Goal: Information Seeking & Learning: Compare options

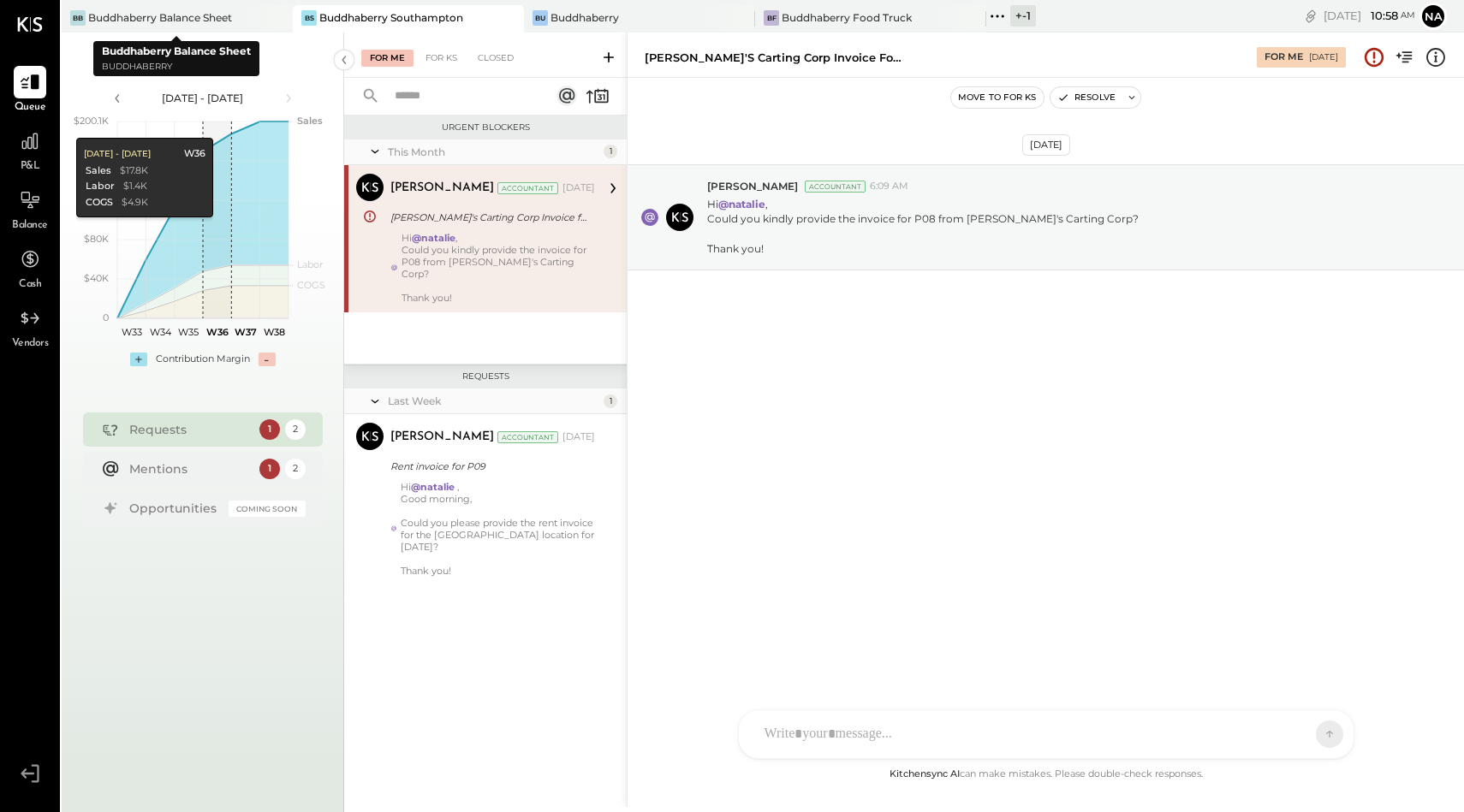
click at [341, 9] on div "BS Buddhaberry Southampton" at bounding box center [408, 19] width 231 height 28
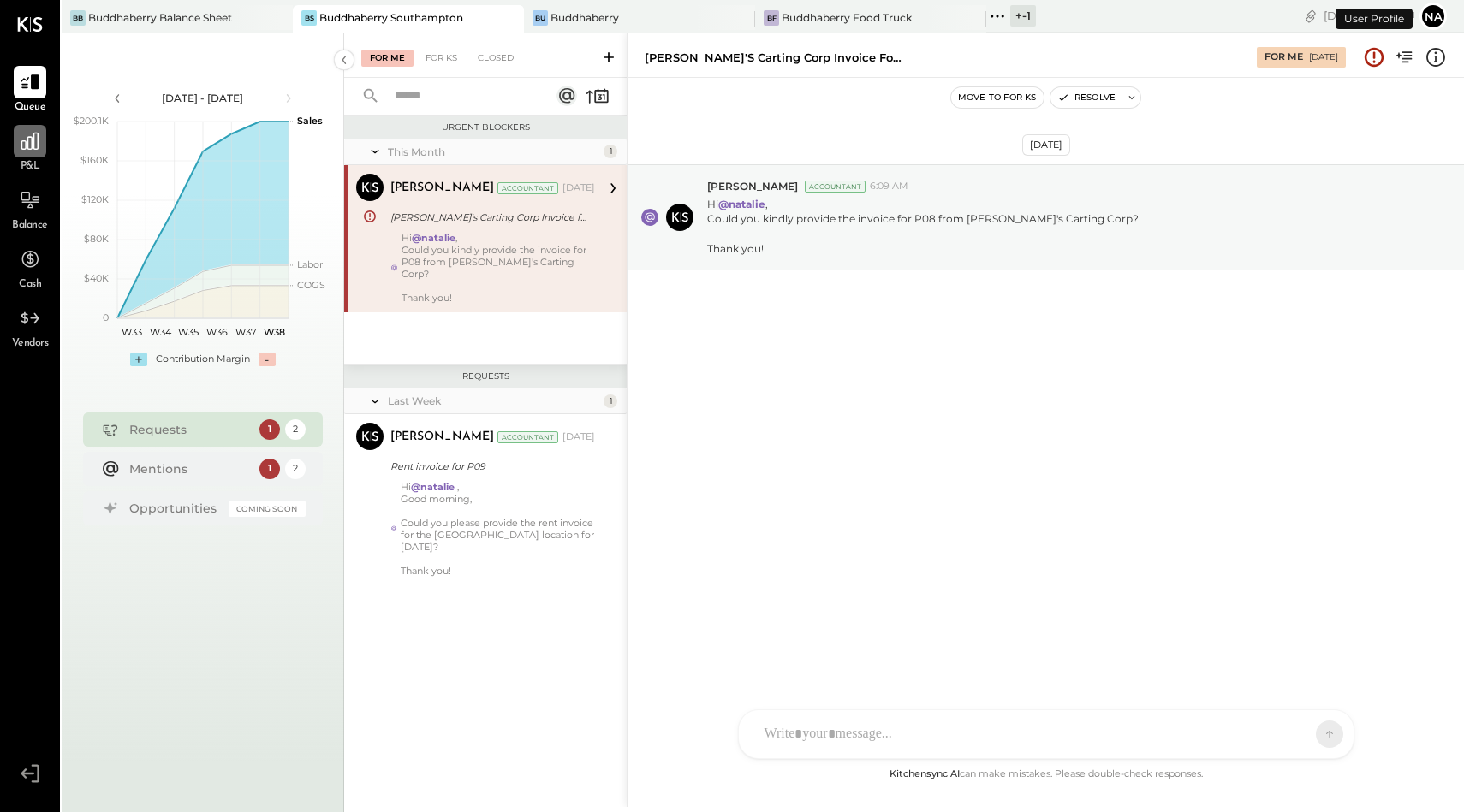
click at [26, 150] on icon at bounding box center [30, 141] width 22 height 22
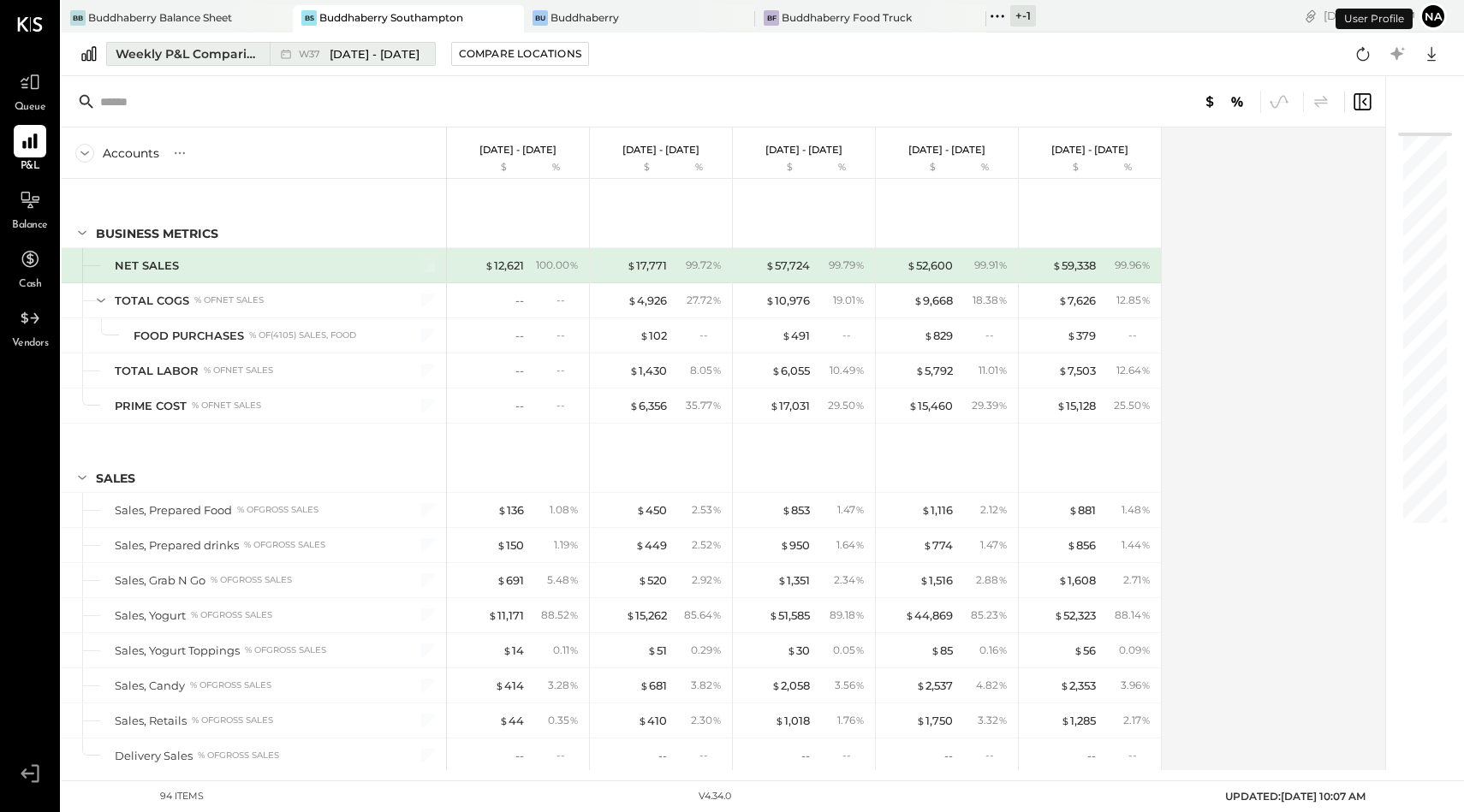
click at [226, 54] on div "Weekly P&L Comparison" at bounding box center [187, 54] width 144 height 17
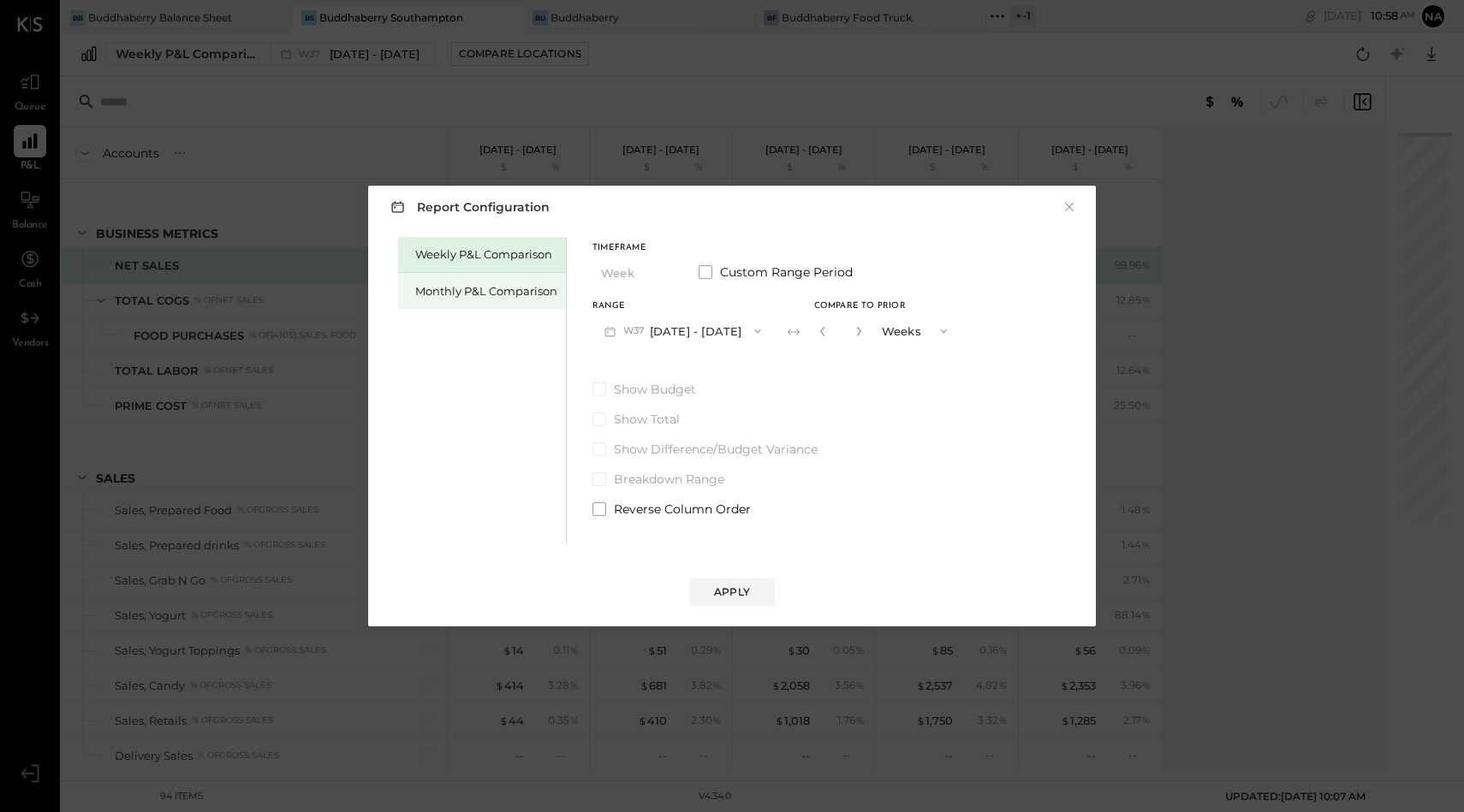
click at [510, 290] on div "Monthly P&L Comparison" at bounding box center [486, 291] width 142 height 16
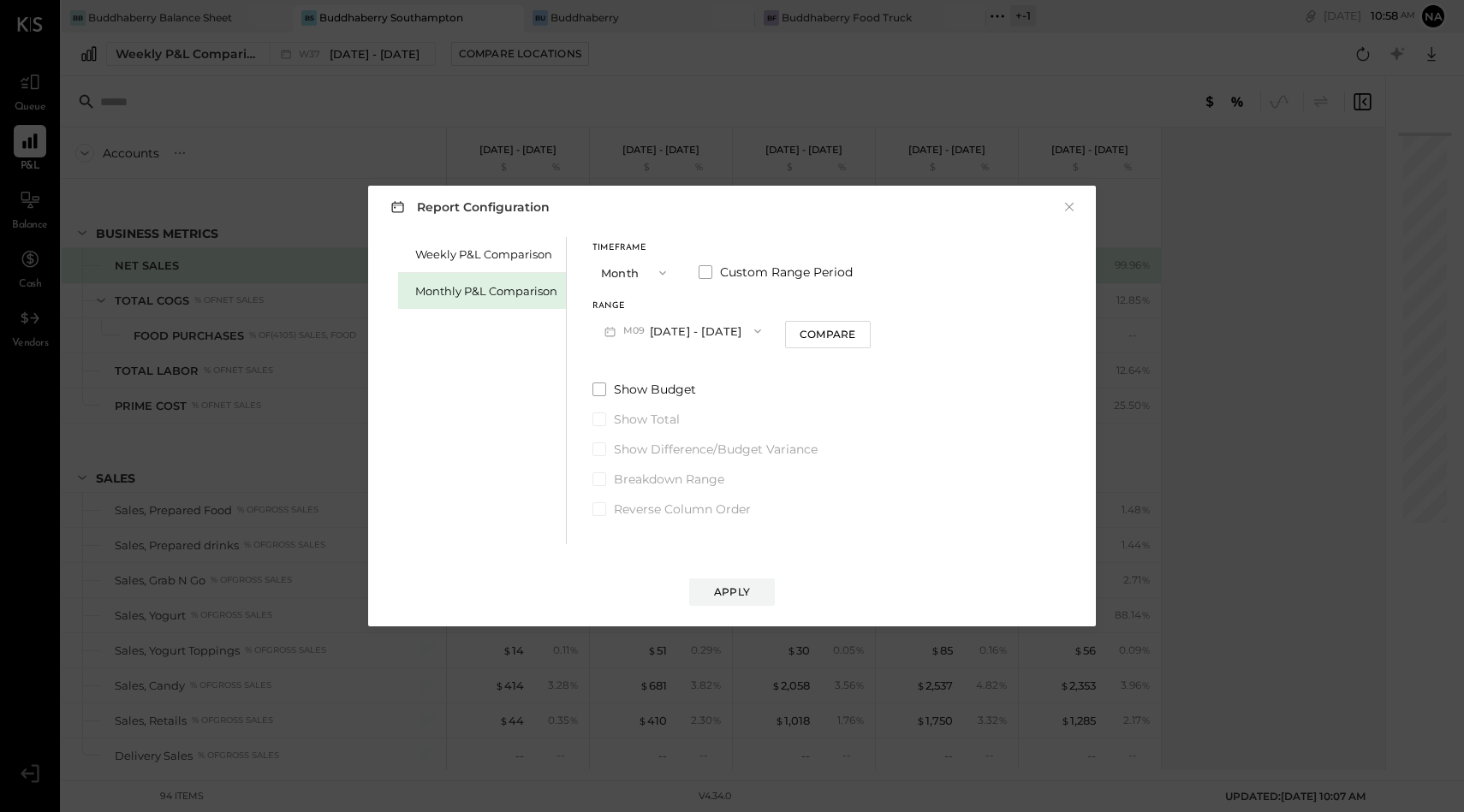
click at [627, 275] on button "Month" at bounding box center [635, 272] width 85 height 32
click at [710, 330] on button "M09 [DATE] - [DATE]" at bounding box center [683, 331] width 181 height 32
click at [696, 412] on span "[DATE] - [DATE]" at bounding box center [675, 405] width 81 height 15
click at [724, 332] on button "M07 Jul 1 - 31, 2025" at bounding box center [683, 331] width 181 height 32
click at [636, 270] on button "Month" at bounding box center [635, 272] width 85 height 32
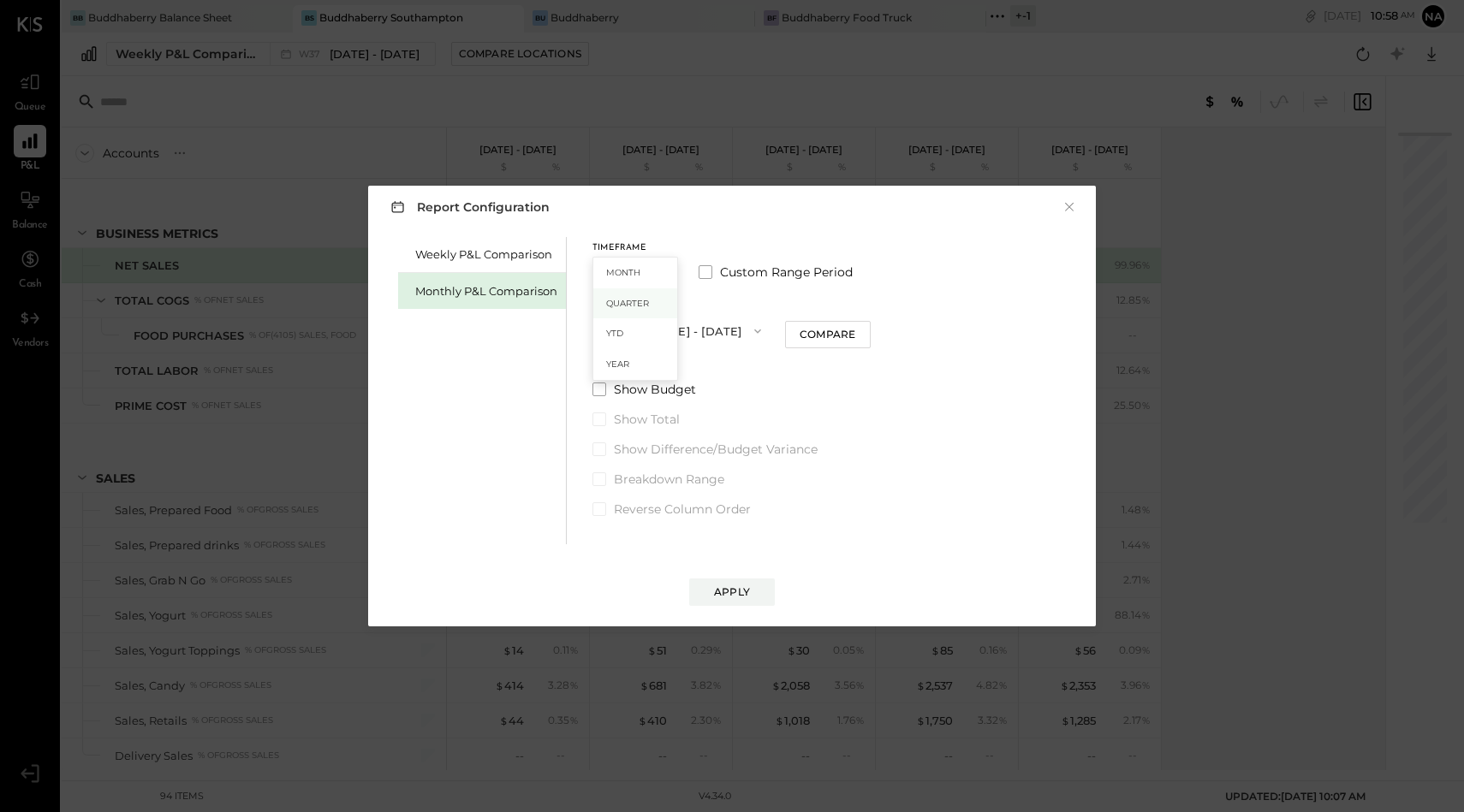
click at [633, 300] on span "Quarter" at bounding box center [628, 303] width 43 height 11
click at [680, 334] on button "Q3 Jul 1 - Sep 30, 2025" at bounding box center [678, 331] width 171 height 32
click at [861, 363] on div "Timeframe Quarter Custom Range Period Range Q3 Jul 1 - Sep 30, 2025 Q3 Jul 1 - …" at bounding box center [727, 377] width 269 height 281
click at [1077, 195] on div "Report Configuration ×" at bounding box center [731, 207] width 693 height 25
click at [1070, 203] on button "×" at bounding box center [1069, 208] width 16 height 17
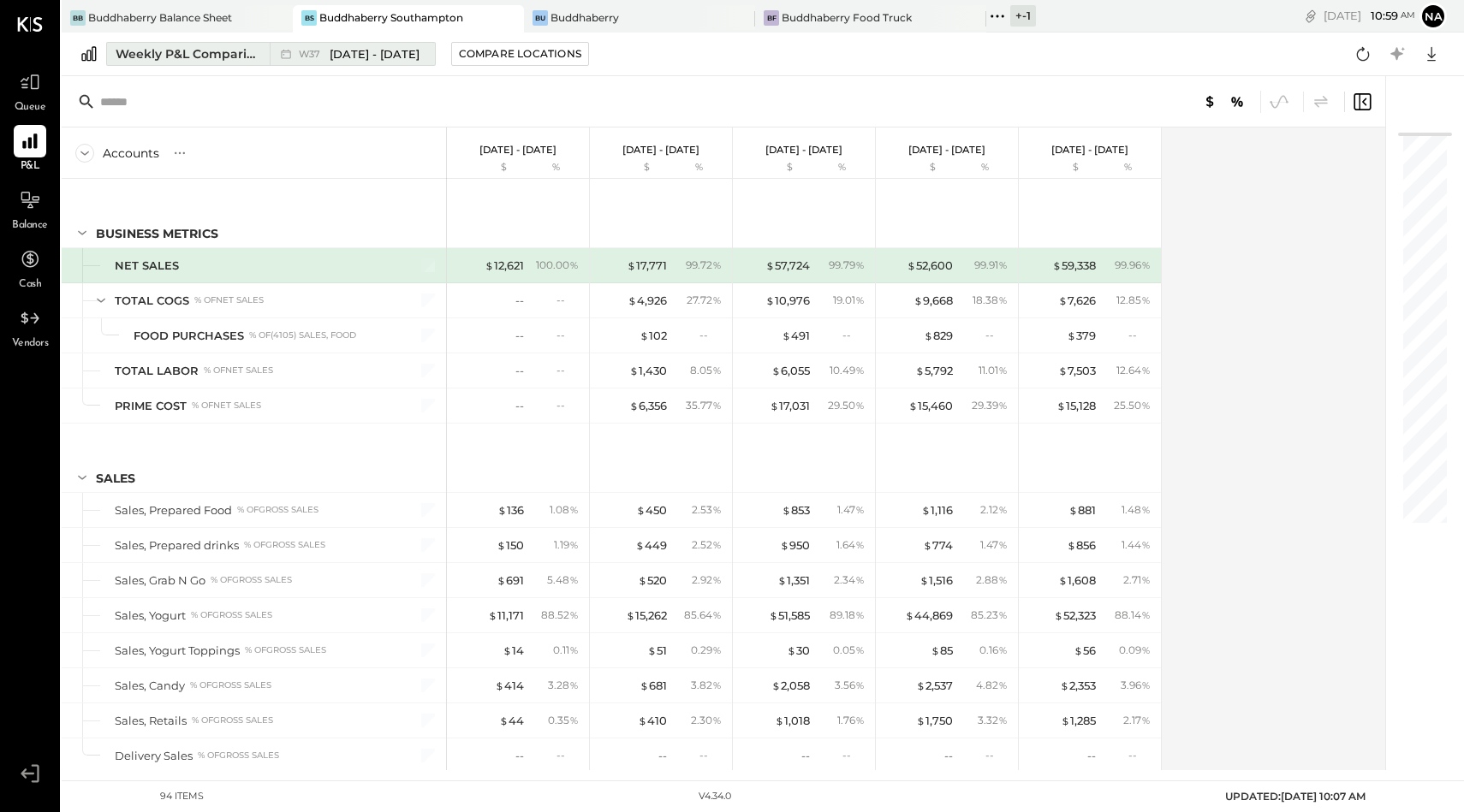
click at [360, 52] on span "[DATE] - [DATE]" at bounding box center [375, 54] width 90 height 16
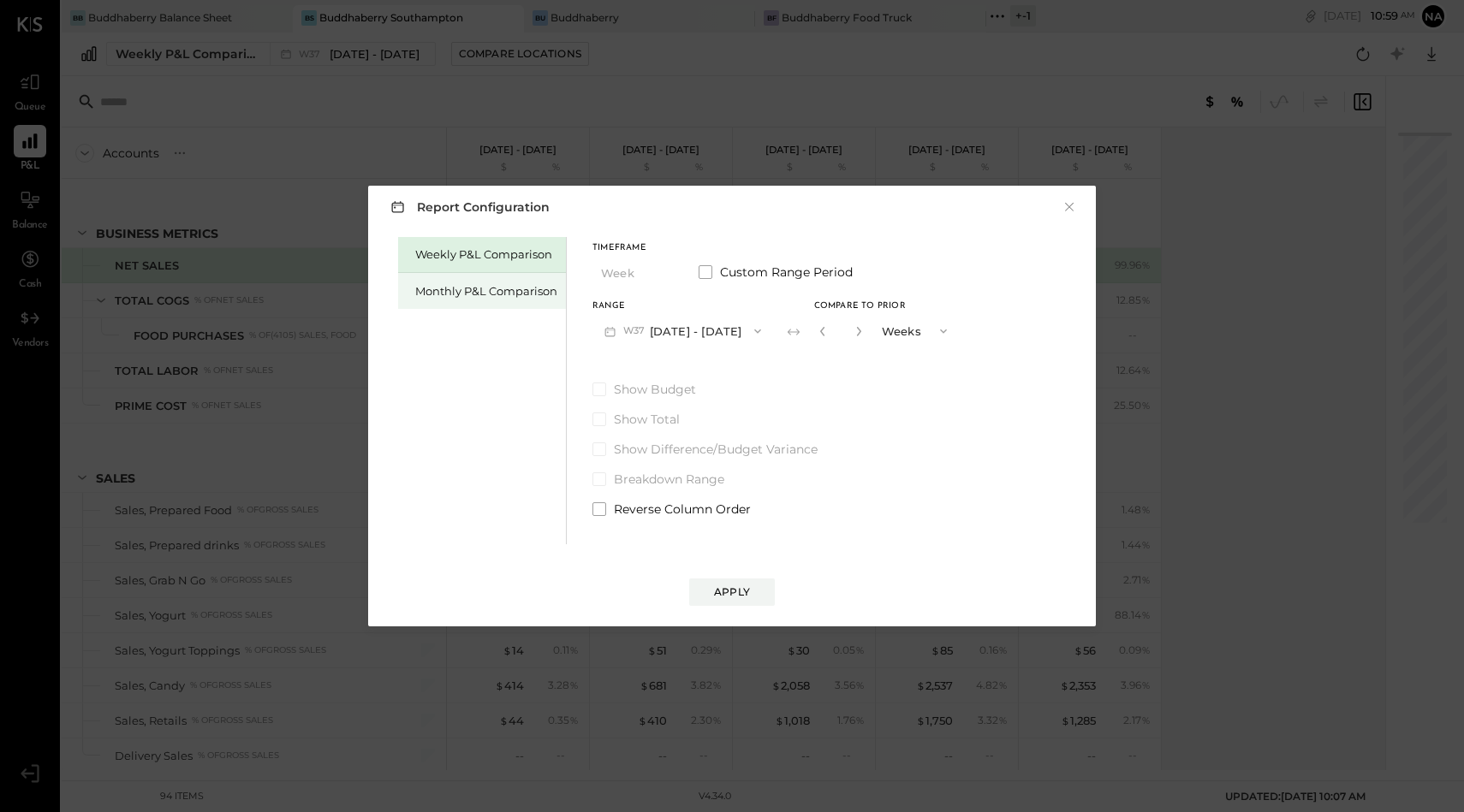
click at [517, 284] on div "Monthly P&L Comparison" at bounding box center [486, 291] width 142 height 16
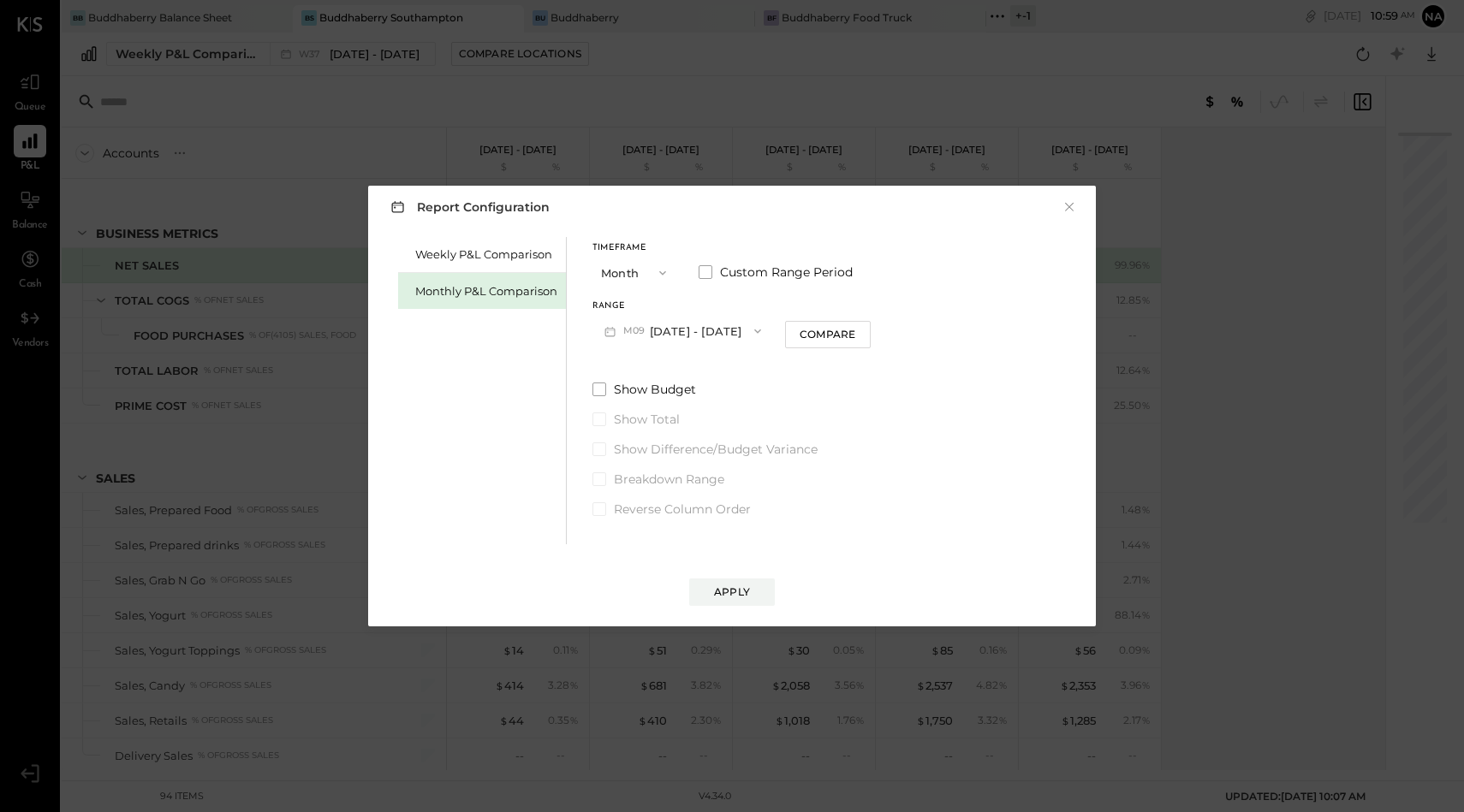
click at [623, 276] on button "Month" at bounding box center [635, 272] width 85 height 32
click at [630, 363] on div "Year" at bounding box center [635, 365] width 84 height 31
click at [627, 274] on button "Year" at bounding box center [635, 272] width 85 height 32
click at [625, 273] on span "Month" at bounding box center [623, 272] width 34 height 11
click at [661, 330] on button "M09 [DATE] - [DATE]" at bounding box center [683, 331] width 181 height 32
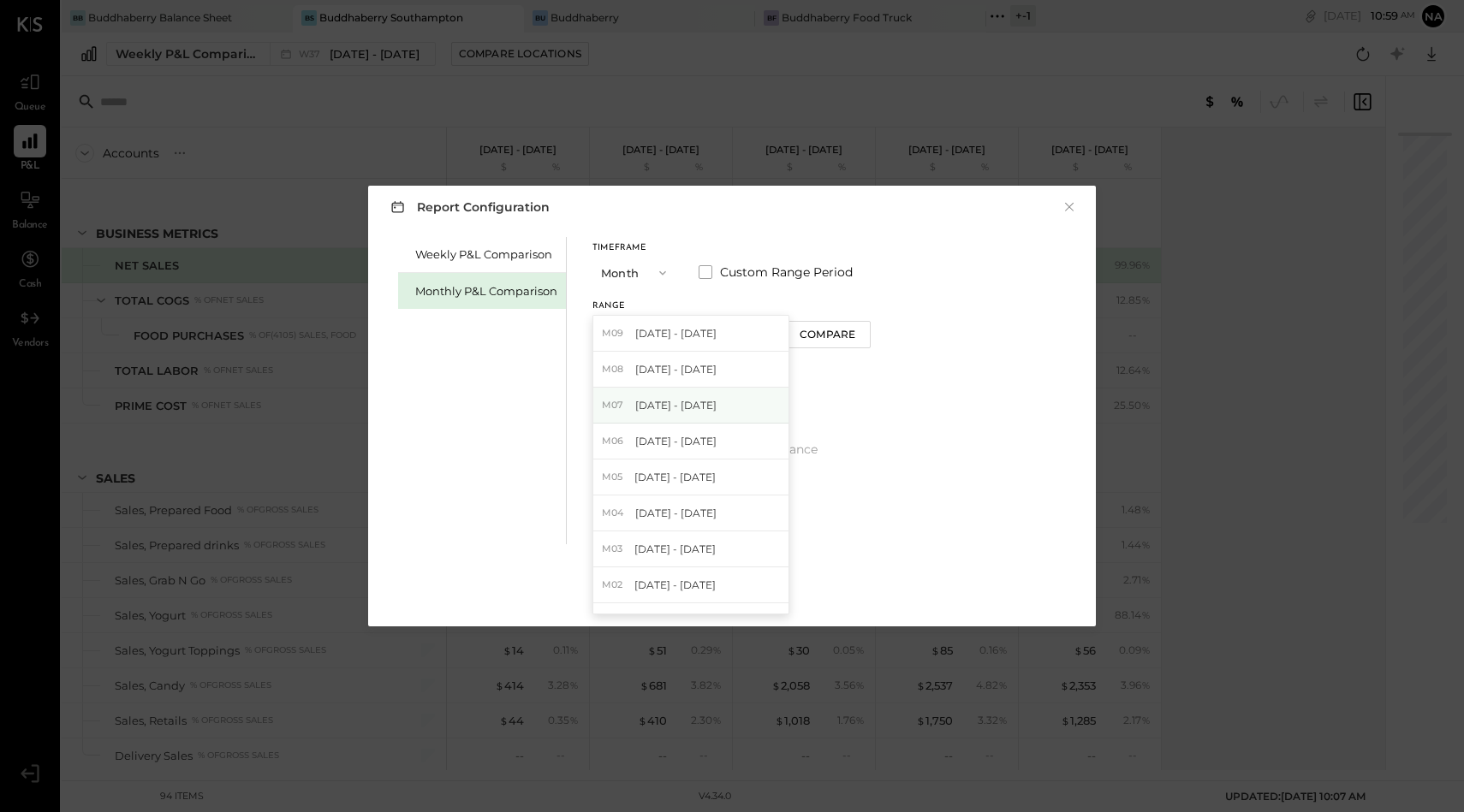
click at [671, 399] on span "[DATE] - [DATE]" at bounding box center [675, 405] width 81 height 15
click at [704, 272] on span at bounding box center [705, 272] width 14 height 14
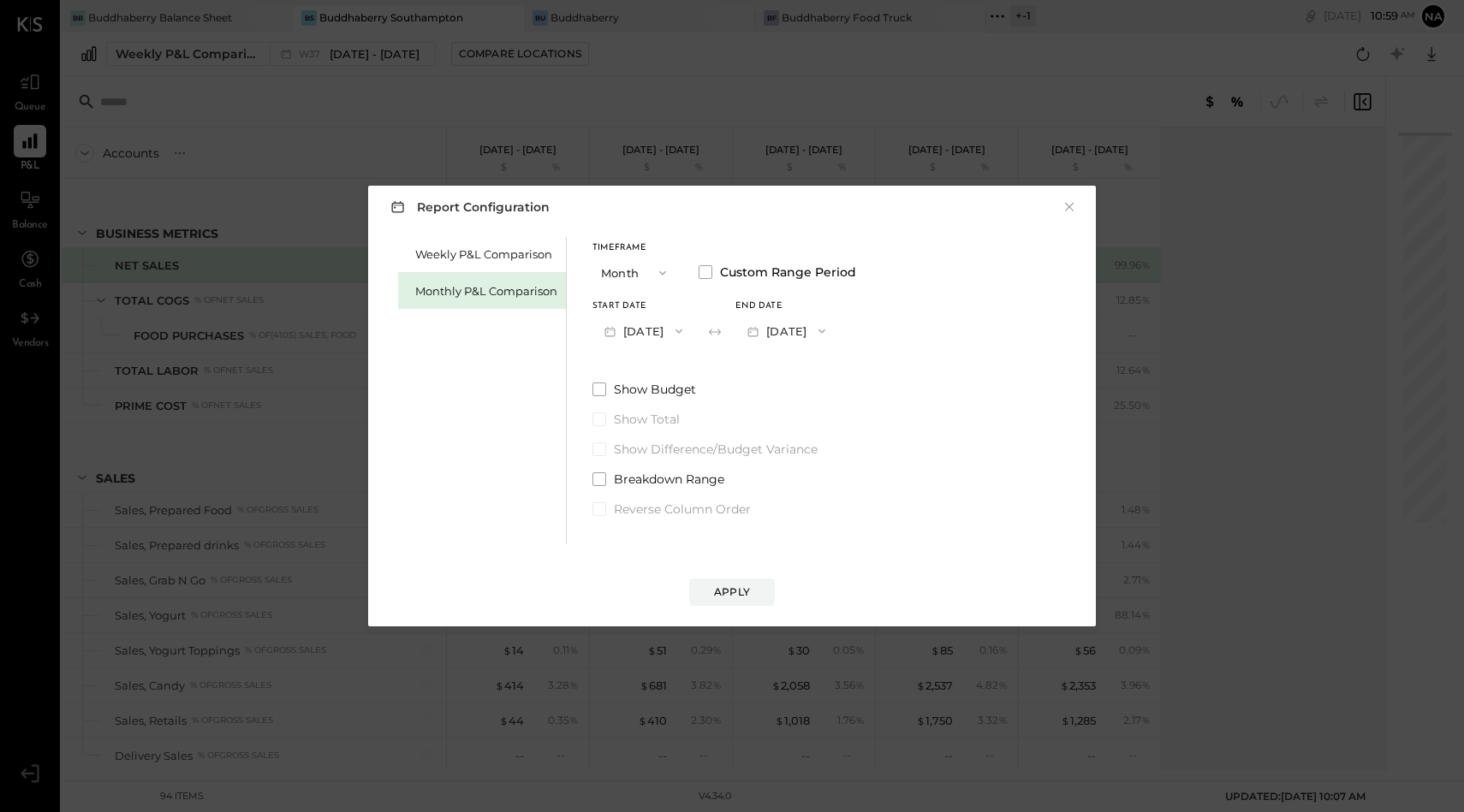
click at [657, 318] on button "[DATE]" at bounding box center [643, 331] width 102 height 32
click at [648, 440] on span "[DATE]" at bounding box center [631, 441] width 36 height 15
click at [803, 336] on button "[DATE]" at bounding box center [786, 331] width 102 height 32
click at [791, 372] on span "[DATE]" at bounding box center [774, 369] width 36 height 15
click at [602, 402] on div "Show Budget Show Total Show Difference/Budget Variance Breakdown Range Reverse …" at bounding box center [724, 449] width 264 height 137
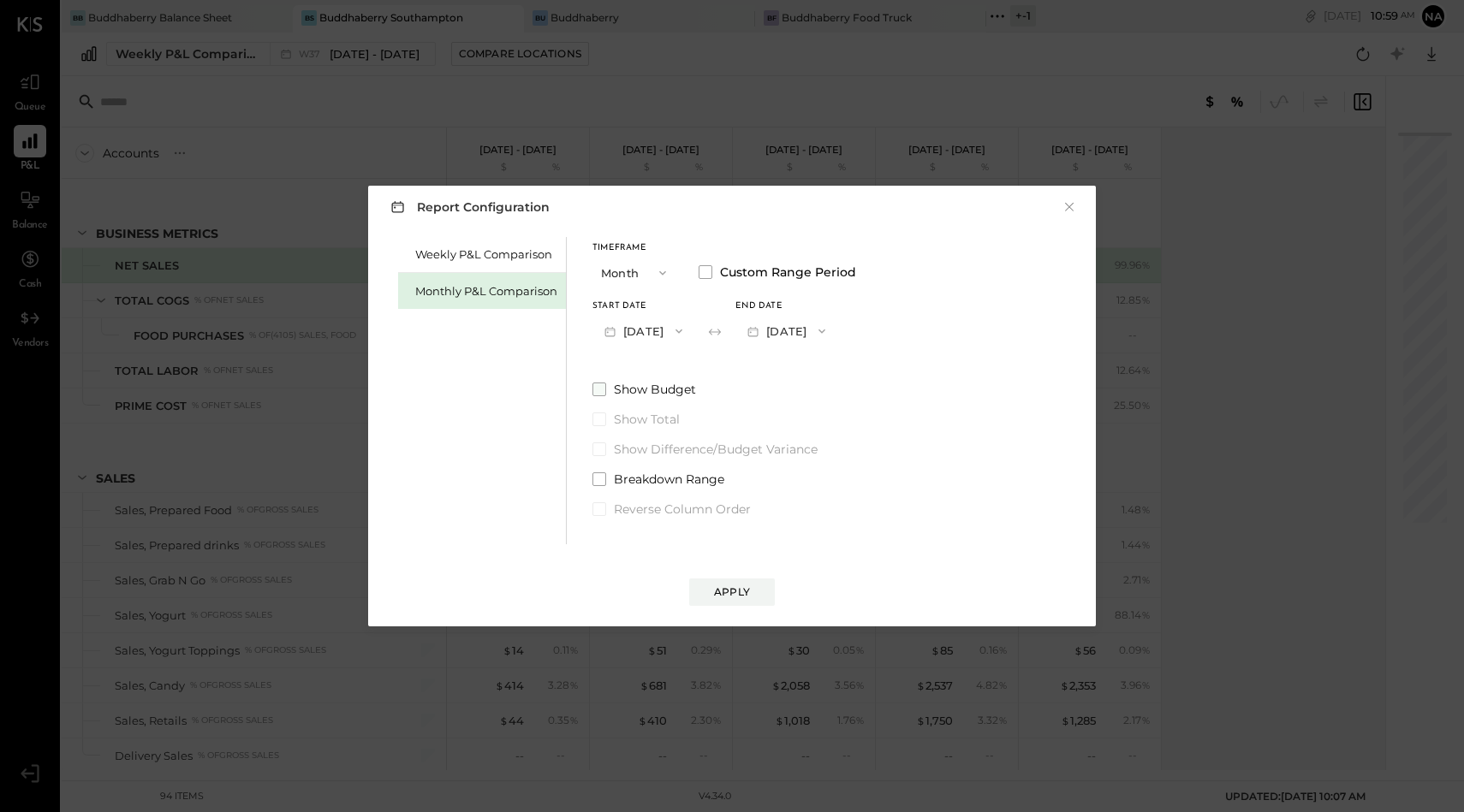
click at [602, 387] on span at bounding box center [599, 389] width 14 height 14
click at [607, 389] on label "Show Budget" at bounding box center [724, 389] width 264 height 17
click at [891, 296] on div "Weekly P&L Comparison Monthly P&L Comparison Timeframe Month Custom Range Perio…" at bounding box center [731, 388] width 693 height 312
click at [856, 454] on label "Show Difference/Budget Variance" at bounding box center [724, 449] width 264 height 17
click at [737, 591] on div "Apply" at bounding box center [732, 592] width 36 height 15
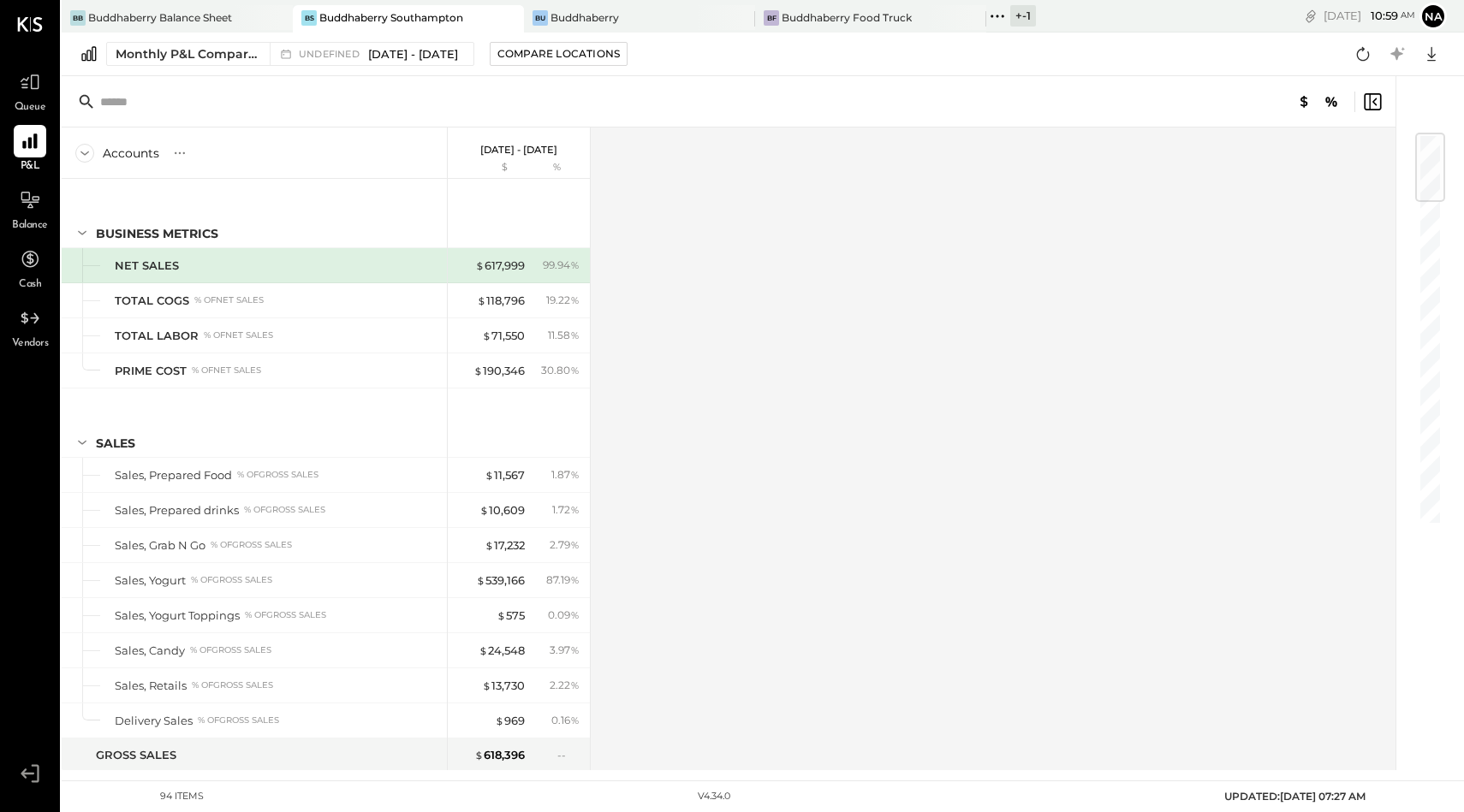
click at [361, 12] on div "Buddhaberry Southampton" at bounding box center [391, 17] width 144 height 15
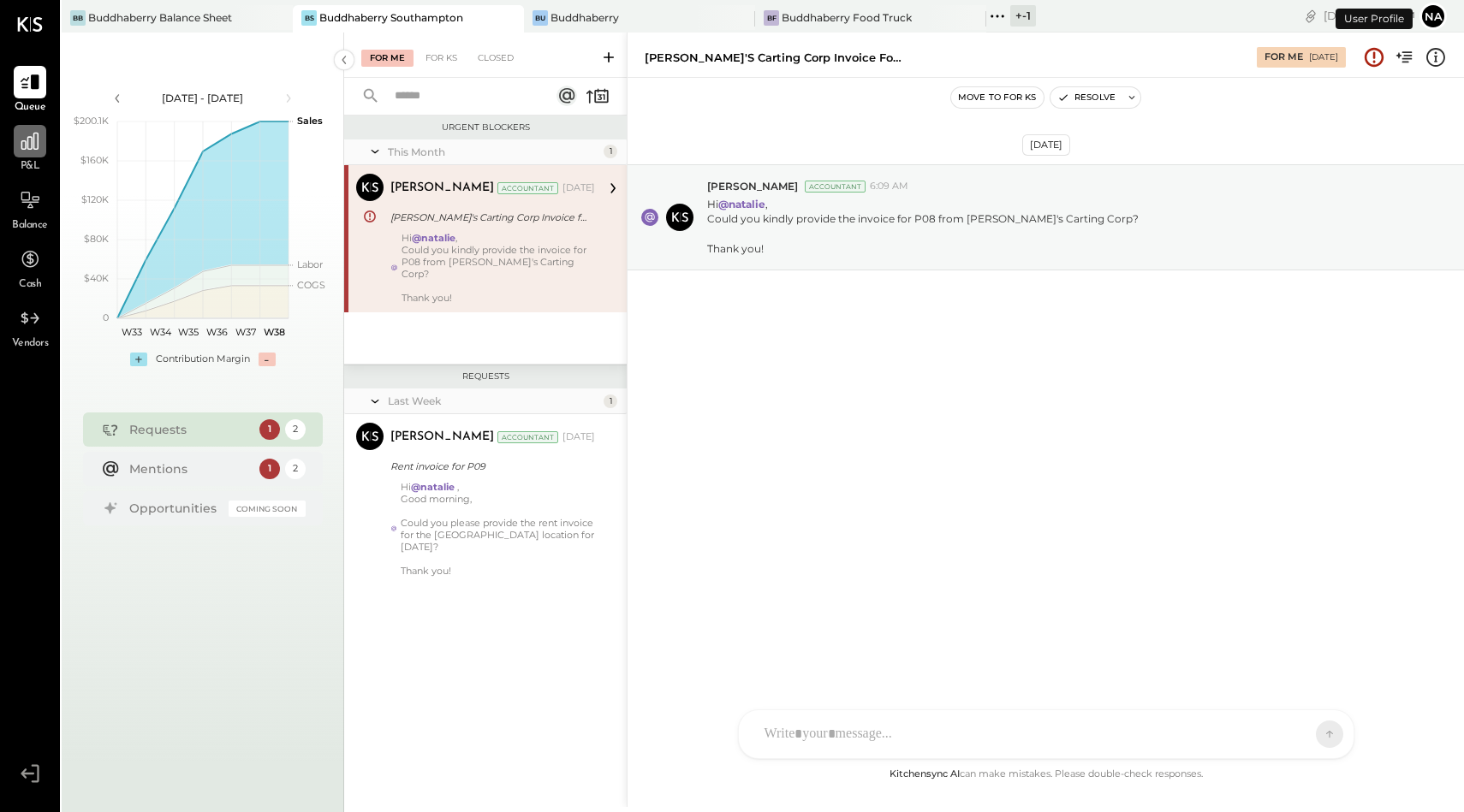
click at [31, 143] on icon at bounding box center [30, 141] width 17 height 17
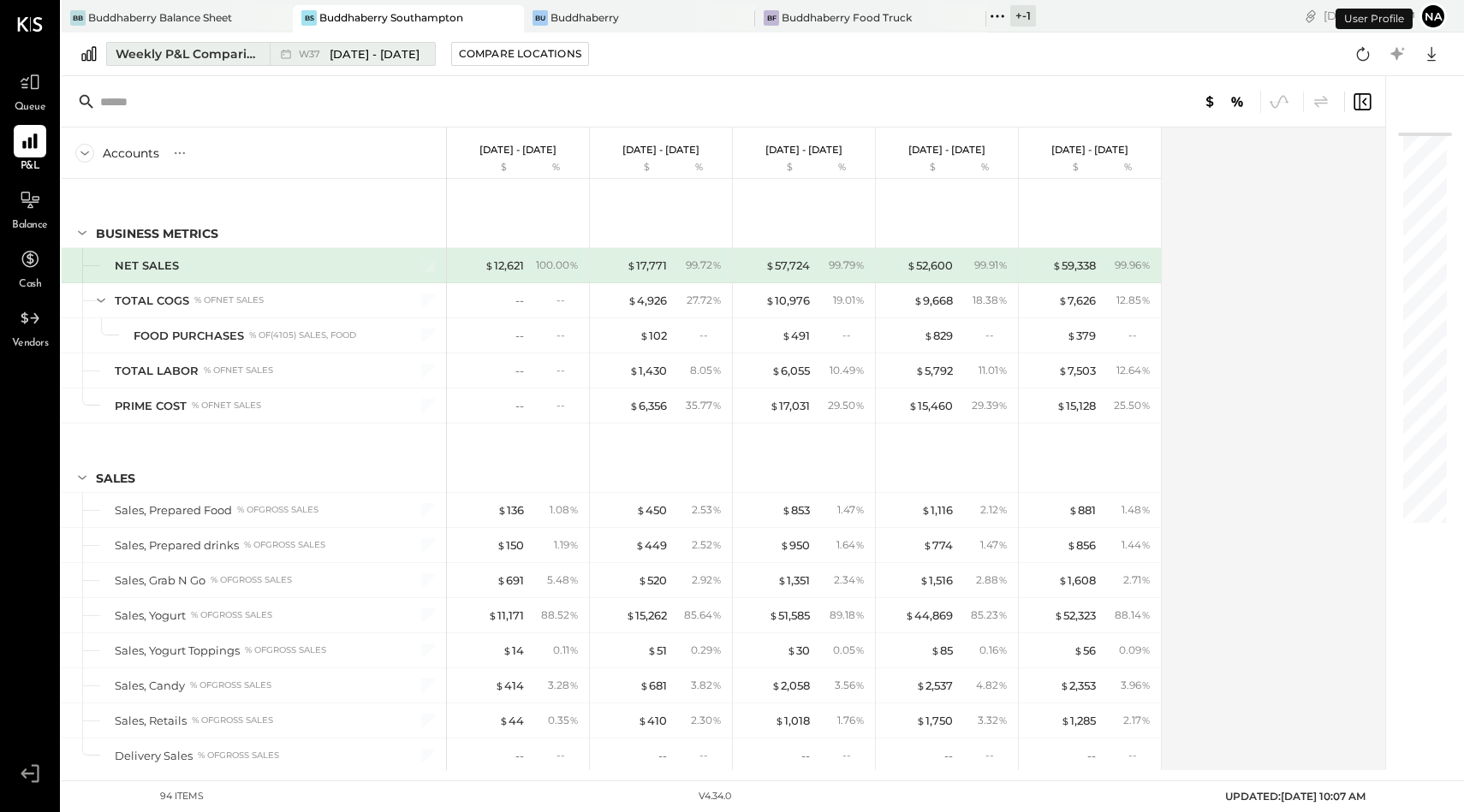
click at [373, 57] on span "[DATE] - [DATE]" at bounding box center [375, 54] width 90 height 16
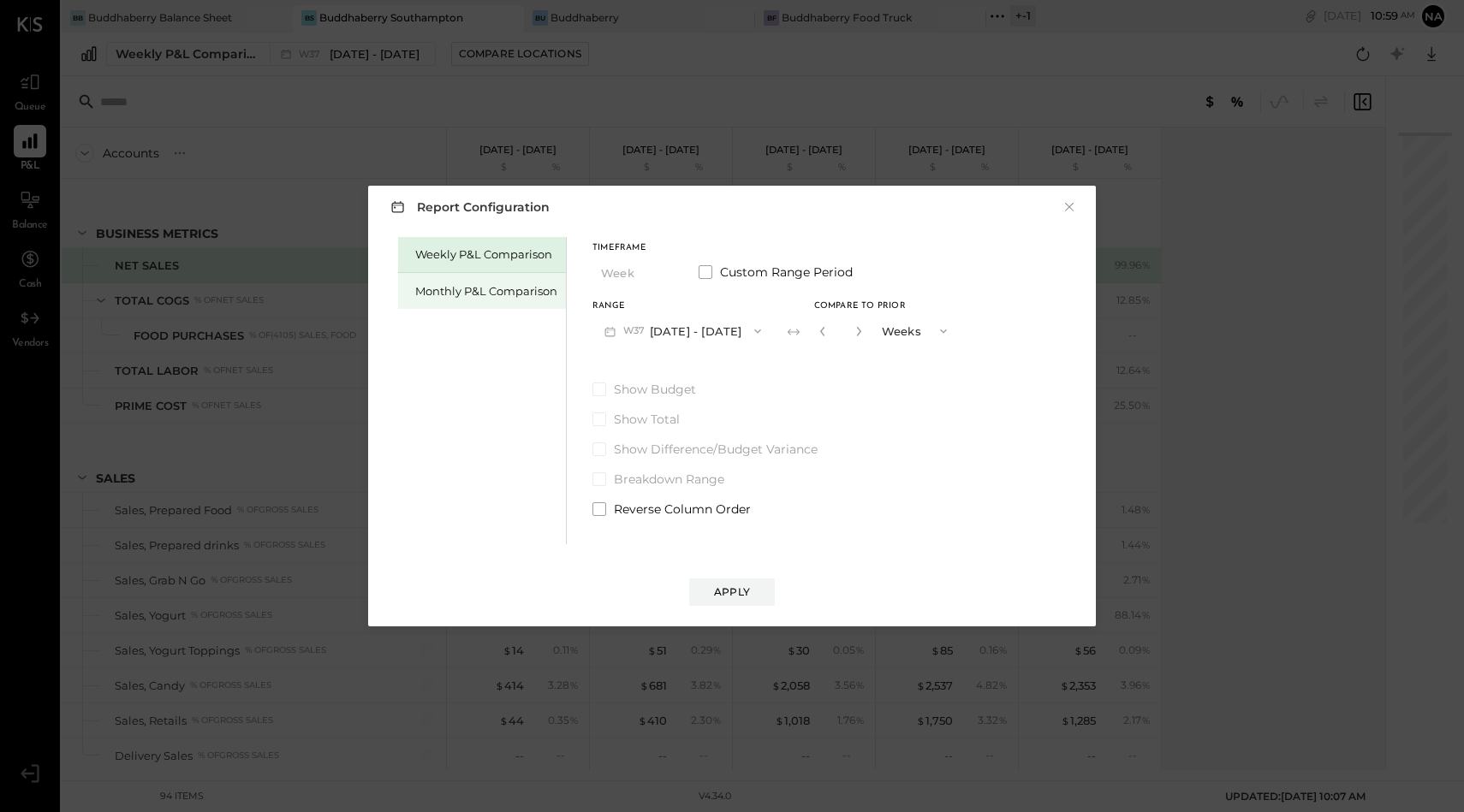
click at [491, 289] on div "Monthly P&L Comparison" at bounding box center [486, 291] width 142 height 16
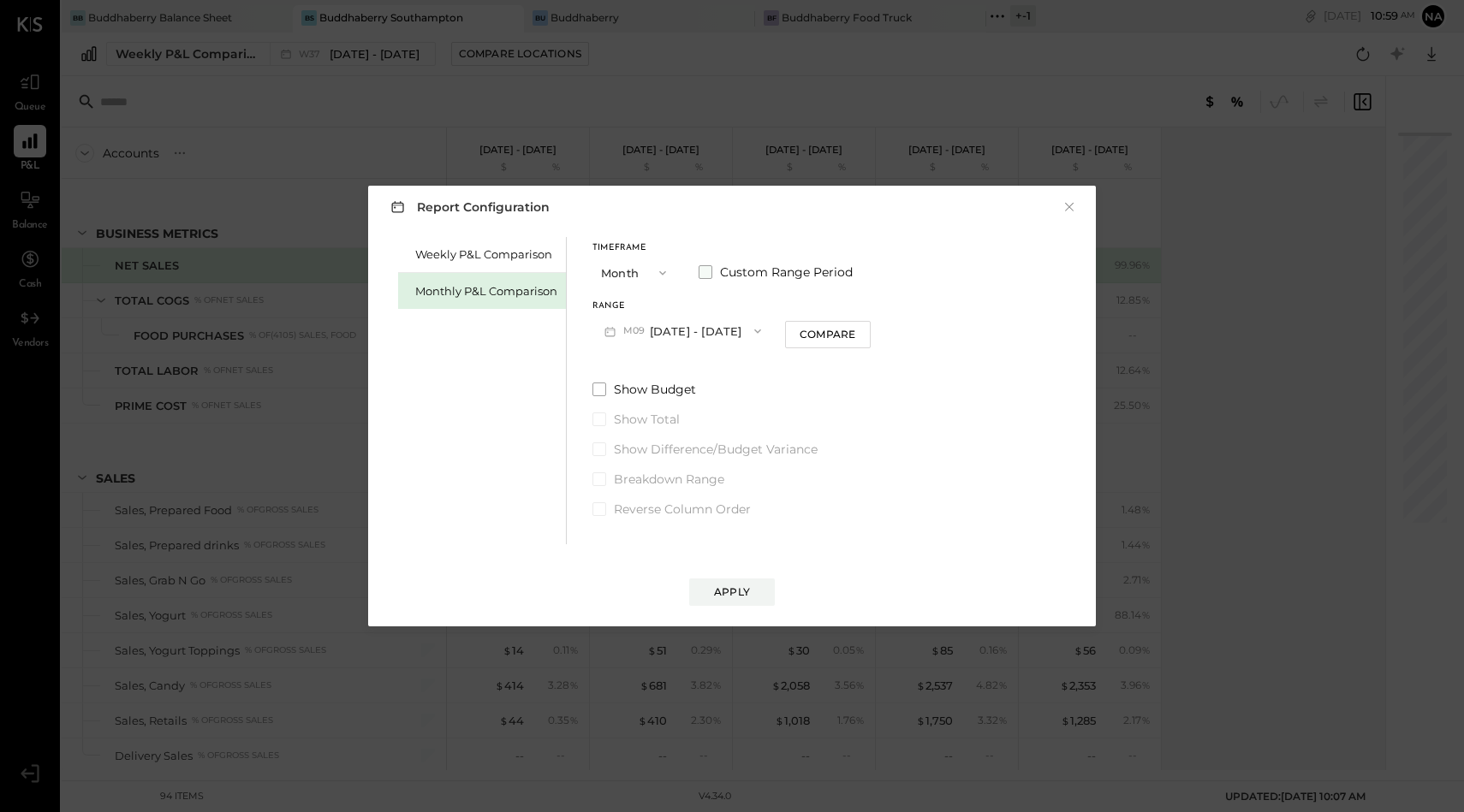
click at [708, 274] on span at bounding box center [705, 272] width 14 height 14
click at [643, 269] on button "Month" at bounding box center [635, 272] width 85 height 32
click at [704, 268] on span at bounding box center [705, 272] width 14 height 14
click at [887, 332] on button "Months" at bounding box center [915, 331] width 85 height 32
click at [899, 357] on span "Years" at bounding box center [901, 361] width 28 height 11
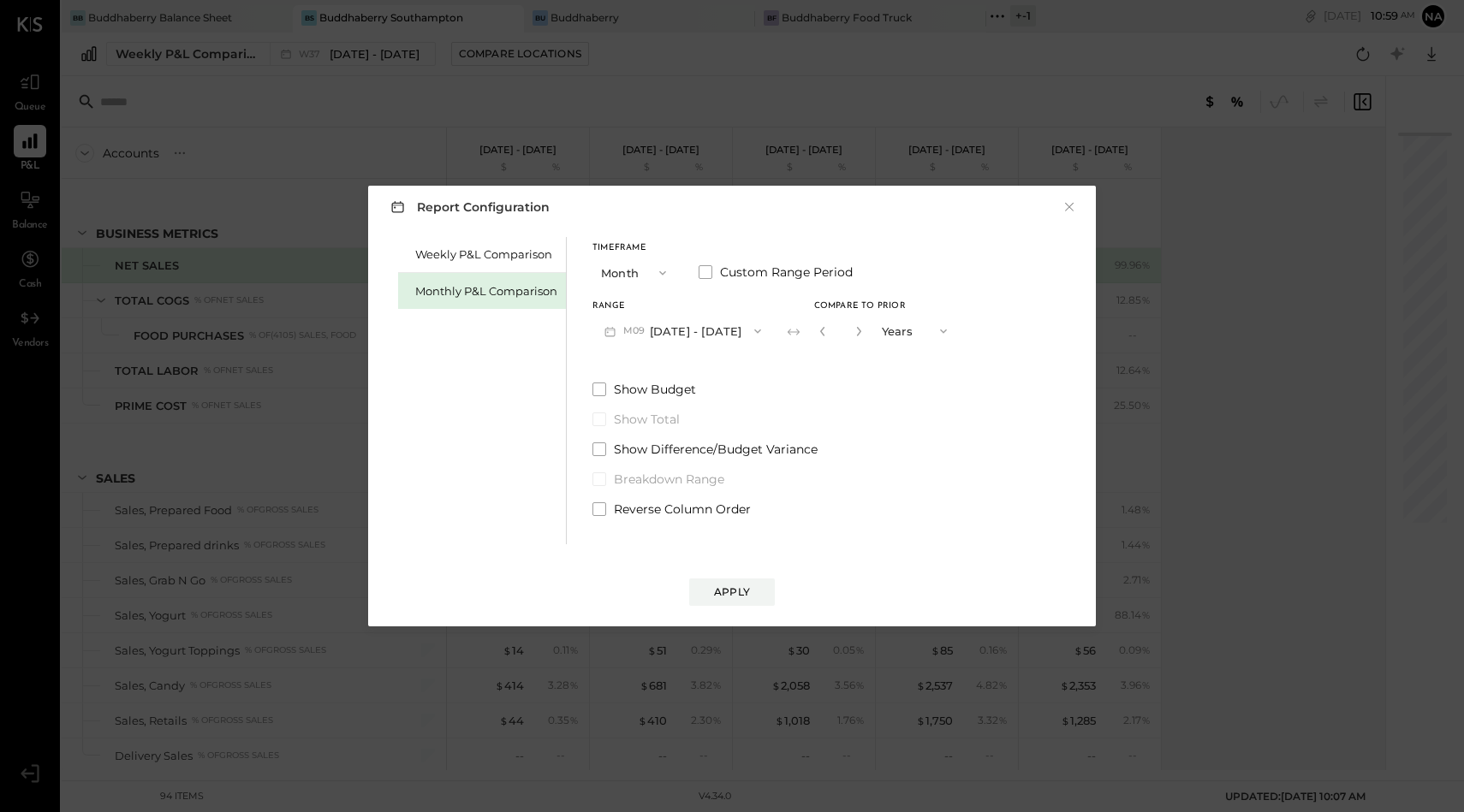
click at [649, 327] on button "M09 [DATE] - [DATE]" at bounding box center [683, 331] width 181 height 32
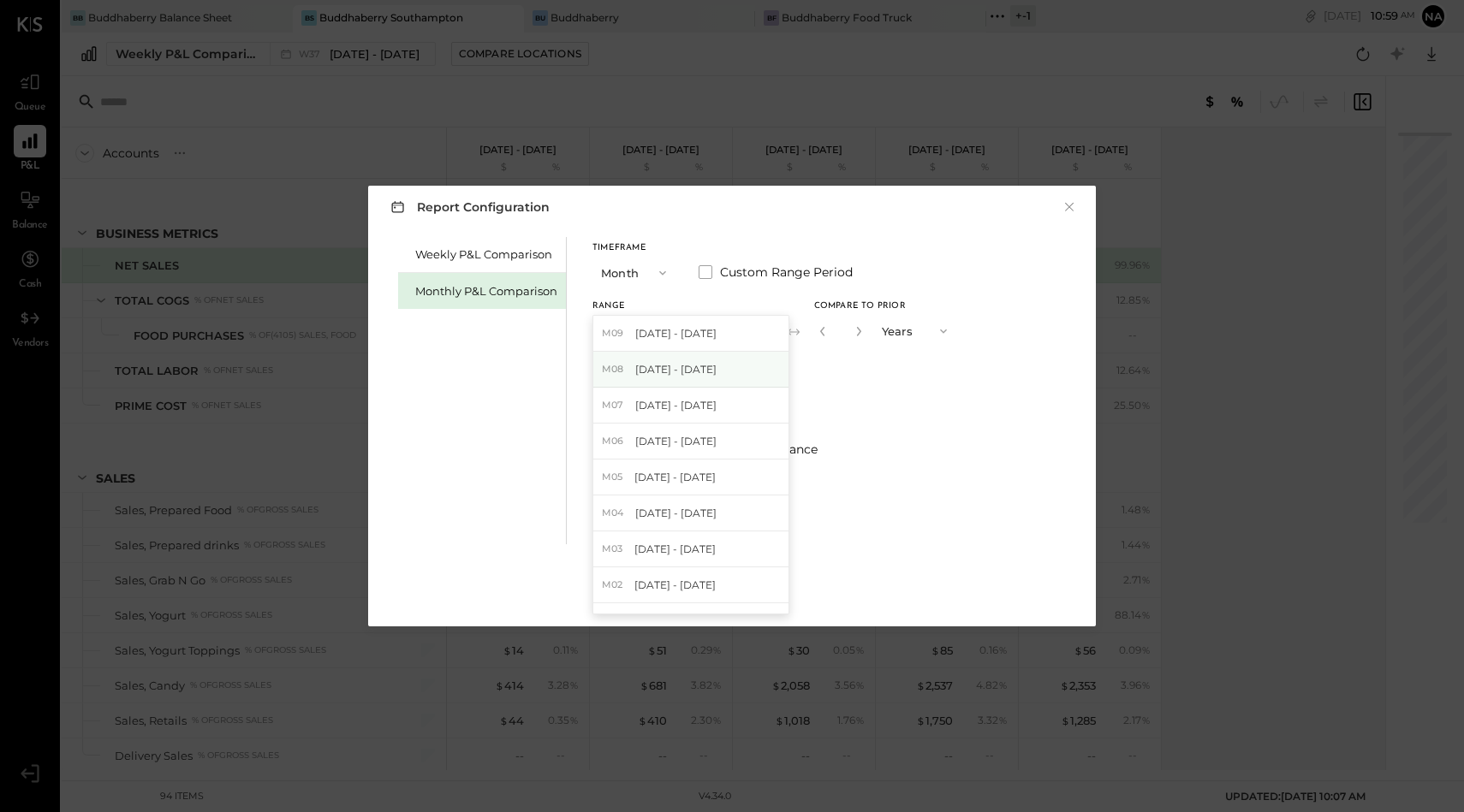
click at [642, 372] on span "[DATE] - [DATE]" at bounding box center [675, 369] width 81 height 15
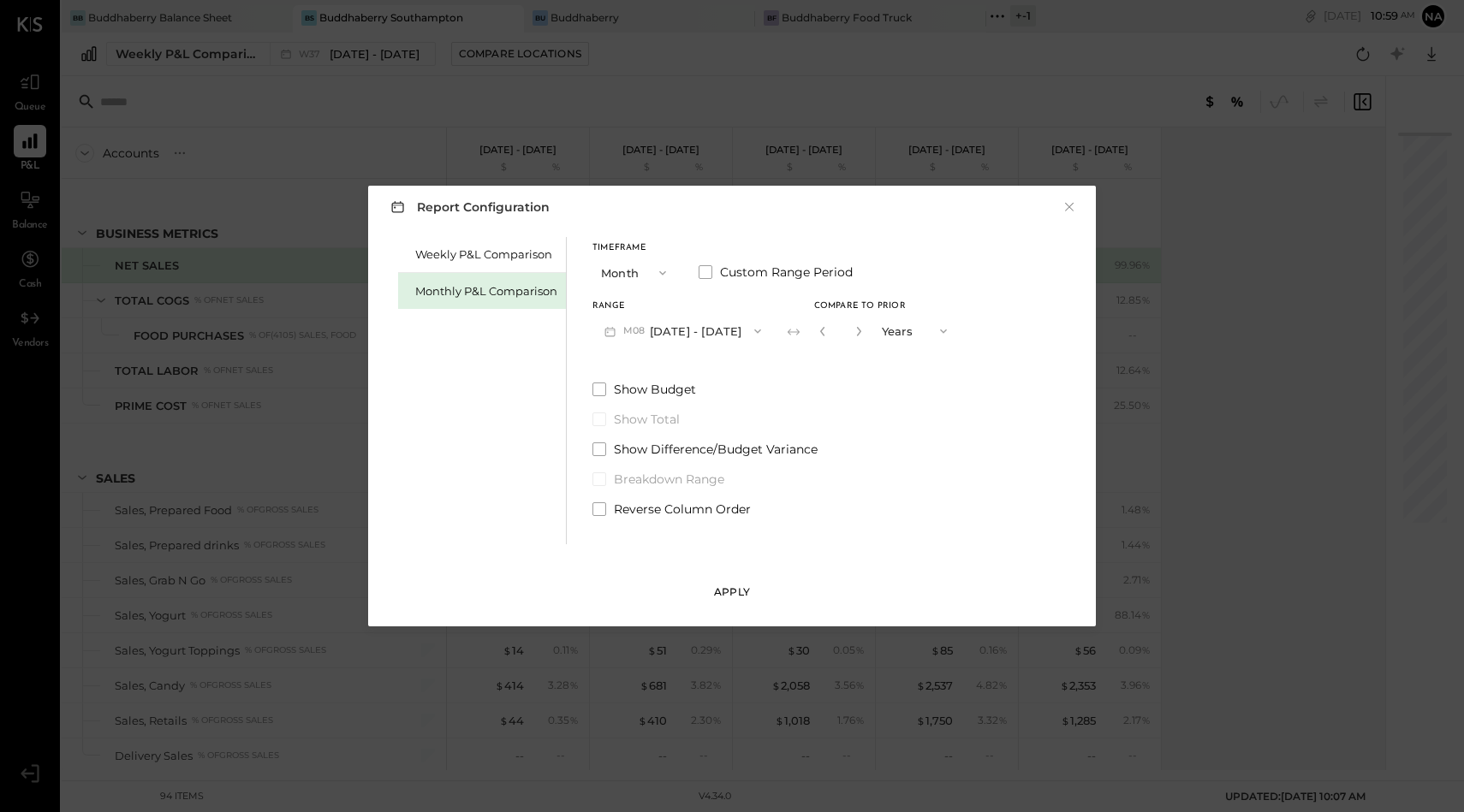
click at [720, 585] on div "Apply" at bounding box center [732, 592] width 36 height 15
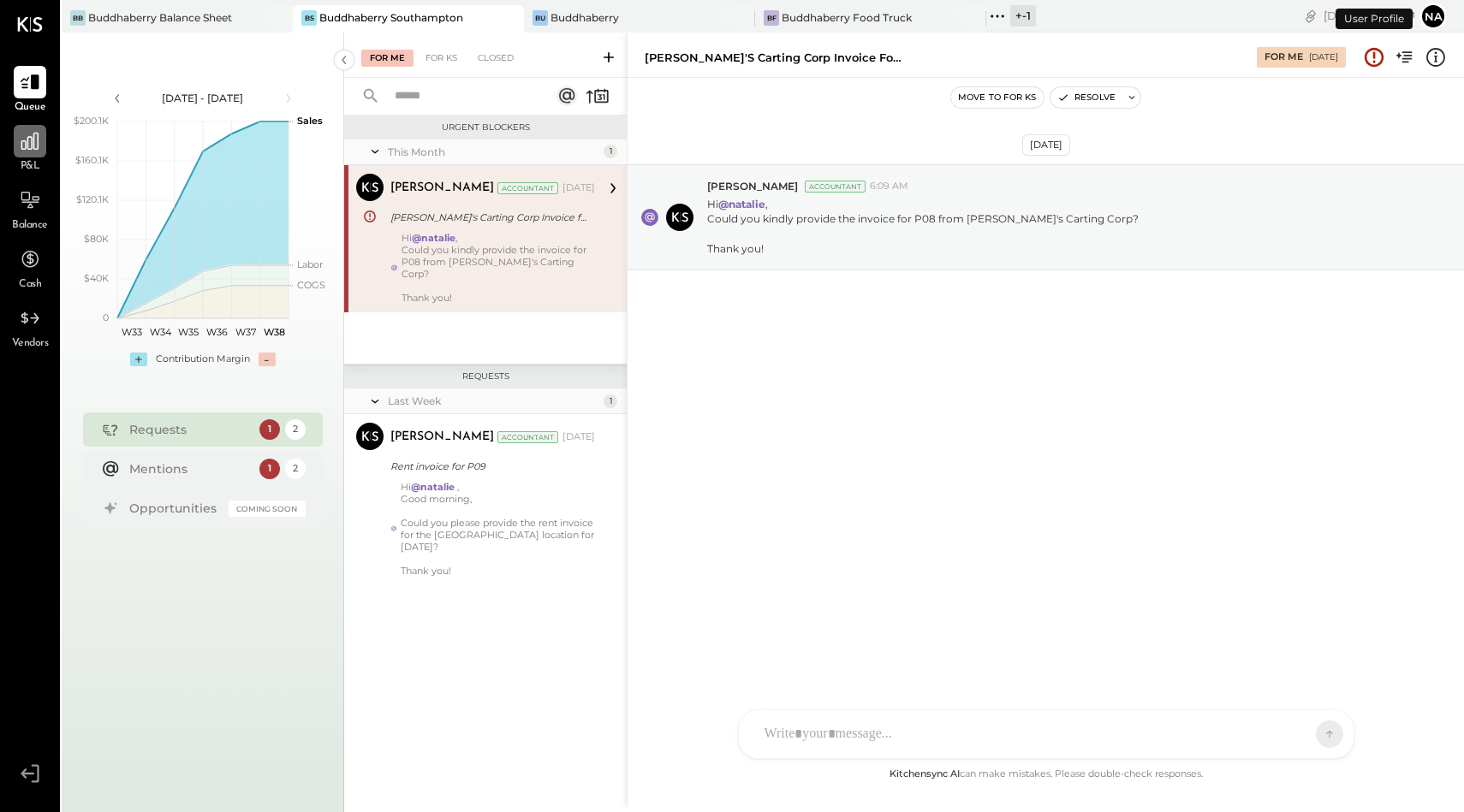
click at [42, 139] on div at bounding box center [30, 141] width 33 height 33
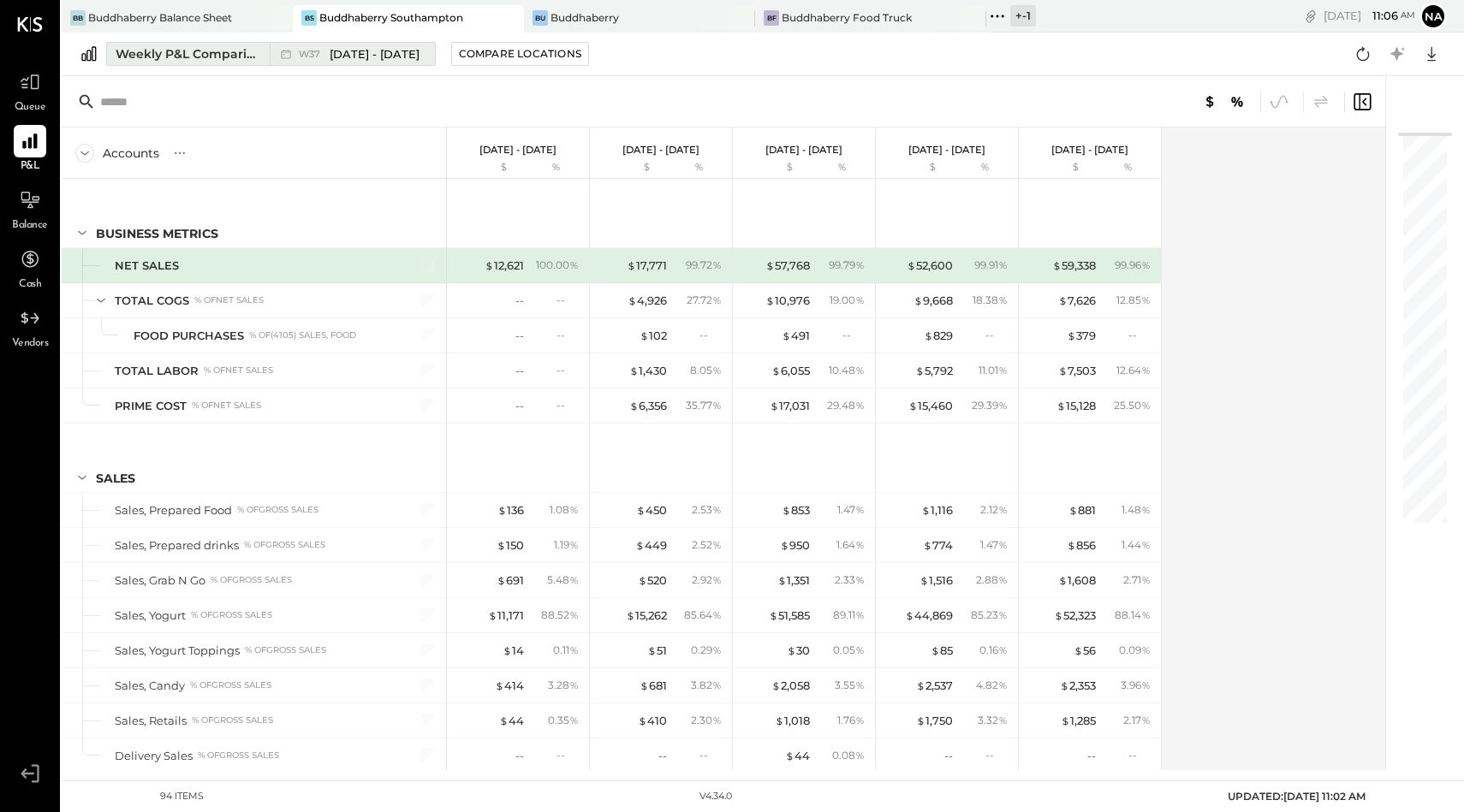
click at [337, 56] on span "[DATE] - [DATE]" at bounding box center [375, 54] width 90 height 16
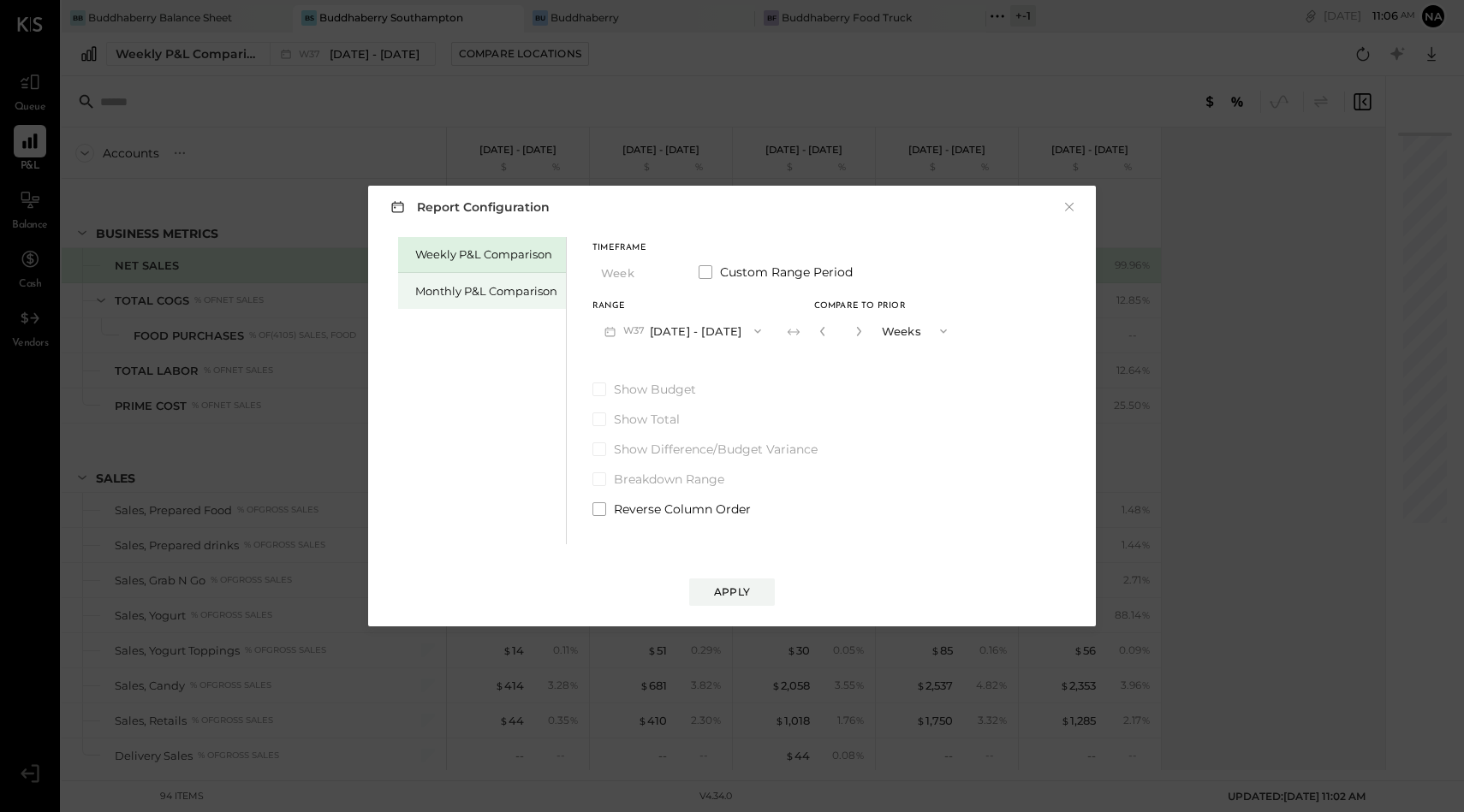
click at [523, 294] on div "Monthly P&L Comparison" at bounding box center [486, 291] width 142 height 16
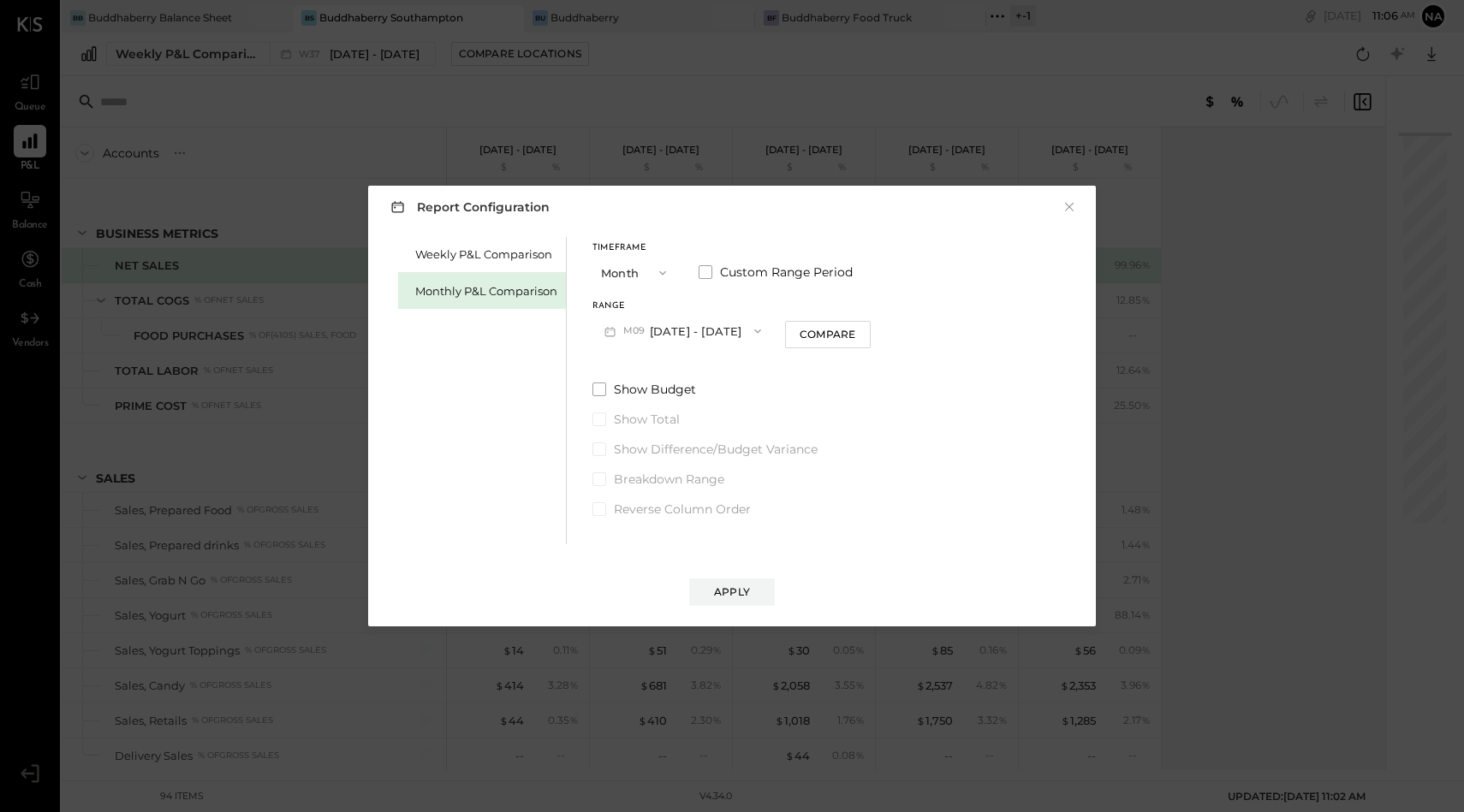
click at [648, 322] on button "M09 [DATE] - [DATE]" at bounding box center [683, 331] width 181 height 32
click at [661, 400] on span "[DATE] - [DATE]" at bounding box center [675, 405] width 81 height 15
click at [703, 272] on span at bounding box center [705, 272] width 14 height 14
click at [803, 329] on button "[DATE]" at bounding box center [786, 331] width 102 height 32
click at [791, 369] on span "[DATE]" at bounding box center [774, 369] width 36 height 15
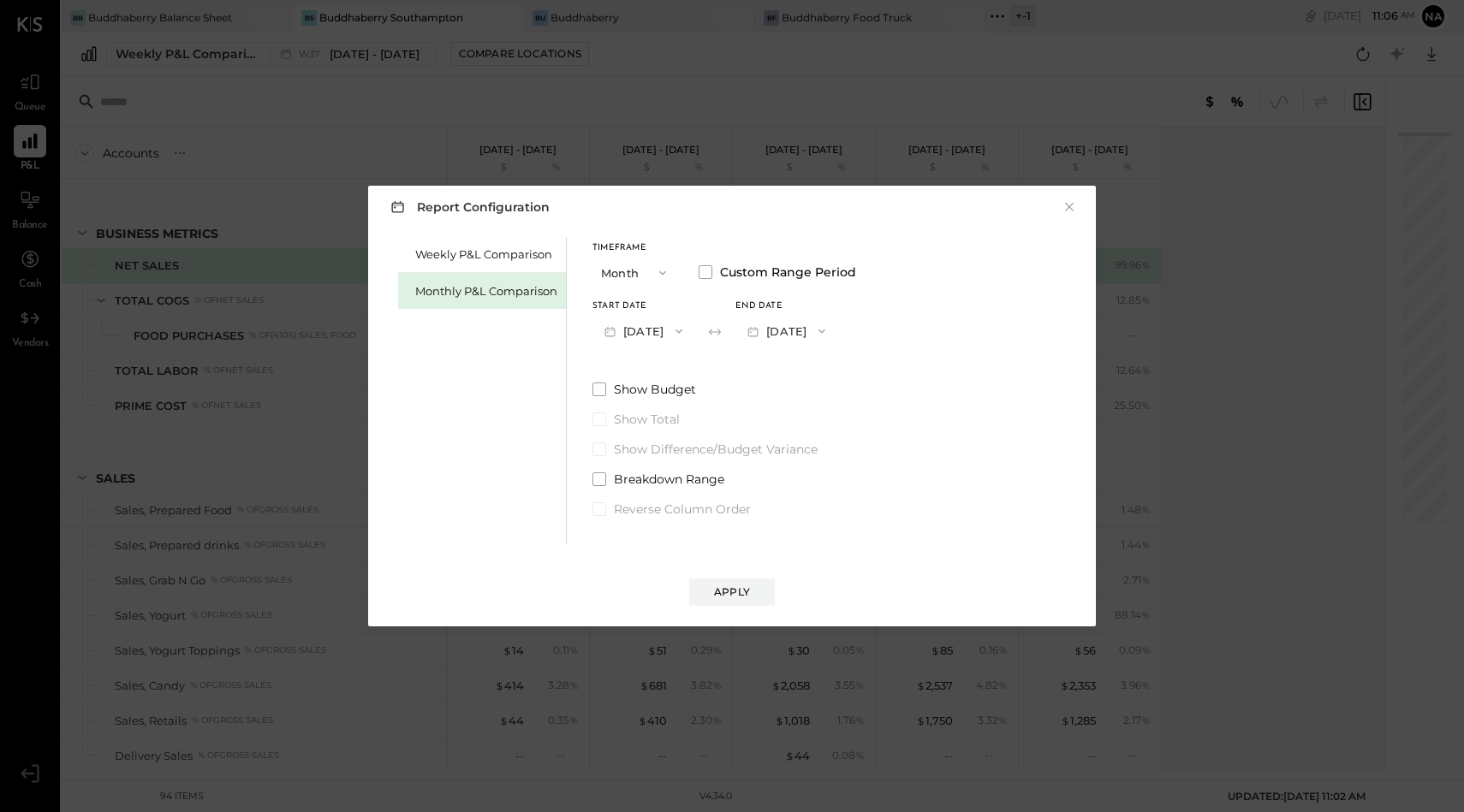
click at [674, 328] on button "[DATE]" at bounding box center [643, 331] width 102 height 32
click at [673, 403] on div "[DATE]" at bounding box center [665, 406] width 144 height 36
click at [658, 327] on button "[DATE]" at bounding box center [643, 331] width 102 height 32
click at [667, 434] on div "[DATE]" at bounding box center [665, 442] width 144 height 36
click at [681, 329] on button "[DATE]" at bounding box center [643, 331] width 102 height 32
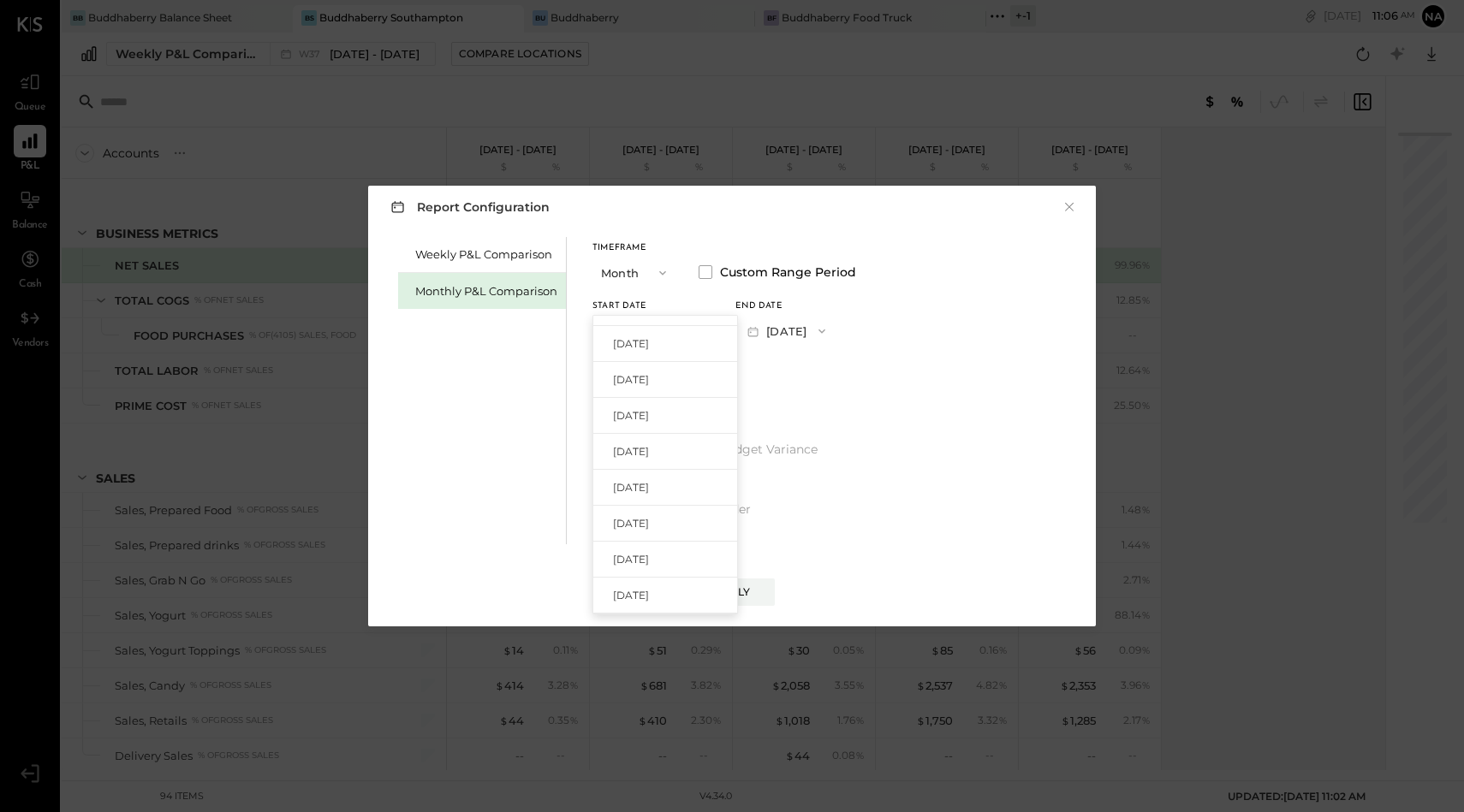
scroll to position [456, 0]
click at [648, 413] on span "[DATE]" at bounding box center [631, 417] width 36 height 15
click at [820, 325] on button "[DATE]" at bounding box center [786, 331] width 102 height 32
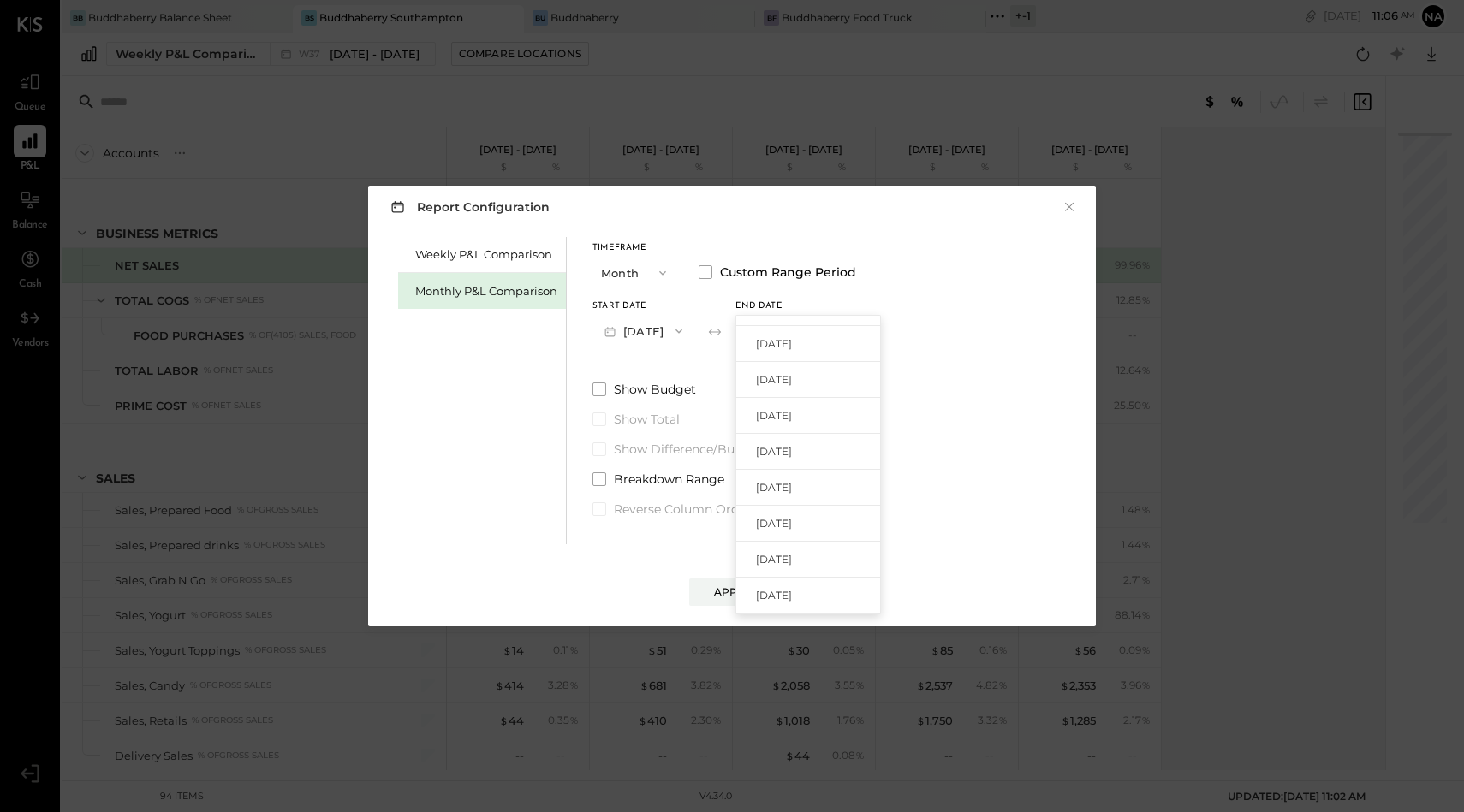
click at [791, 524] on span "[DATE]" at bounding box center [774, 523] width 36 height 15
click at [741, 592] on div "Apply" at bounding box center [732, 592] width 36 height 15
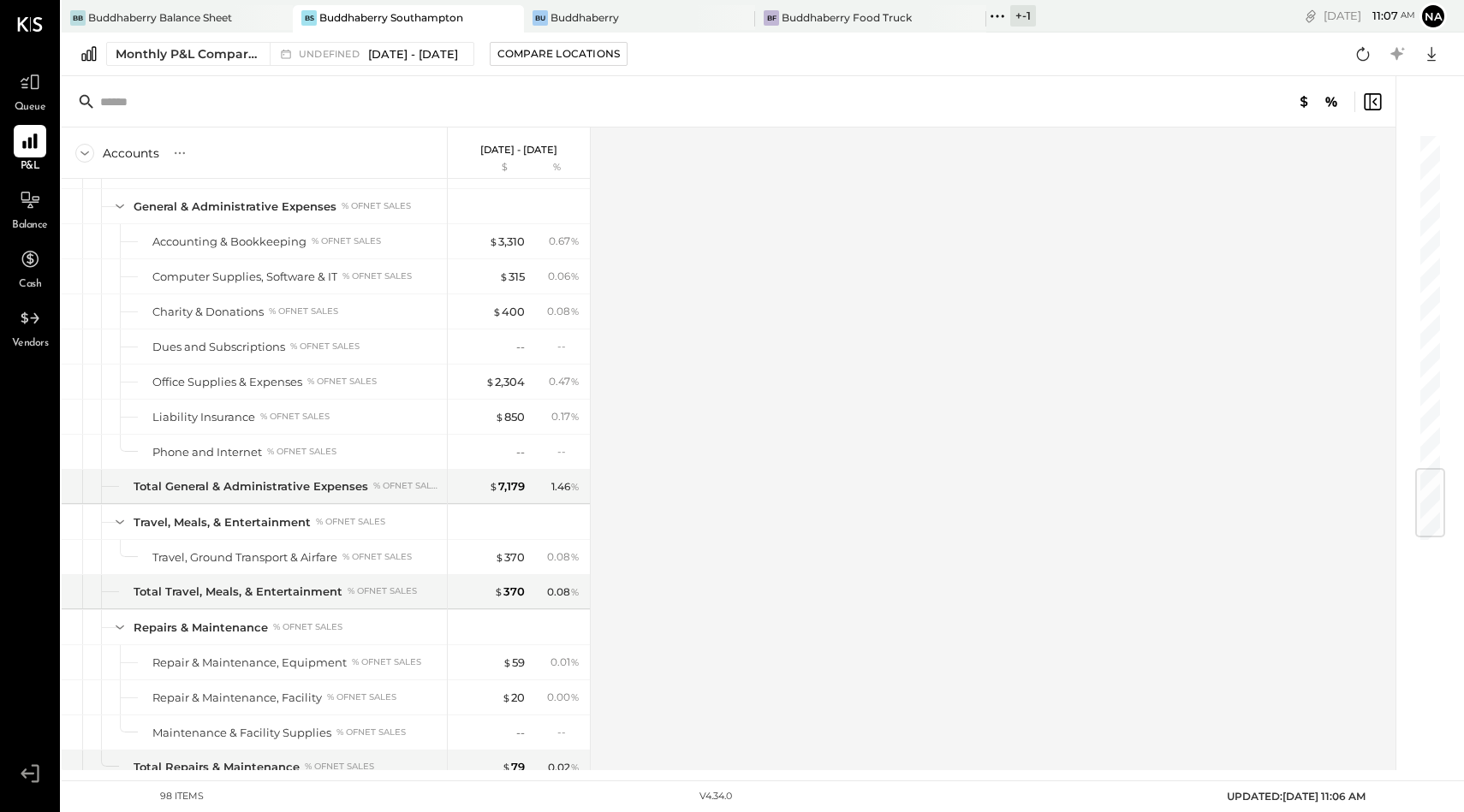
scroll to position [2884, 0]
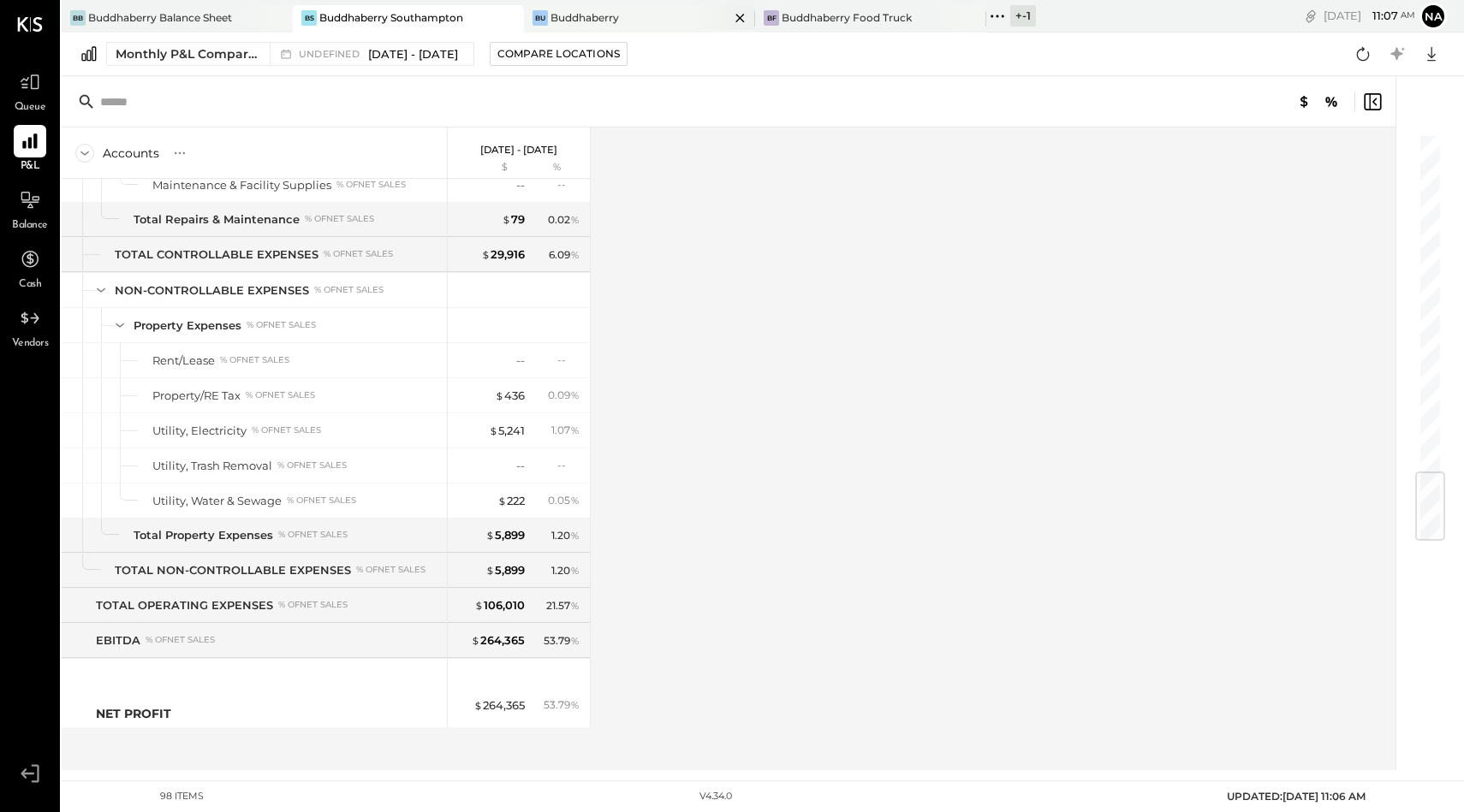
click at [574, 15] on div "Buddhaberry" at bounding box center [585, 17] width 69 height 15
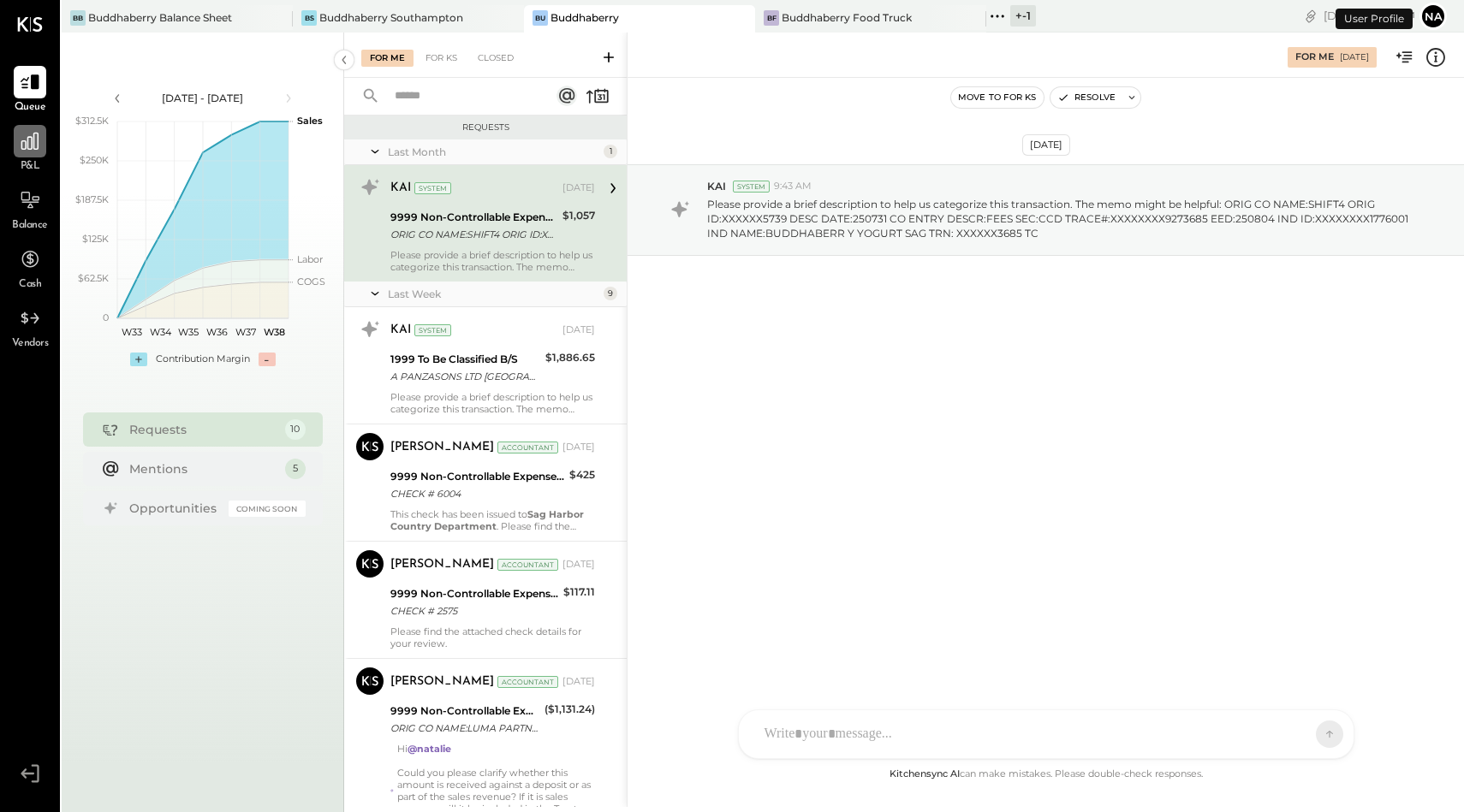
click at [34, 147] on icon at bounding box center [30, 141] width 22 height 22
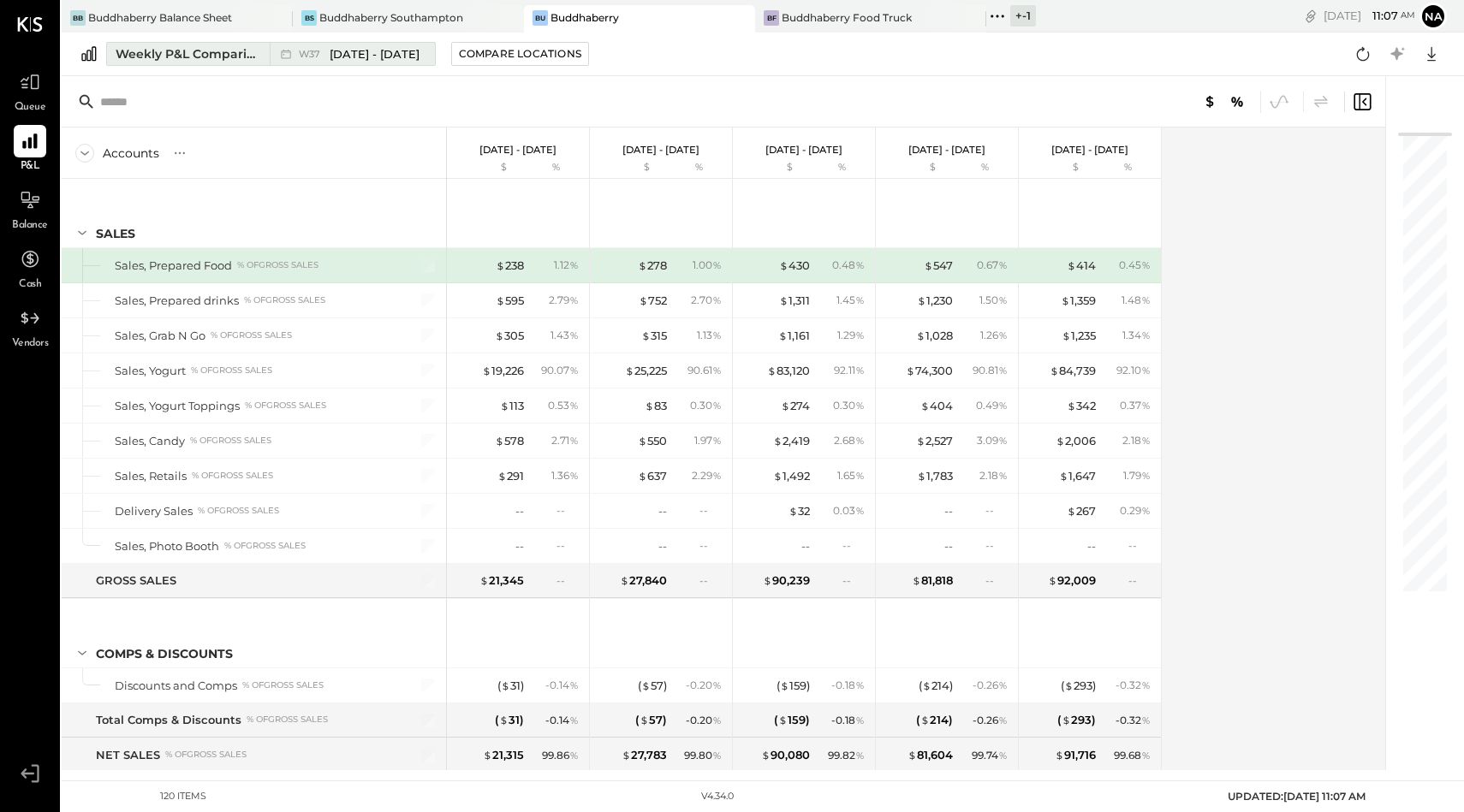
click at [233, 53] on div "Weekly P&L Comparison" at bounding box center [187, 54] width 144 height 17
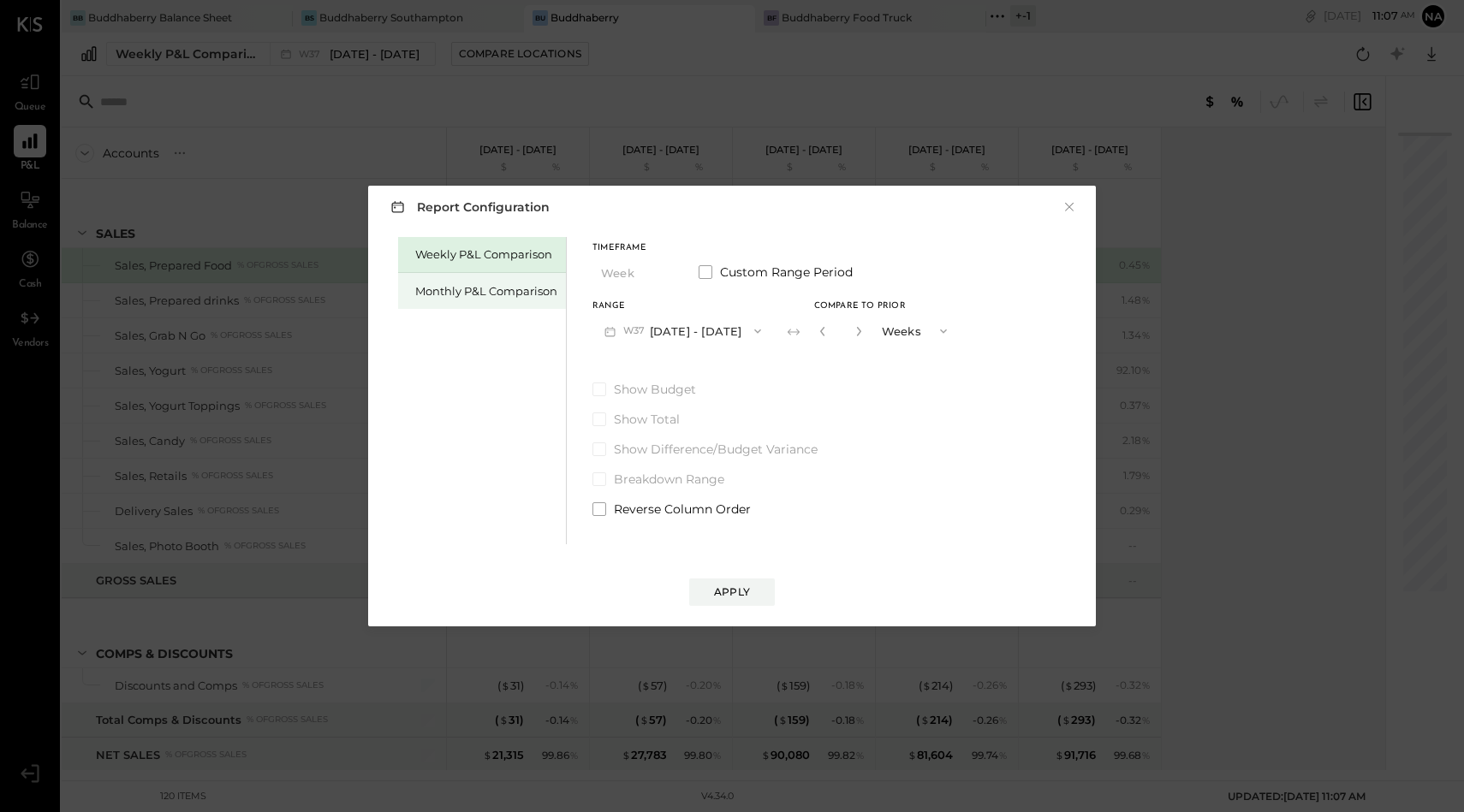
click at [440, 282] on div "Monthly P&L Comparison" at bounding box center [481, 291] width 168 height 36
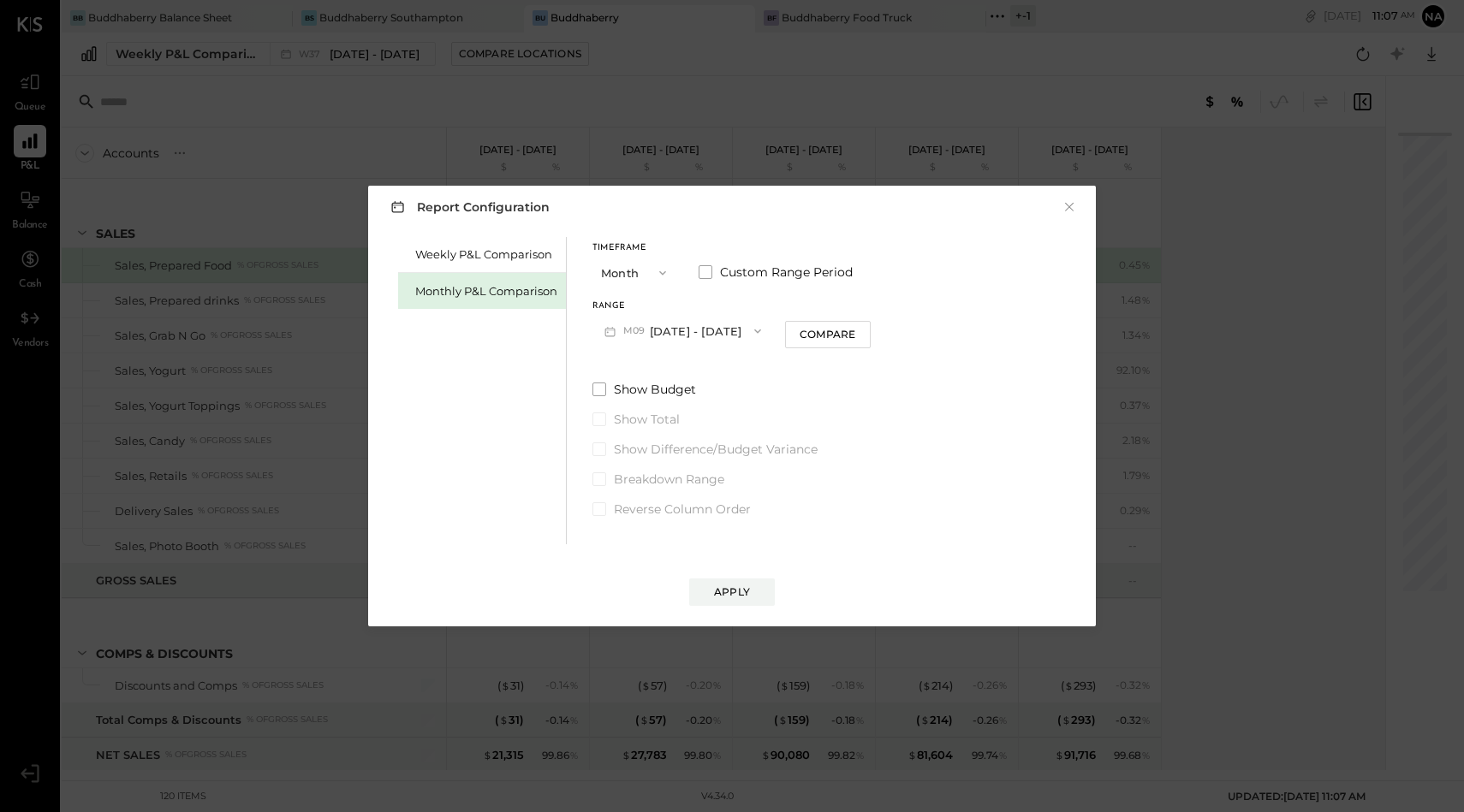
click at [693, 336] on button "M09 [DATE] - [DATE]" at bounding box center [683, 331] width 181 height 32
click at [699, 267] on span at bounding box center [705, 272] width 14 height 14
click at [665, 325] on button "[DATE]" at bounding box center [643, 331] width 102 height 32
click at [648, 435] on span "[DATE]" at bounding box center [631, 441] width 36 height 15
click at [827, 336] on button "[DATE]" at bounding box center [786, 331] width 102 height 32
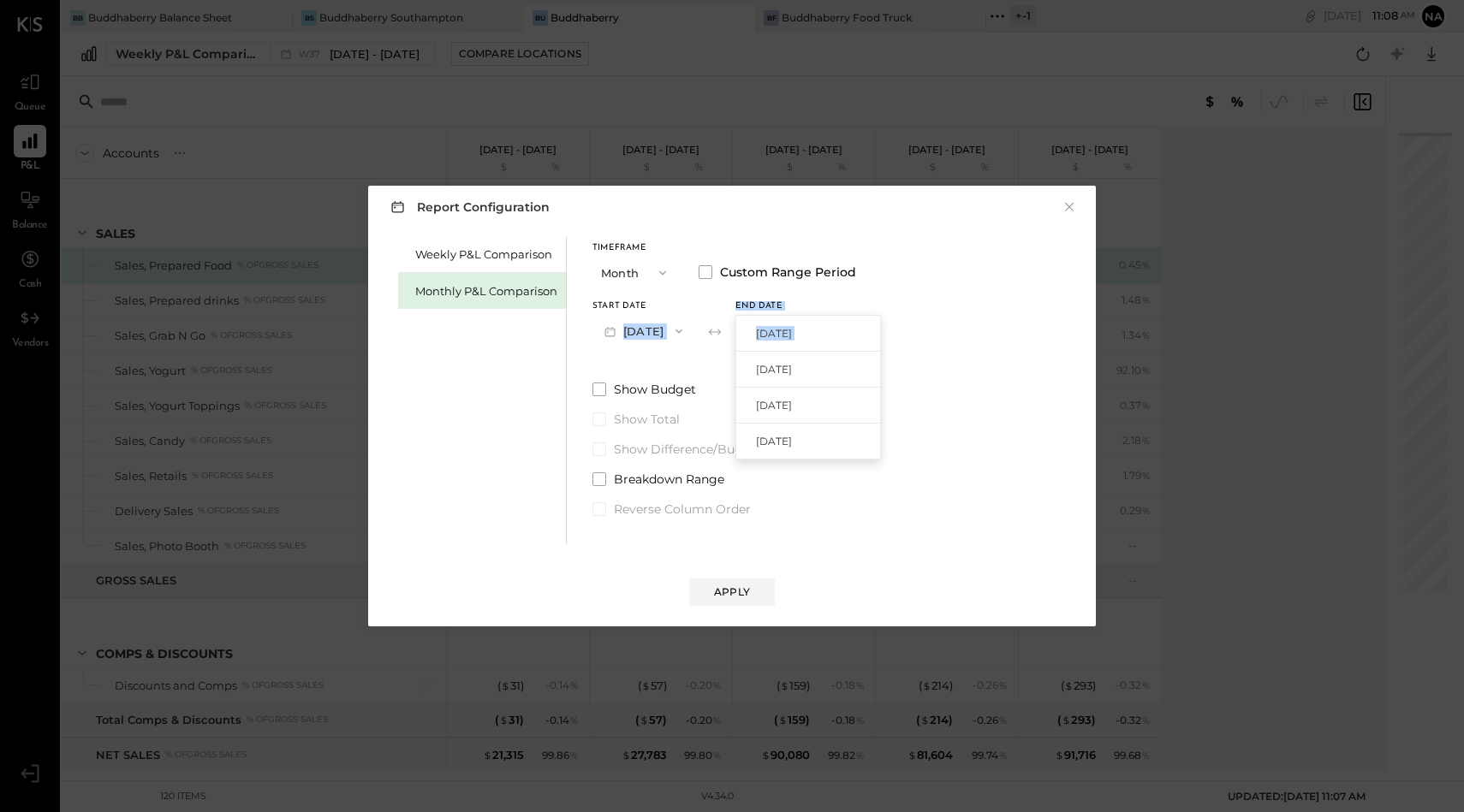
drag, startPoint x: 825, startPoint y: 358, endPoint x: 685, endPoint y: 311, distance: 147.7
click at [685, 309] on div "Start Date [DATE] End date [DATE] [DATE] [DATE] [DATE] [DATE]" at bounding box center [724, 325] width 264 height 45
click at [666, 324] on button "[DATE]" at bounding box center [643, 331] width 102 height 32
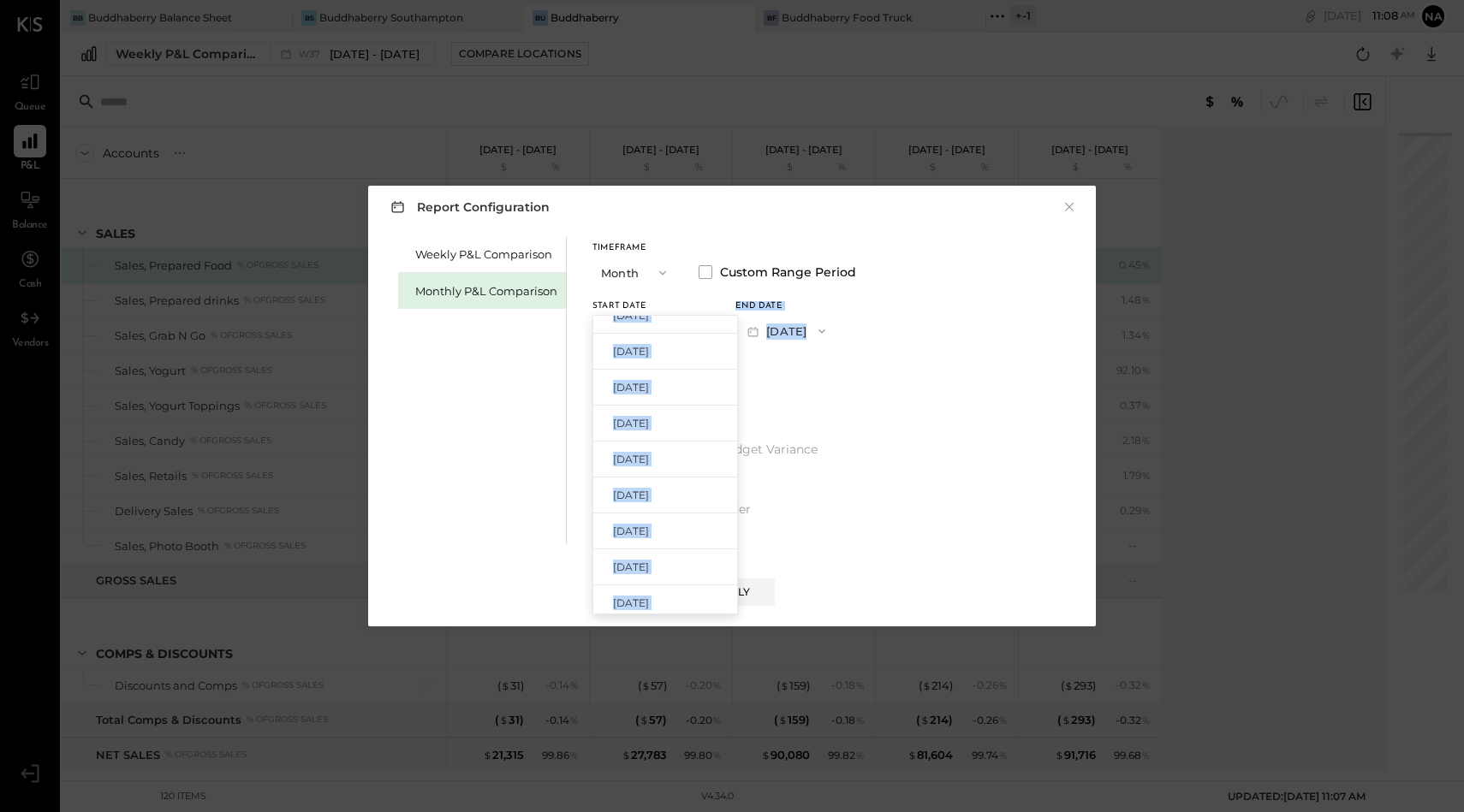
scroll to position [522, 0]
click at [648, 353] on span "[DATE]" at bounding box center [631, 350] width 36 height 15
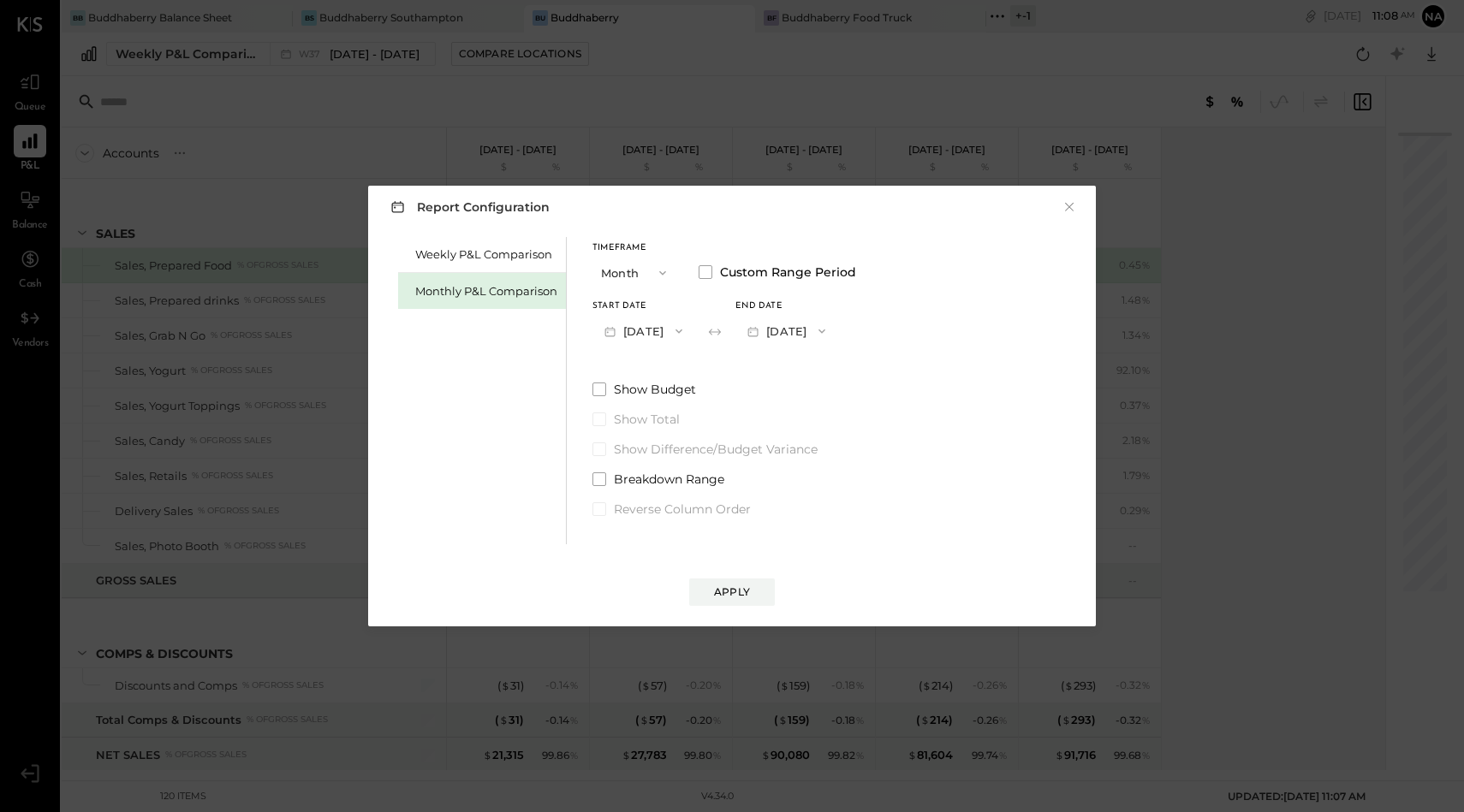
click at [816, 337] on button "[DATE]" at bounding box center [786, 331] width 102 height 32
click at [791, 516] on span "[DATE]" at bounding box center [774, 523] width 36 height 15
click at [744, 594] on div "Apply" at bounding box center [732, 592] width 36 height 15
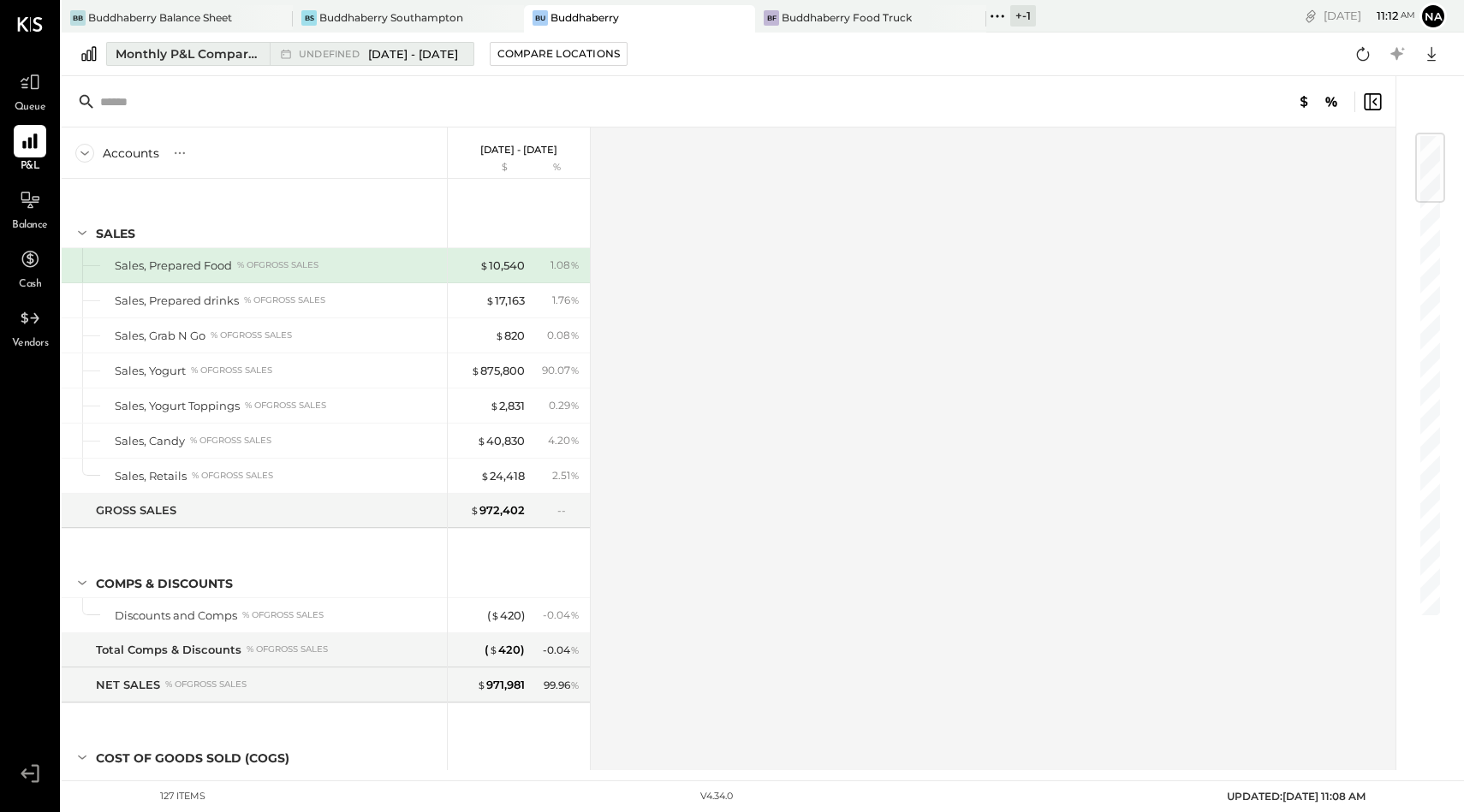
click at [332, 57] on span "undefined" at bounding box center [332, 54] width 65 height 9
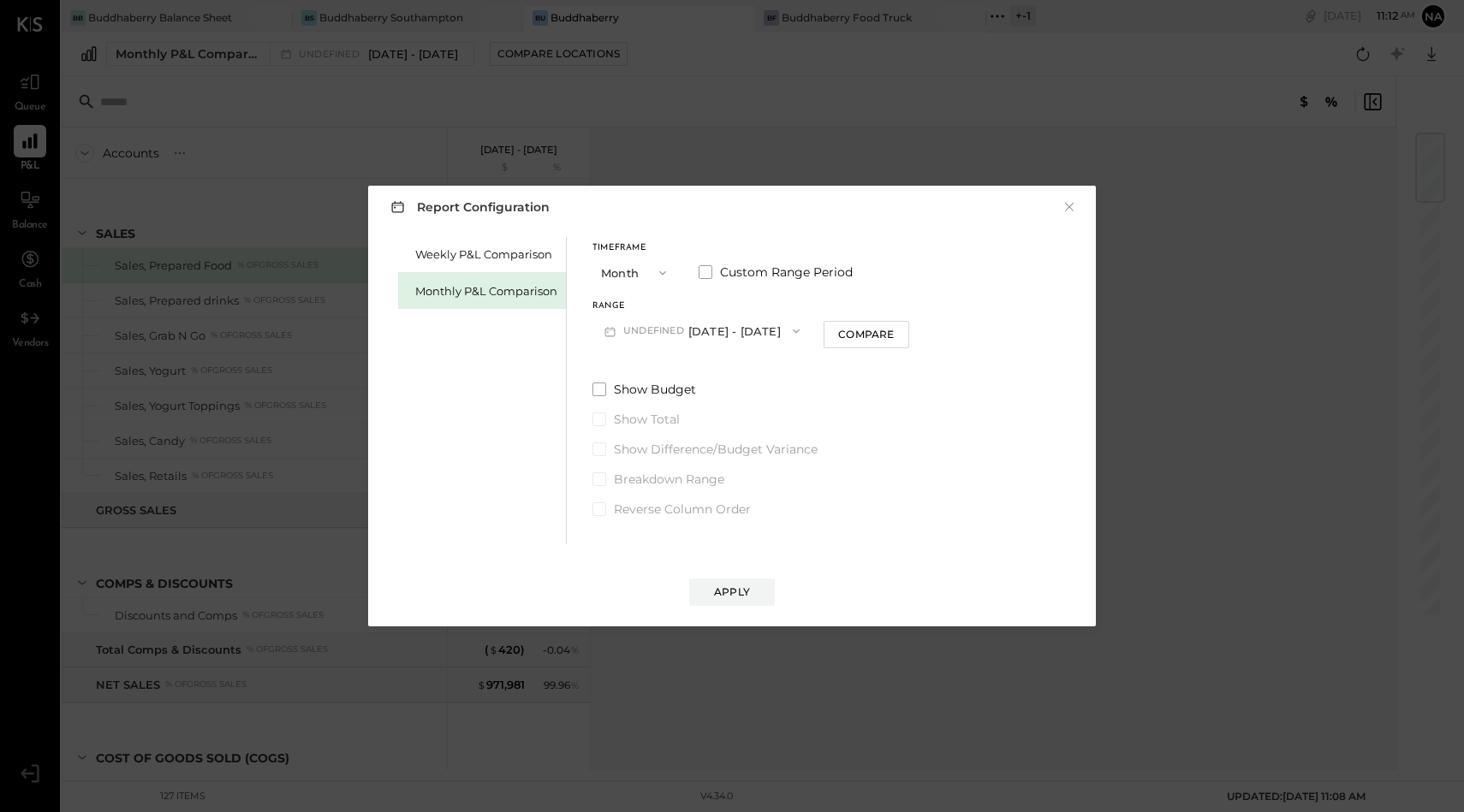
click at [458, 290] on div "Monthly P&L Comparison" at bounding box center [486, 291] width 142 height 16
click at [1064, 208] on button "×" at bounding box center [1069, 208] width 16 height 17
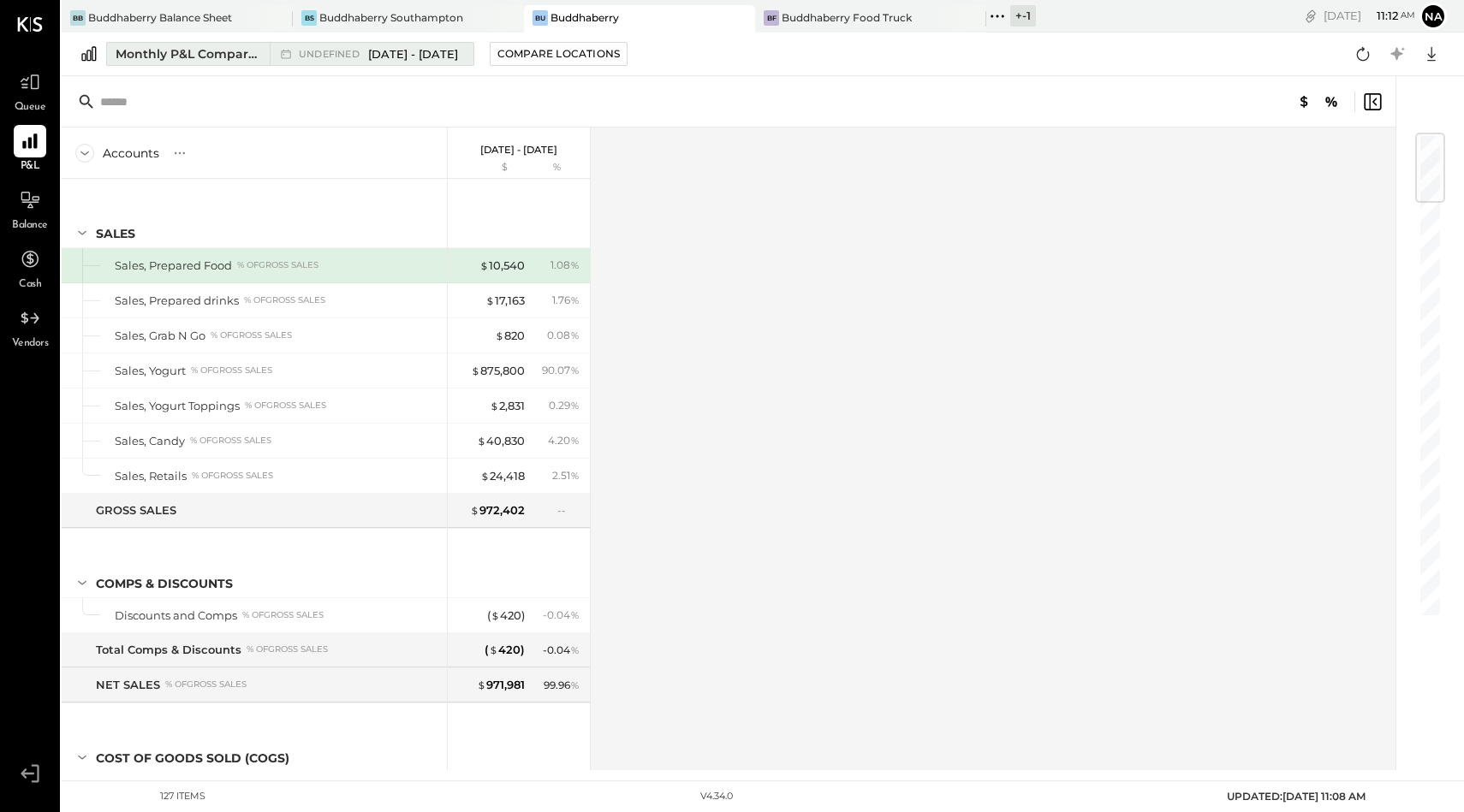
click at [368, 48] on span "[DATE] - [DATE]" at bounding box center [413, 54] width 90 height 16
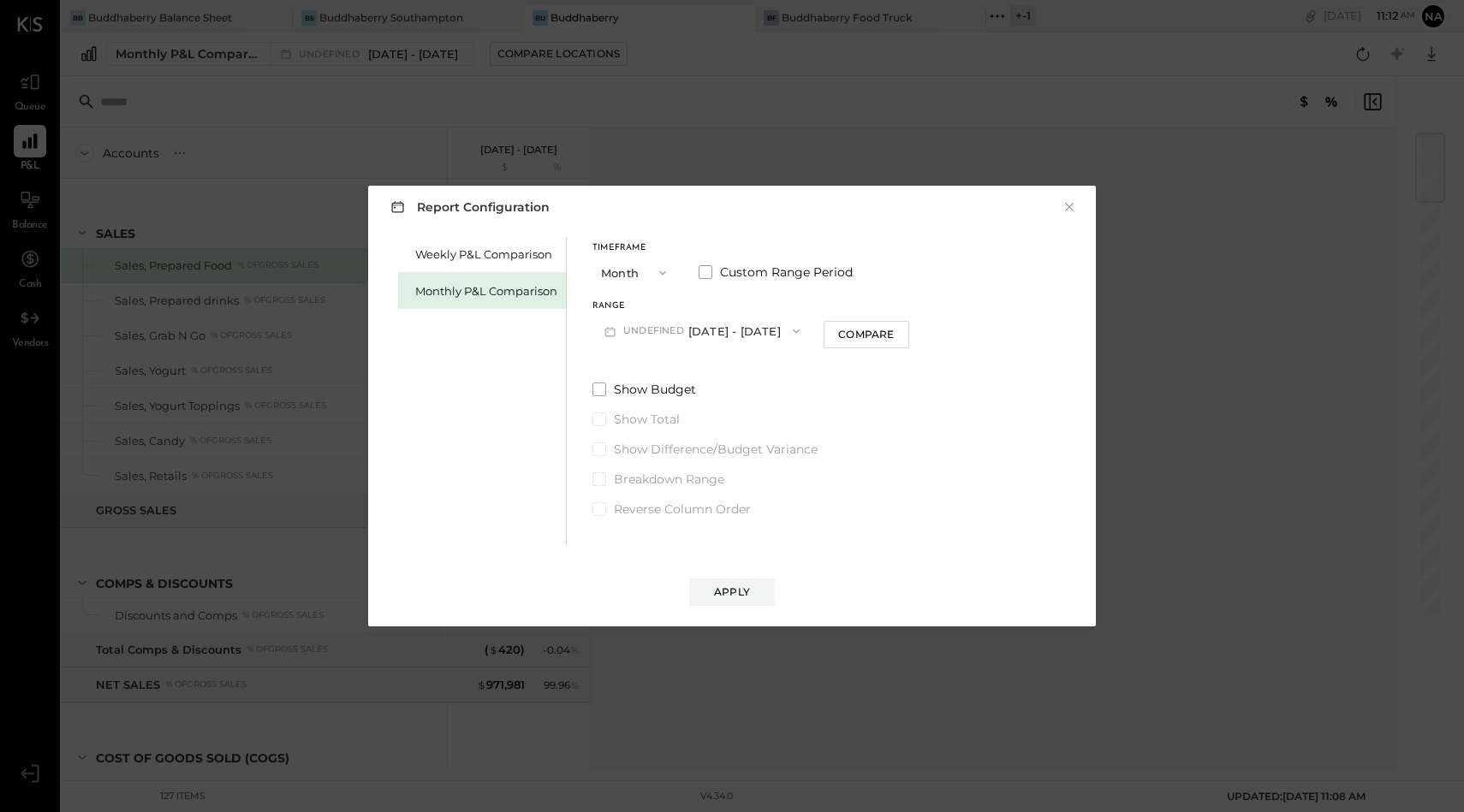
click at [660, 324] on button "undefined [DATE] - [DATE]" at bounding box center [702, 331] width 219 height 32
click at [677, 480] on span "[DATE] - [DATE]" at bounding box center [674, 477] width 81 height 15
click at [707, 272] on span at bounding box center [705, 272] width 14 height 14
click at [797, 335] on button "[DATE]" at bounding box center [786, 331] width 102 height 32
click at [820, 359] on div "[DATE]" at bounding box center [808, 369] width 144 height 36
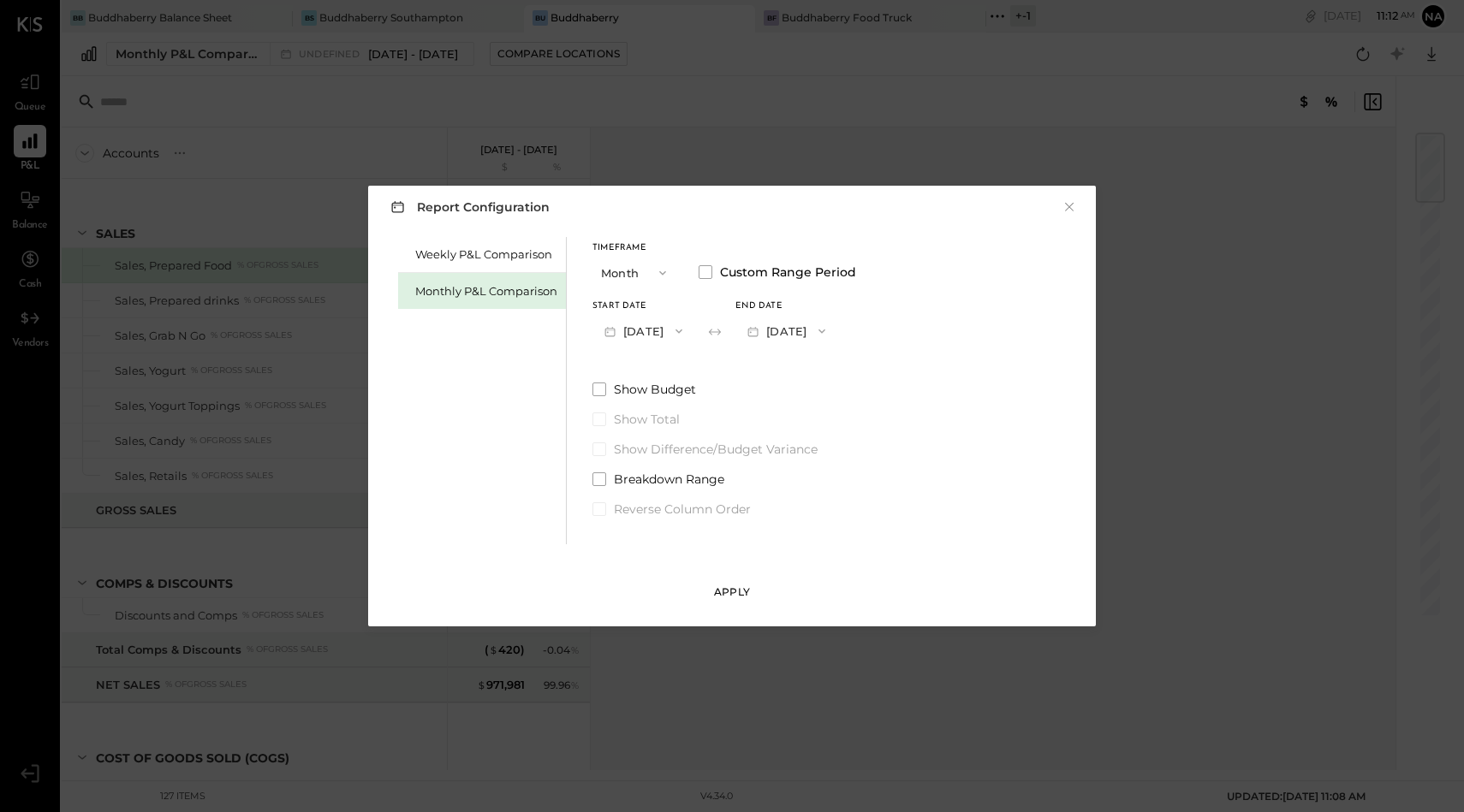
click at [746, 591] on div "Apply" at bounding box center [732, 592] width 36 height 15
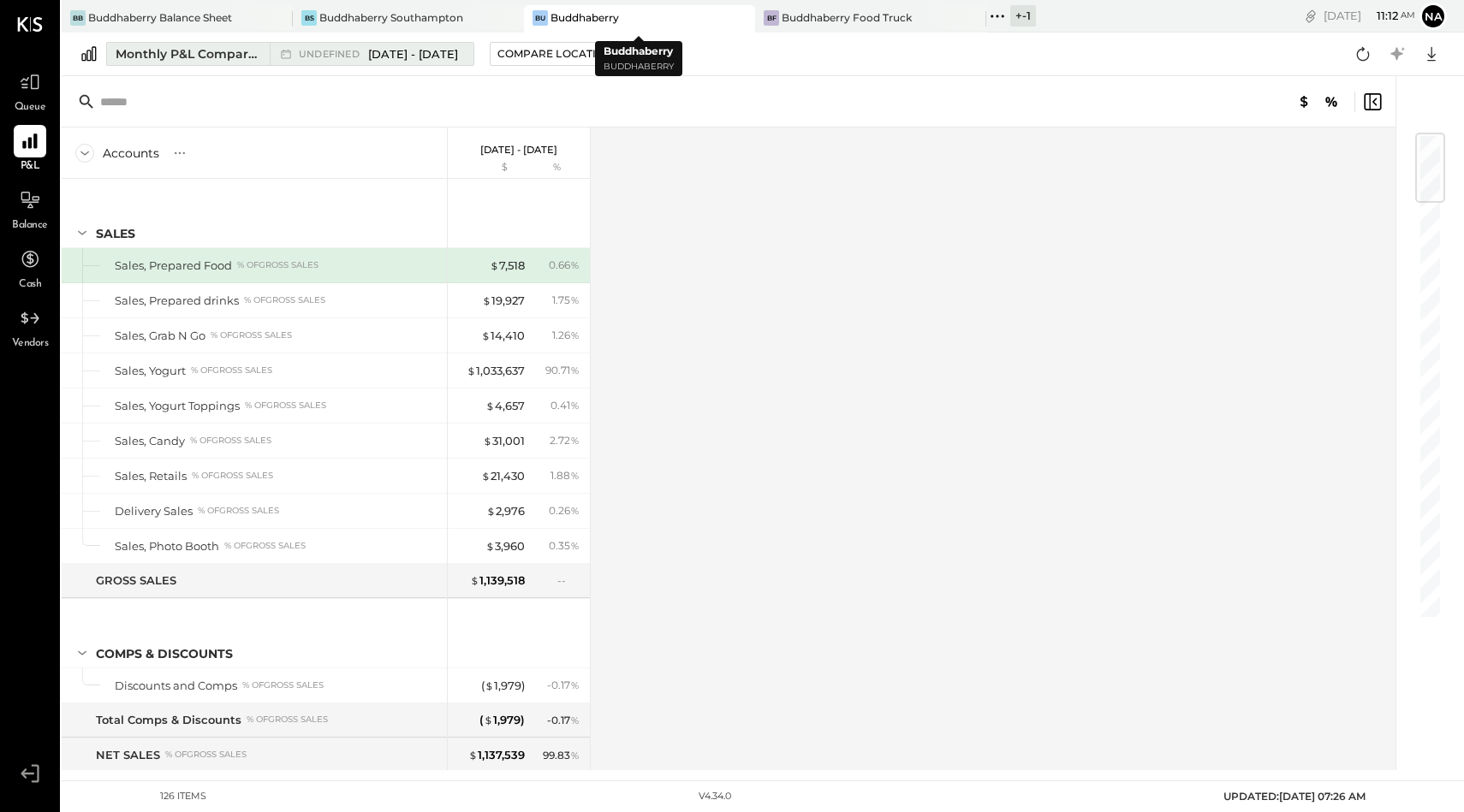
click at [419, 59] on span "[DATE] - [DATE]" at bounding box center [413, 54] width 90 height 16
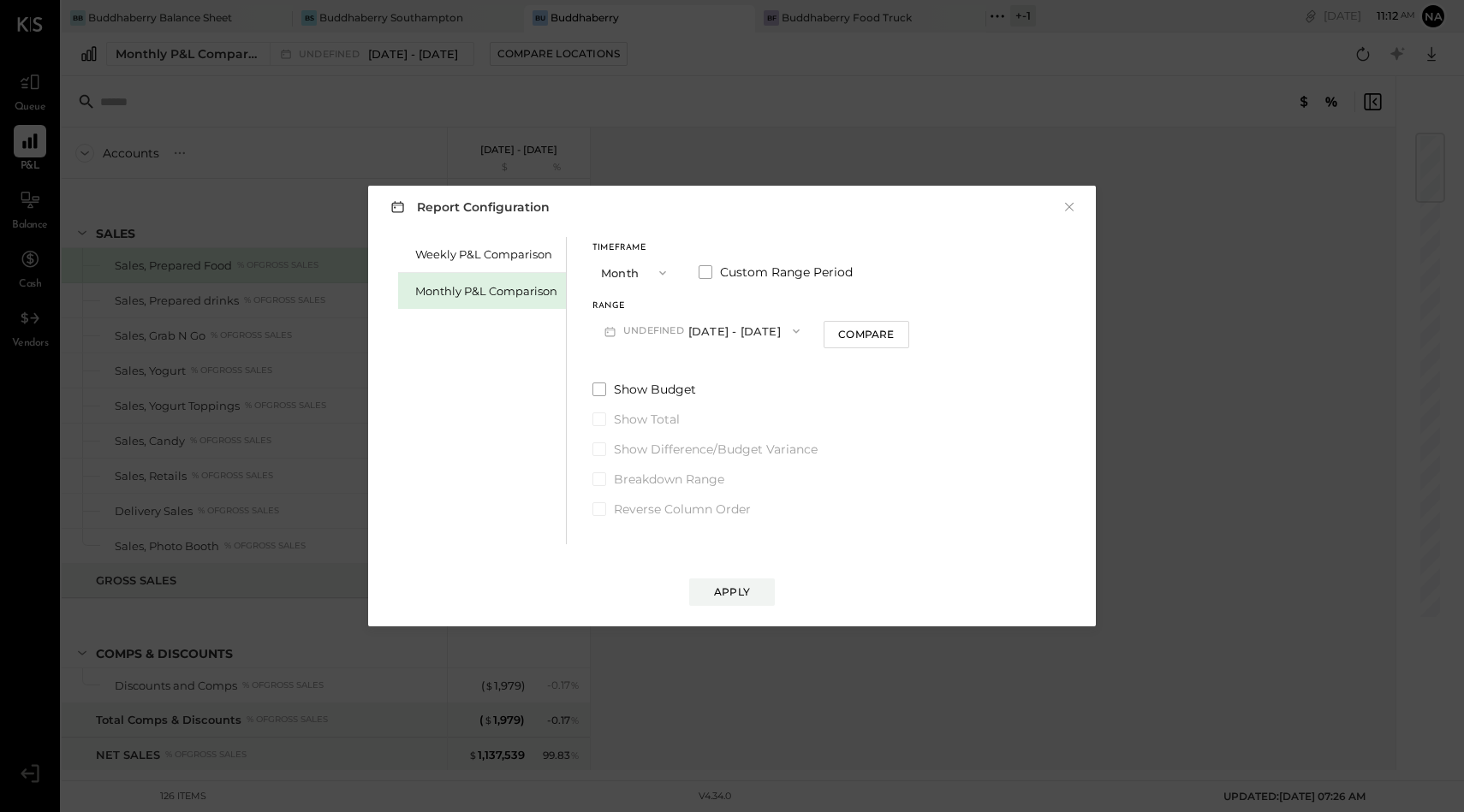
click at [746, 334] on button "undefined [DATE] - [DATE]" at bounding box center [702, 331] width 219 height 32
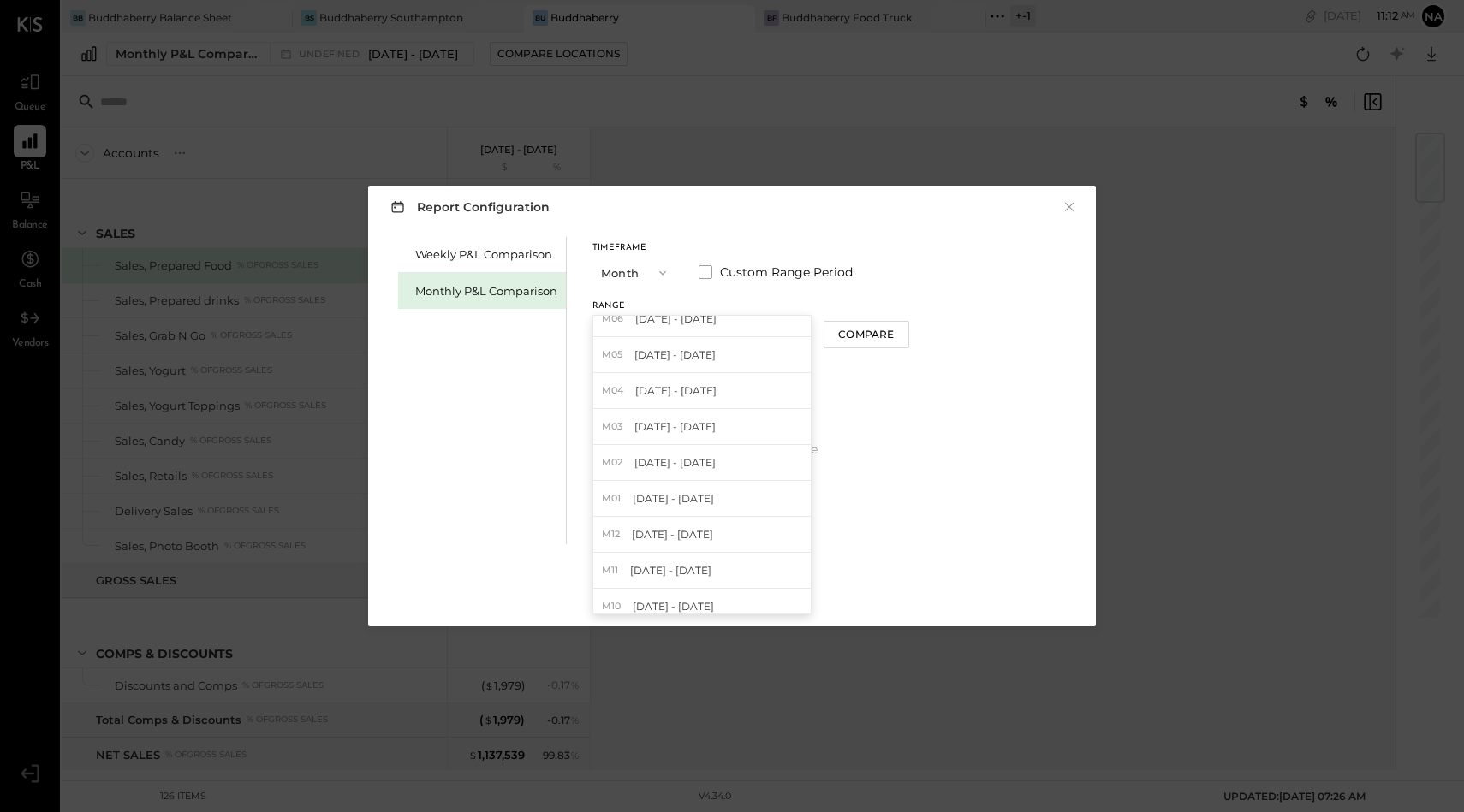
click at [708, 301] on div "Timeframe Month Custom Range Period Range undefined [DATE] - [DATE] M09 [DATE] …" at bounding box center [751, 294] width 317 height 102
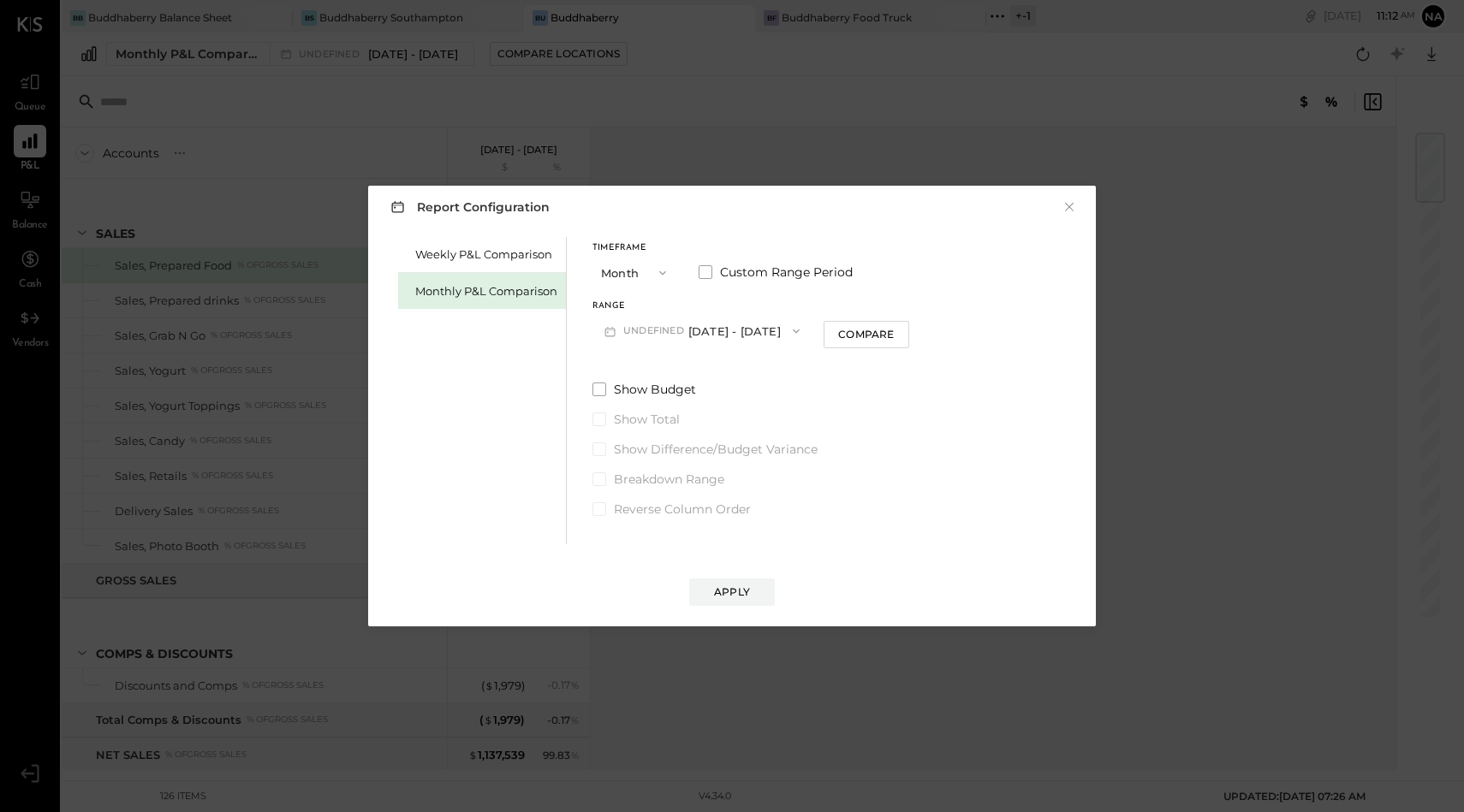
click at [719, 325] on button "undefined [DATE] - [DATE]" at bounding box center [702, 331] width 219 height 32
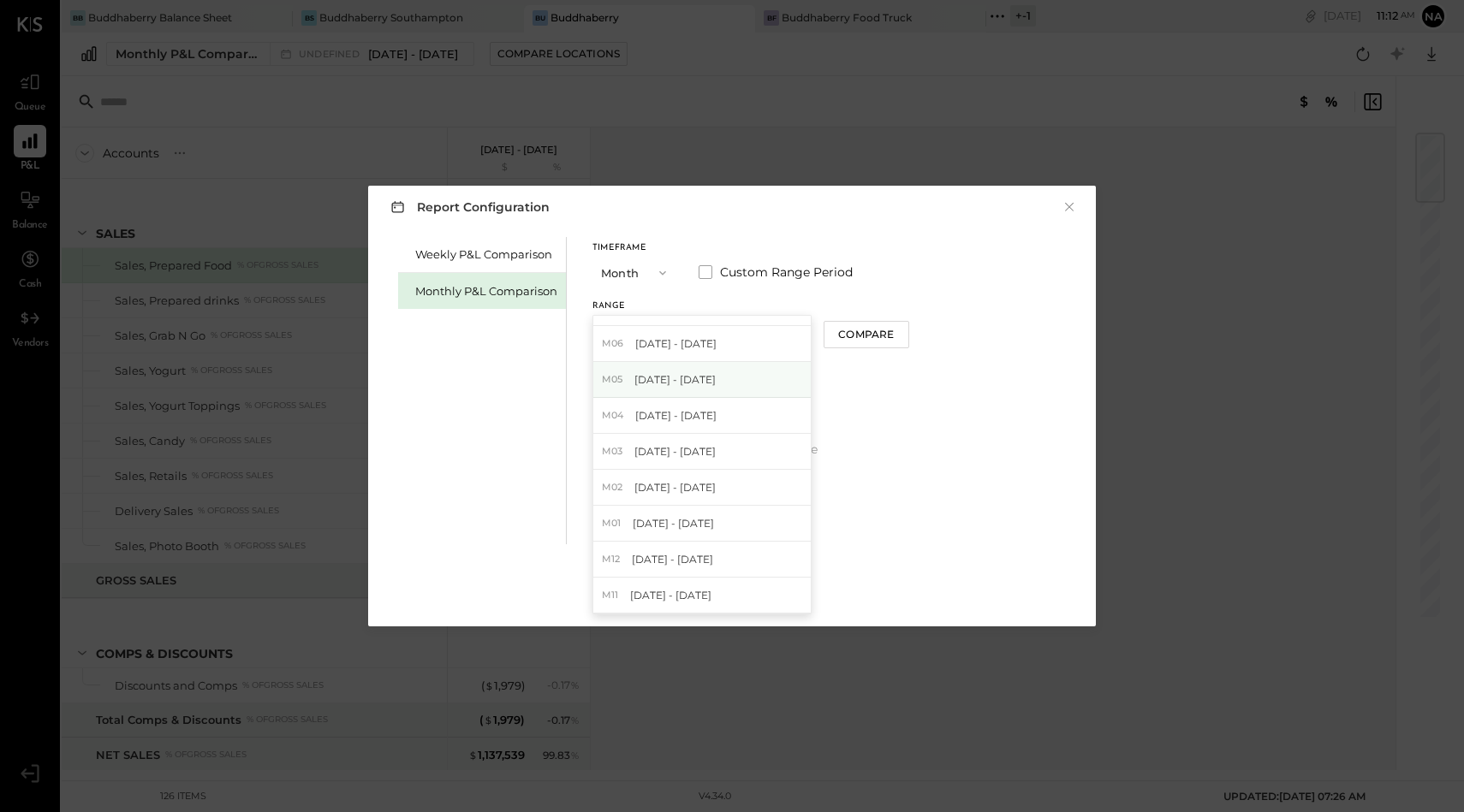
click at [719, 381] on div "M05 [DATE] - [DATE]" at bounding box center [702, 380] width 217 height 36
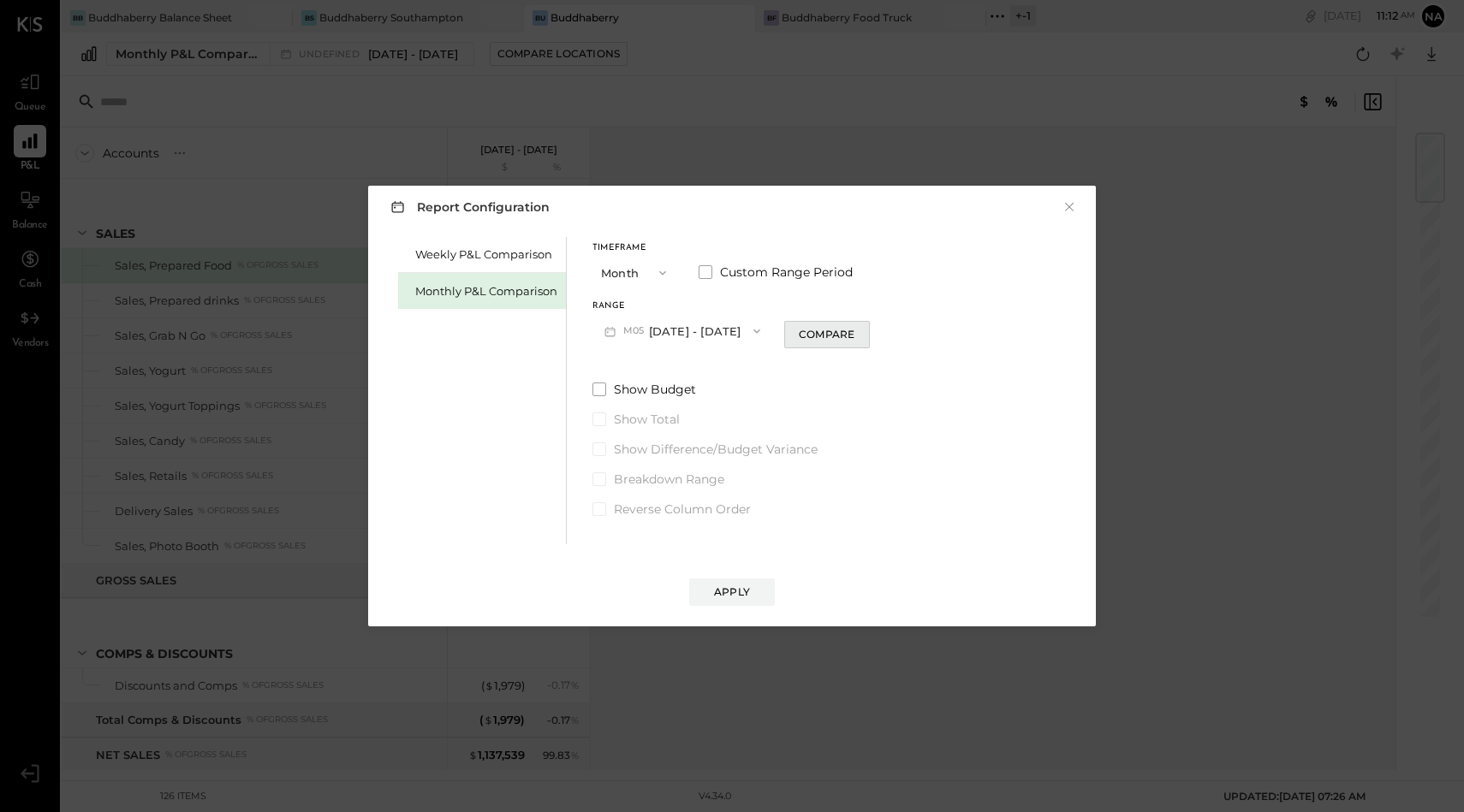
click at [803, 334] on div "Compare" at bounding box center [826, 334] width 56 height 15
click at [716, 332] on button "M05 [DATE] - [DATE]" at bounding box center [682, 331] width 180 height 32
click at [750, 287] on div "Timeframe Month Custom Range Period" at bounding box center [775, 266] width 365 height 45
click at [726, 332] on button "M05 [DATE] - [DATE]" at bounding box center [682, 331] width 180 height 32
click at [703, 270] on span at bounding box center [705, 272] width 14 height 14
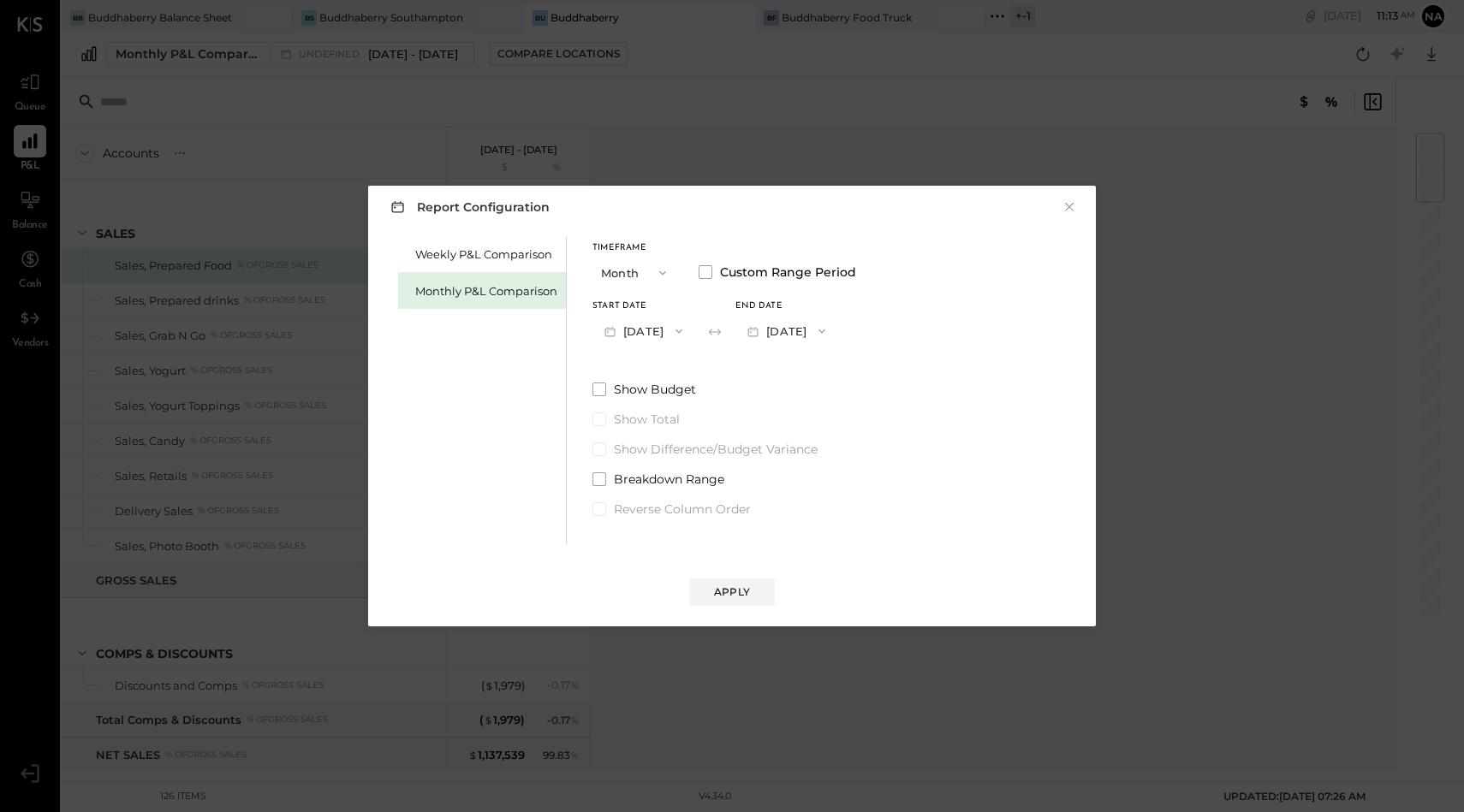
click at [814, 332] on button "[DATE]" at bounding box center [786, 331] width 102 height 32
click at [791, 365] on span "[DATE]" at bounding box center [774, 369] width 36 height 15
click at [828, 327] on button "[DATE]" at bounding box center [786, 331] width 102 height 32
click at [791, 522] on span "[DATE]" at bounding box center [774, 528] width 36 height 15
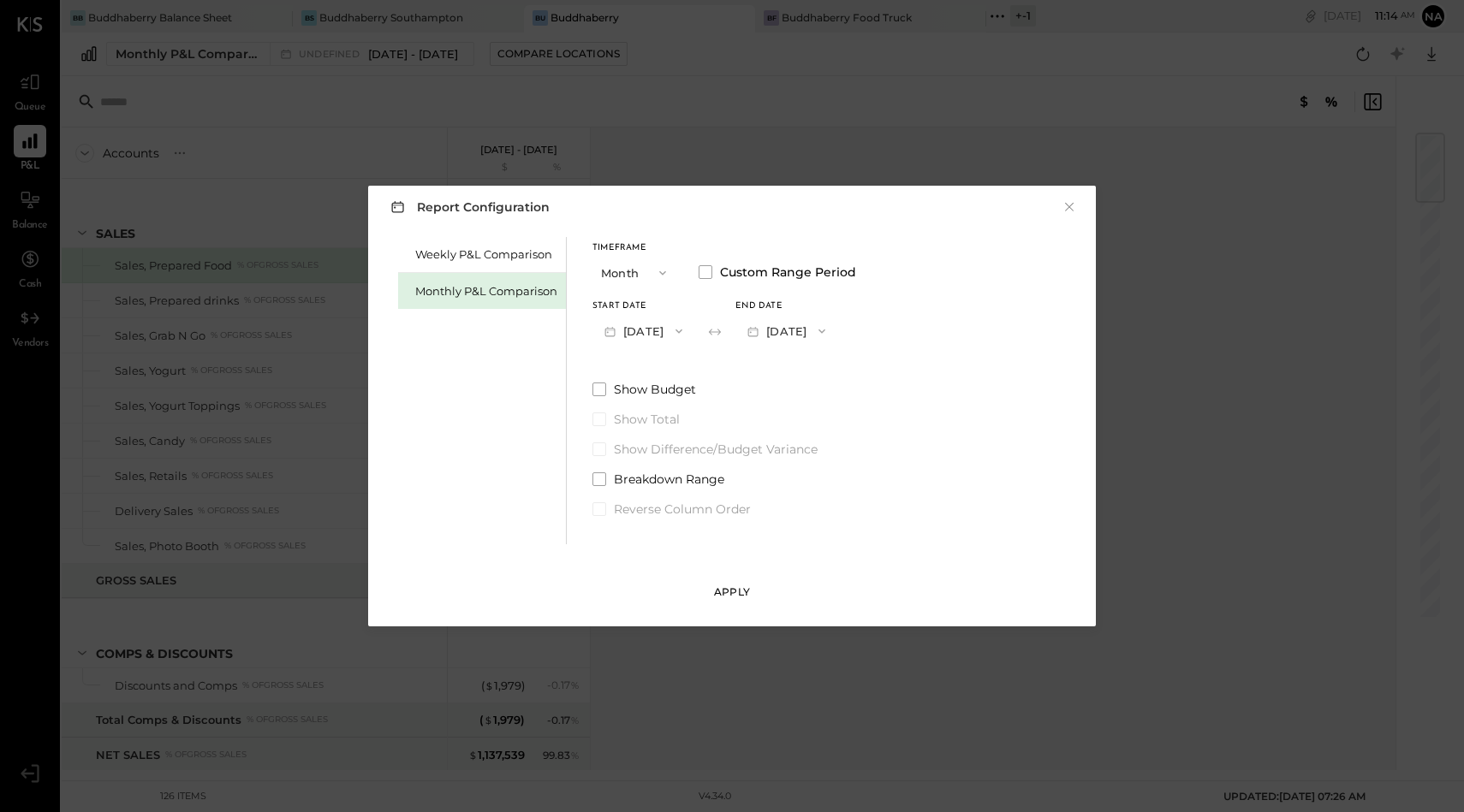
click at [741, 594] on div "Apply" at bounding box center [732, 592] width 36 height 15
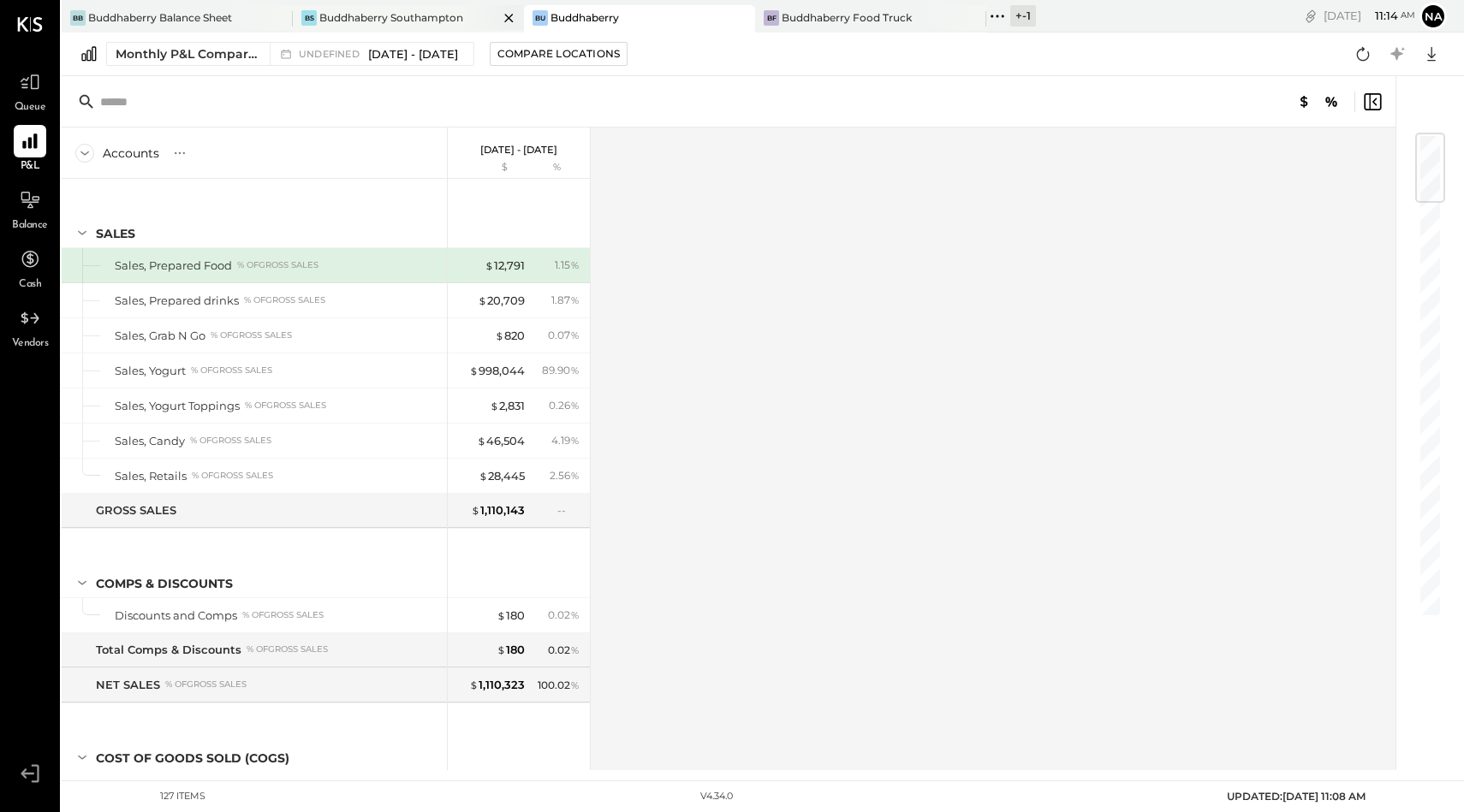
click at [392, 16] on div "Buddhaberry Southampton" at bounding box center [391, 17] width 144 height 15
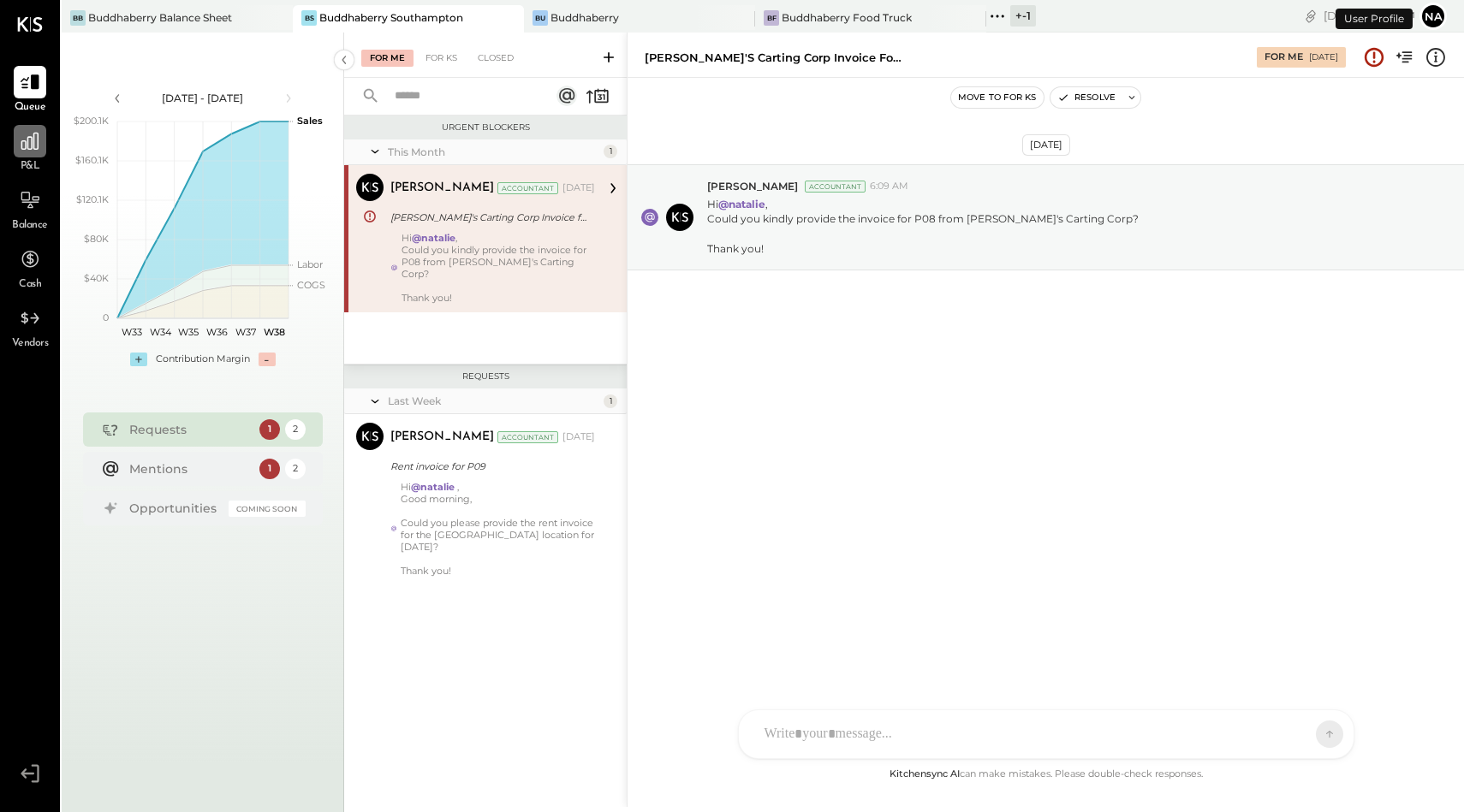
click at [16, 138] on div at bounding box center [30, 141] width 33 height 33
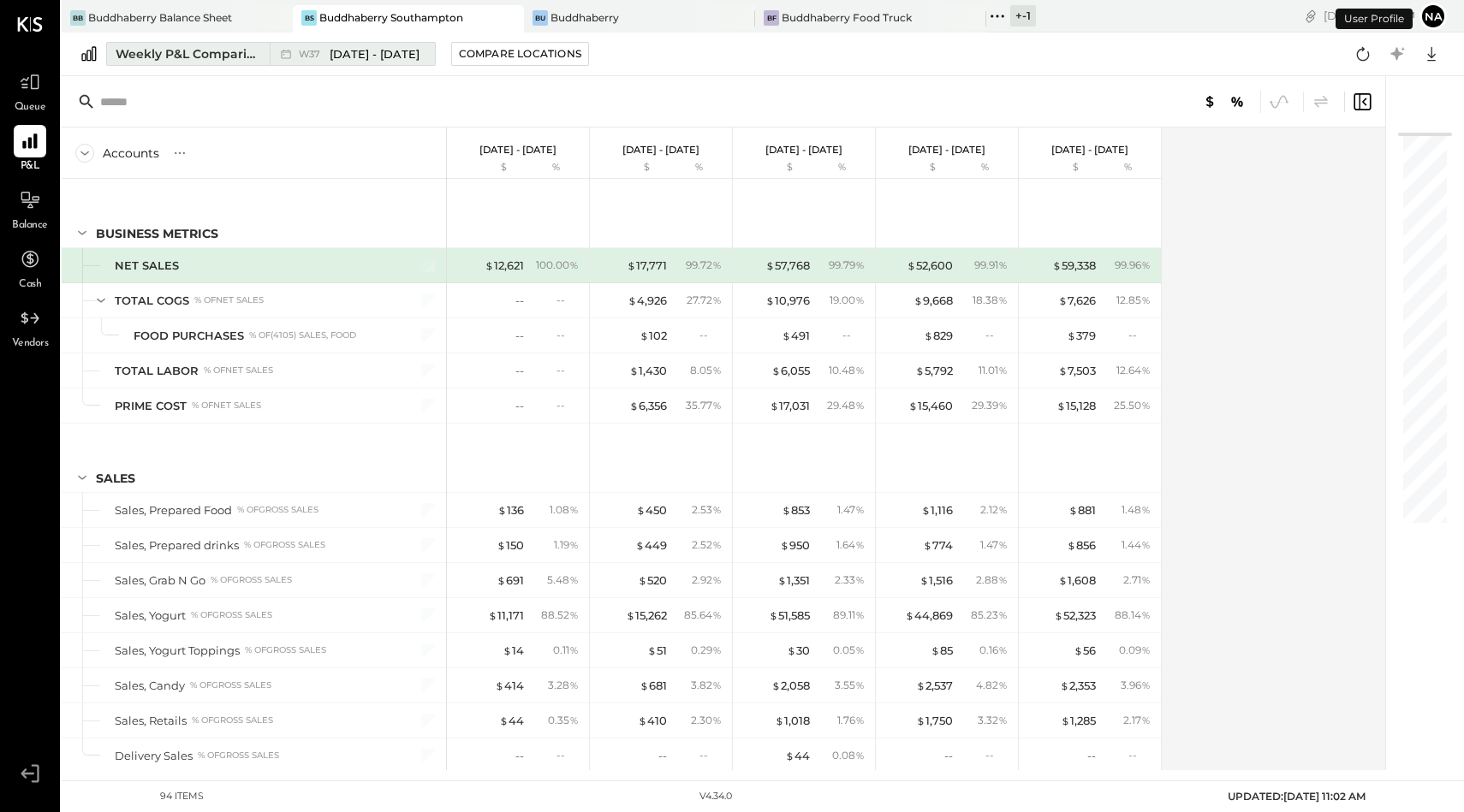
click at [387, 52] on span "[DATE] - [DATE]" at bounding box center [375, 54] width 90 height 16
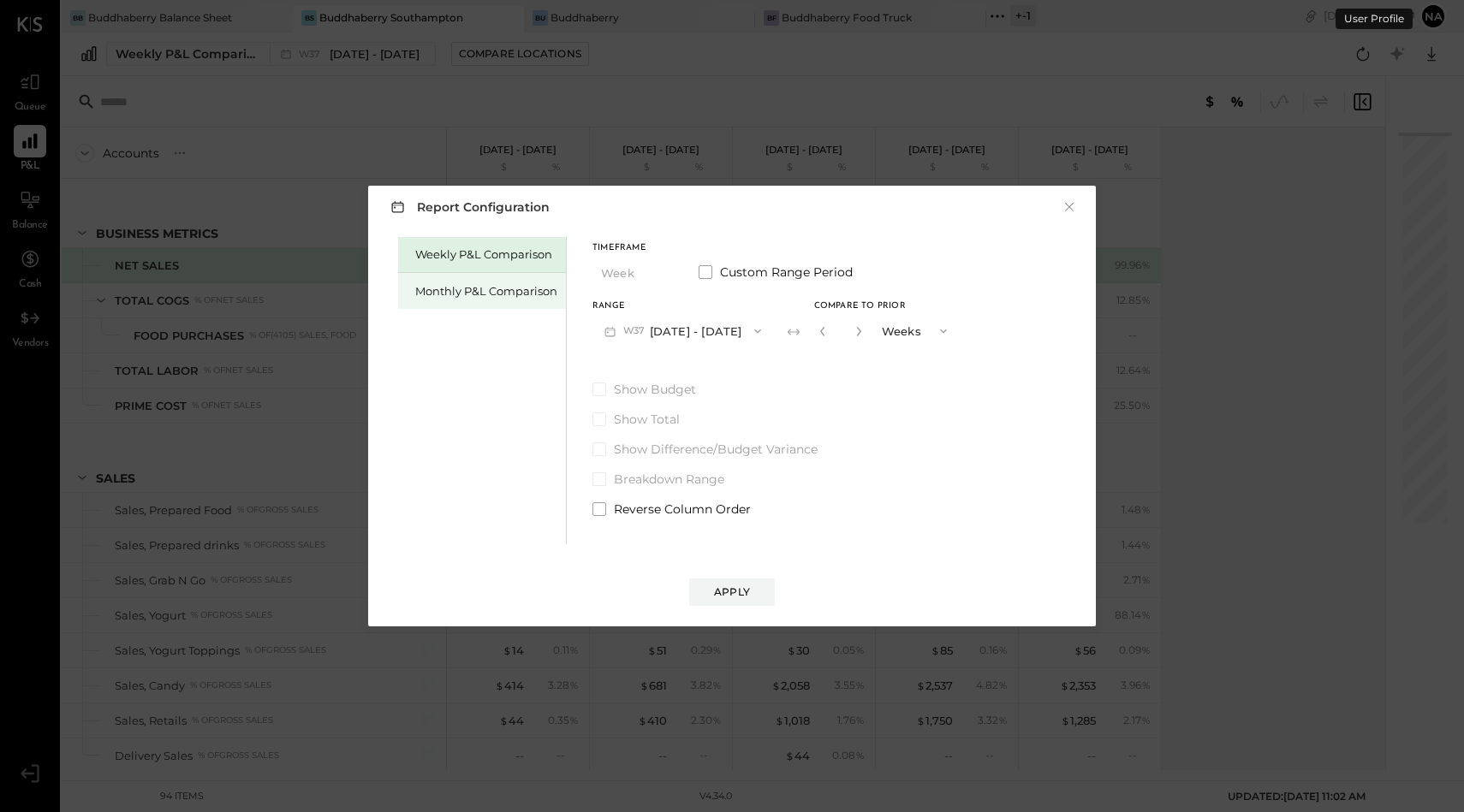
click at [499, 282] on div "Monthly P&L Comparison" at bounding box center [481, 291] width 168 height 36
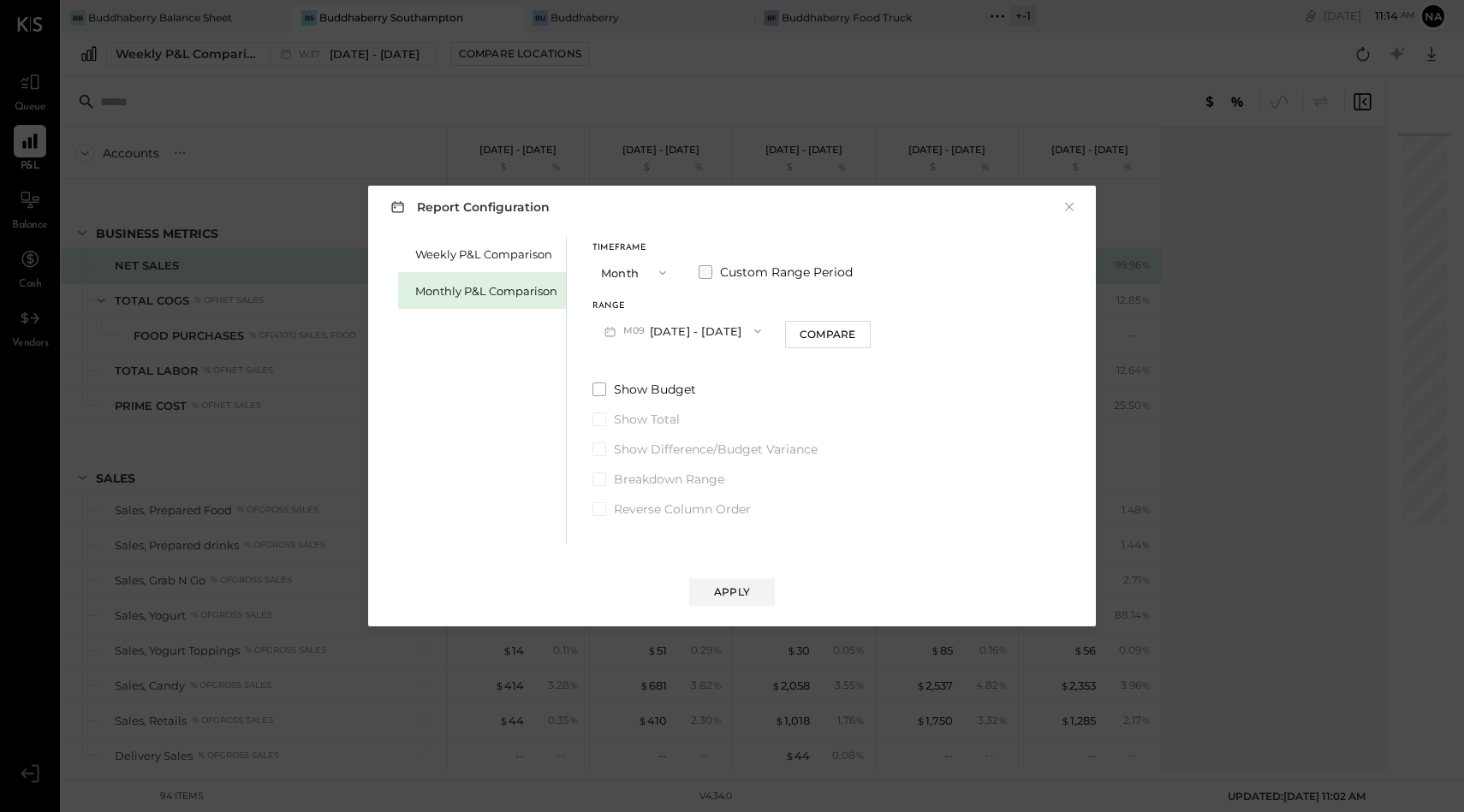
click at [706, 268] on span at bounding box center [705, 272] width 14 height 14
click at [665, 338] on button "[DATE]" at bounding box center [643, 331] width 102 height 32
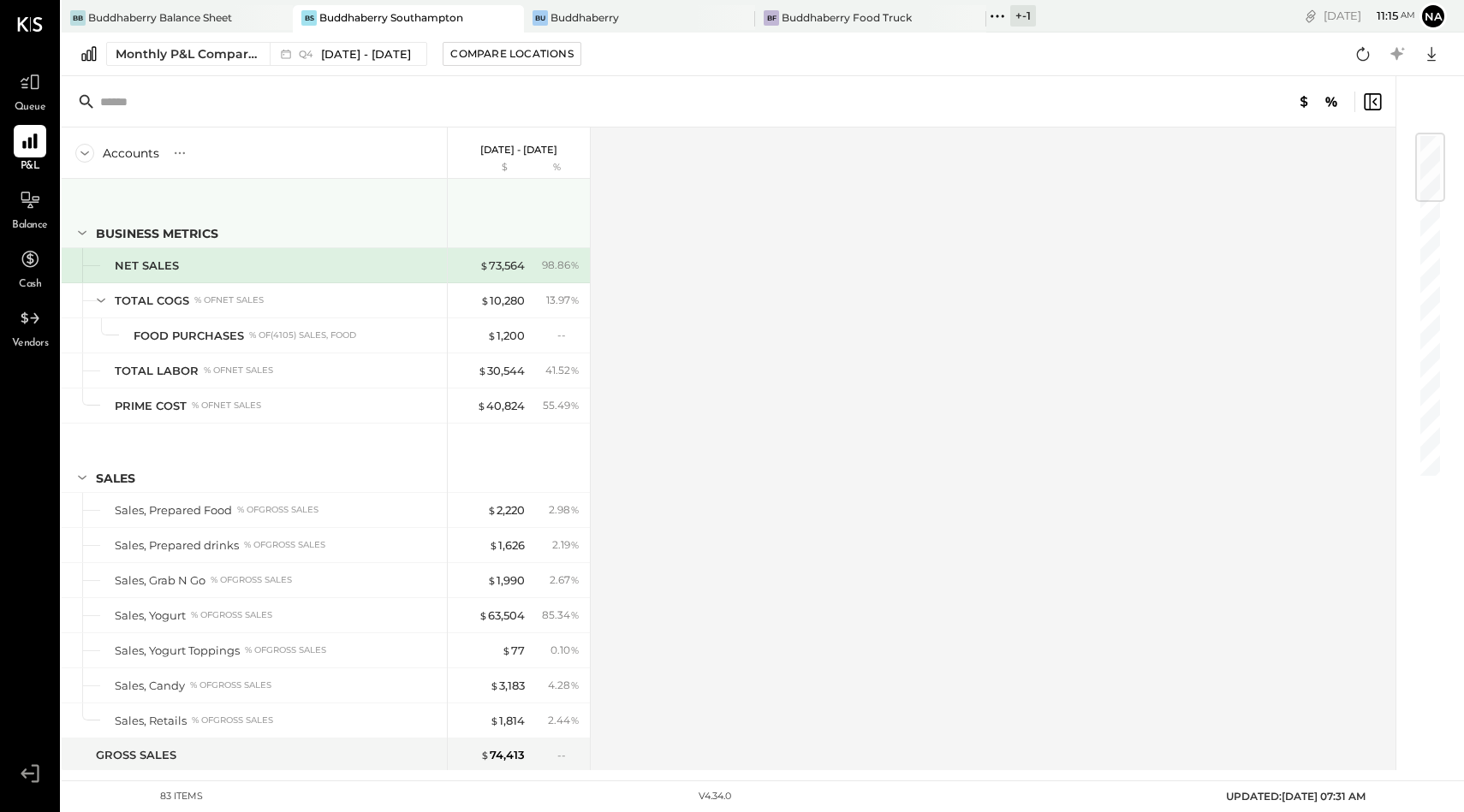
scroll to position [5, 0]
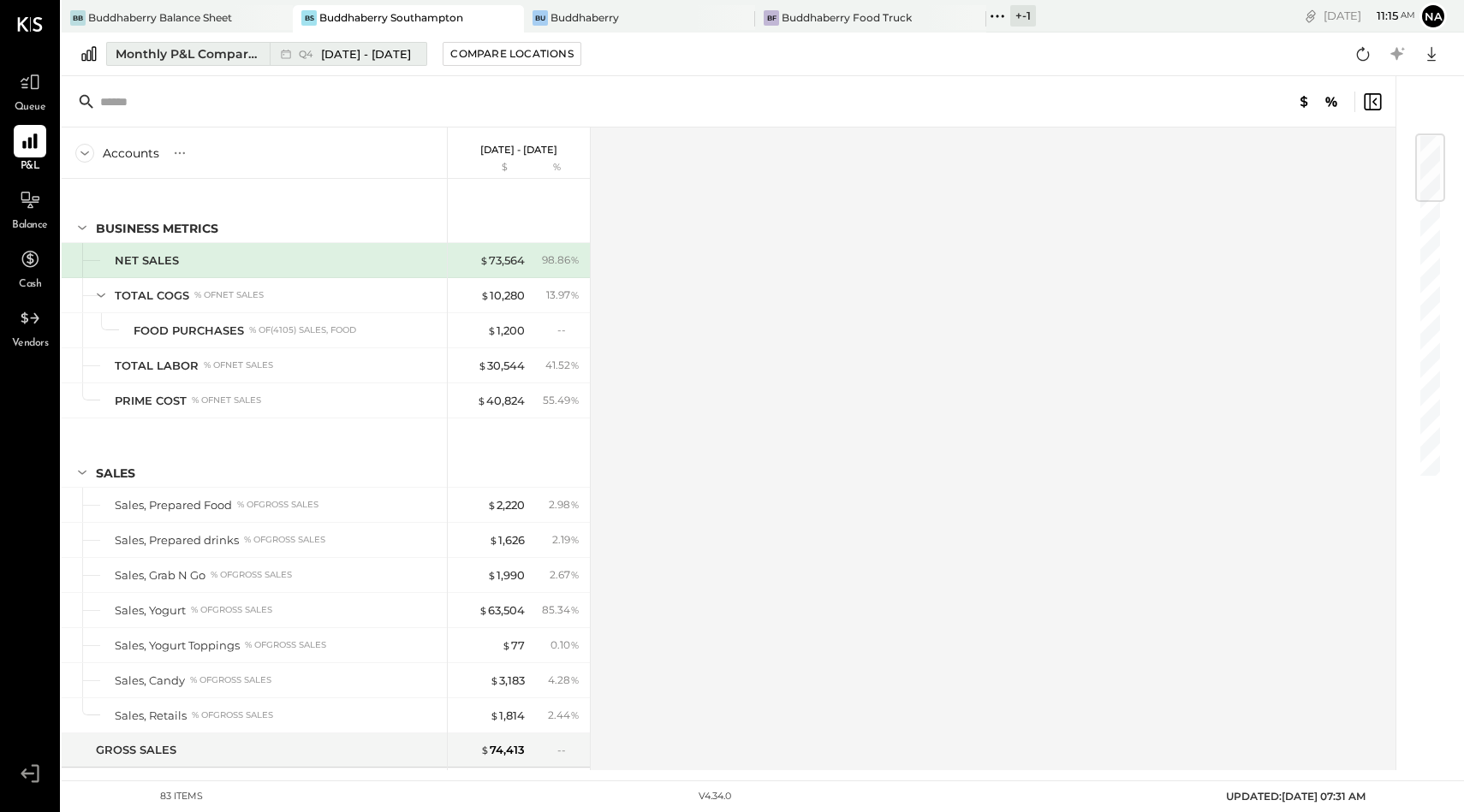
click at [400, 51] on span "Oct 1 - Dec 31, 2024" at bounding box center [366, 54] width 90 height 16
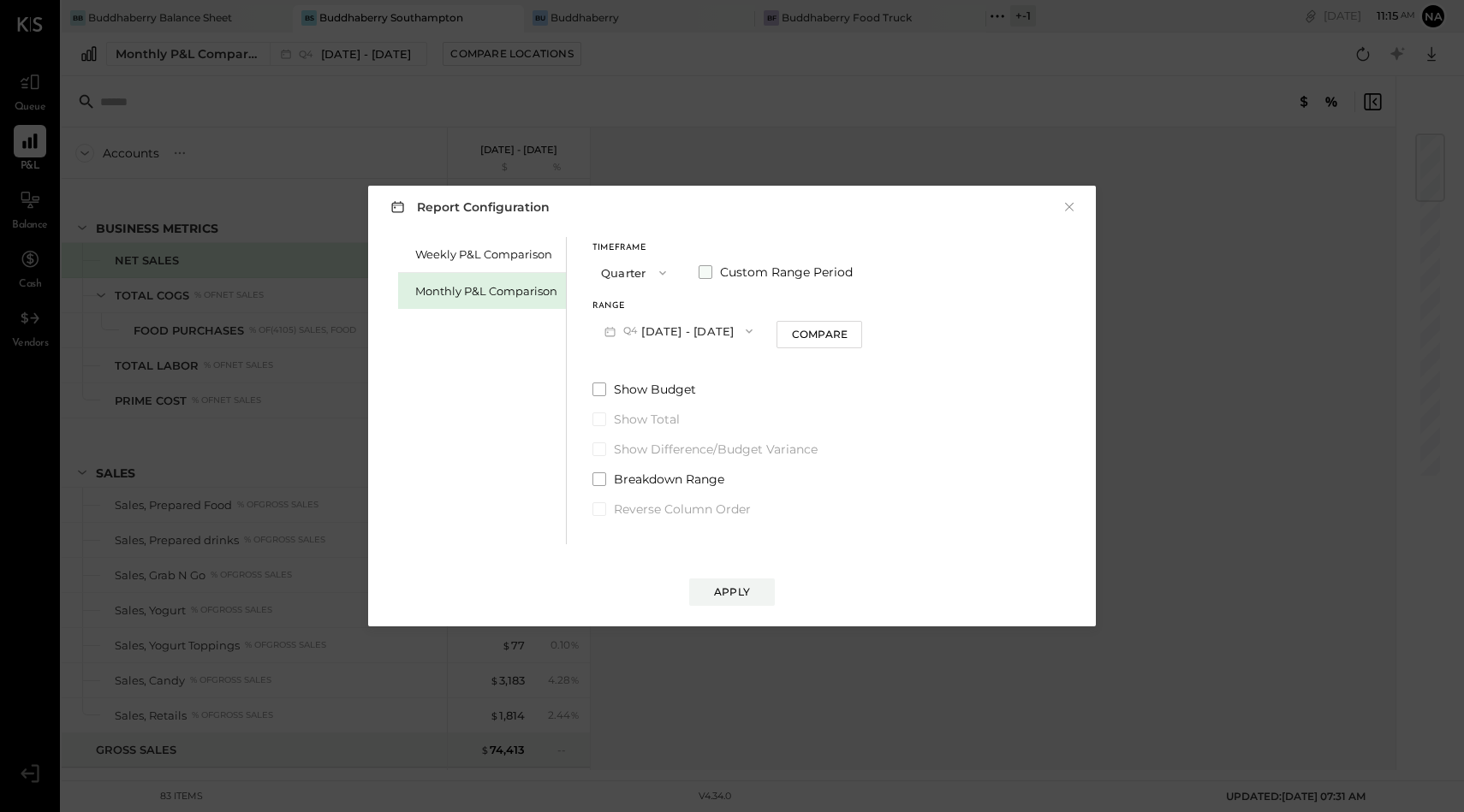
click at [701, 269] on span at bounding box center [705, 272] width 14 height 14
click at [651, 333] on button "2024-10-01" at bounding box center [643, 331] width 102 height 32
click at [665, 287] on button "Quarter" at bounding box center [635, 272] width 85 height 32
click at [685, 336] on icon "button" at bounding box center [679, 332] width 14 height 14
click at [801, 334] on button "2024-12-31" at bounding box center [786, 331] width 102 height 32
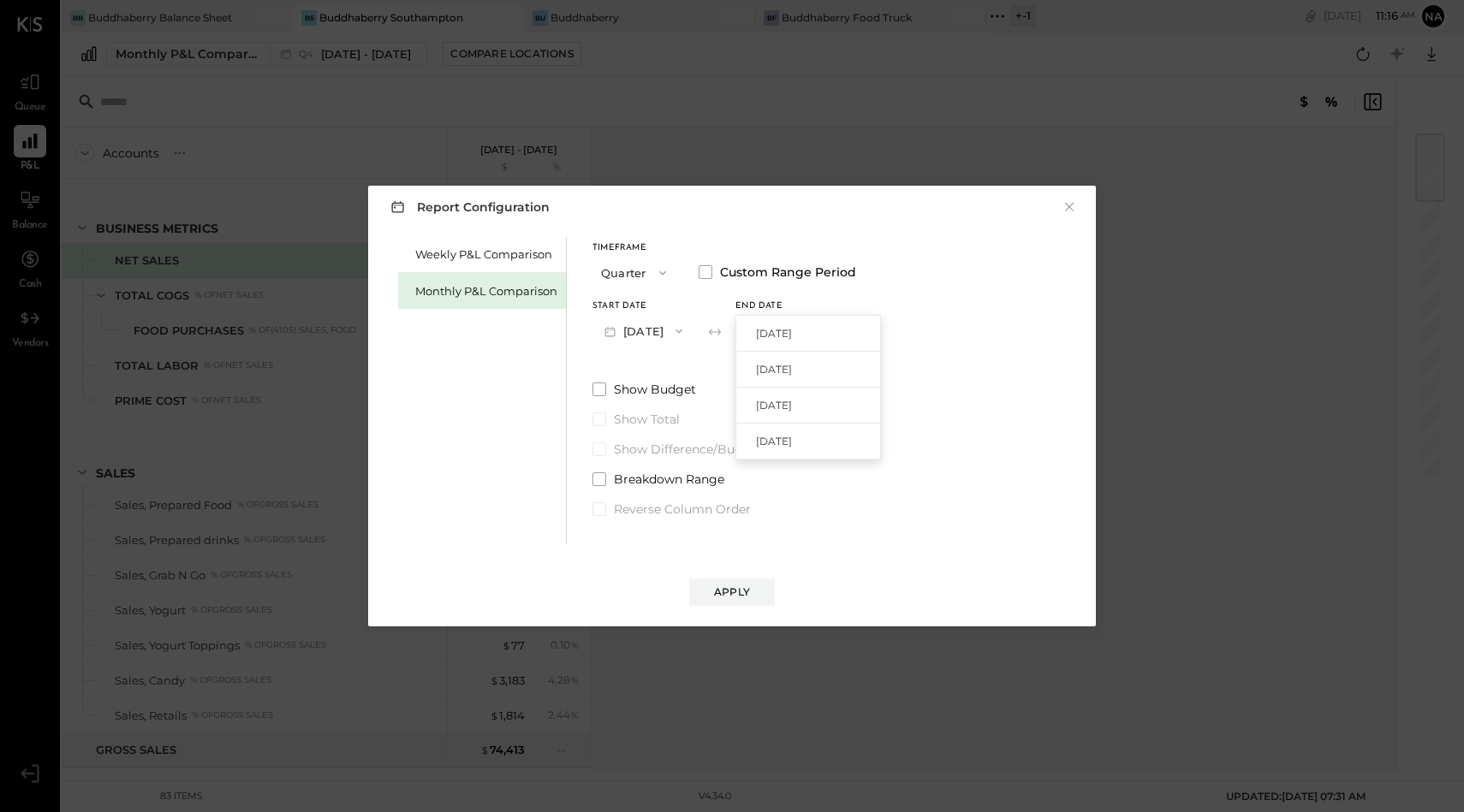
click at [678, 331] on button "2024-10-01" at bounding box center [643, 331] width 102 height 32
click at [704, 273] on span at bounding box center [705, 272] width 14 height 14
click at [635, 331] on button "2024-10-01" at bounding box center [643, 331] width 102 height 32
click at [646, 332] on span "[DATE]" at bounding box center [631, 333] width 36 height 15
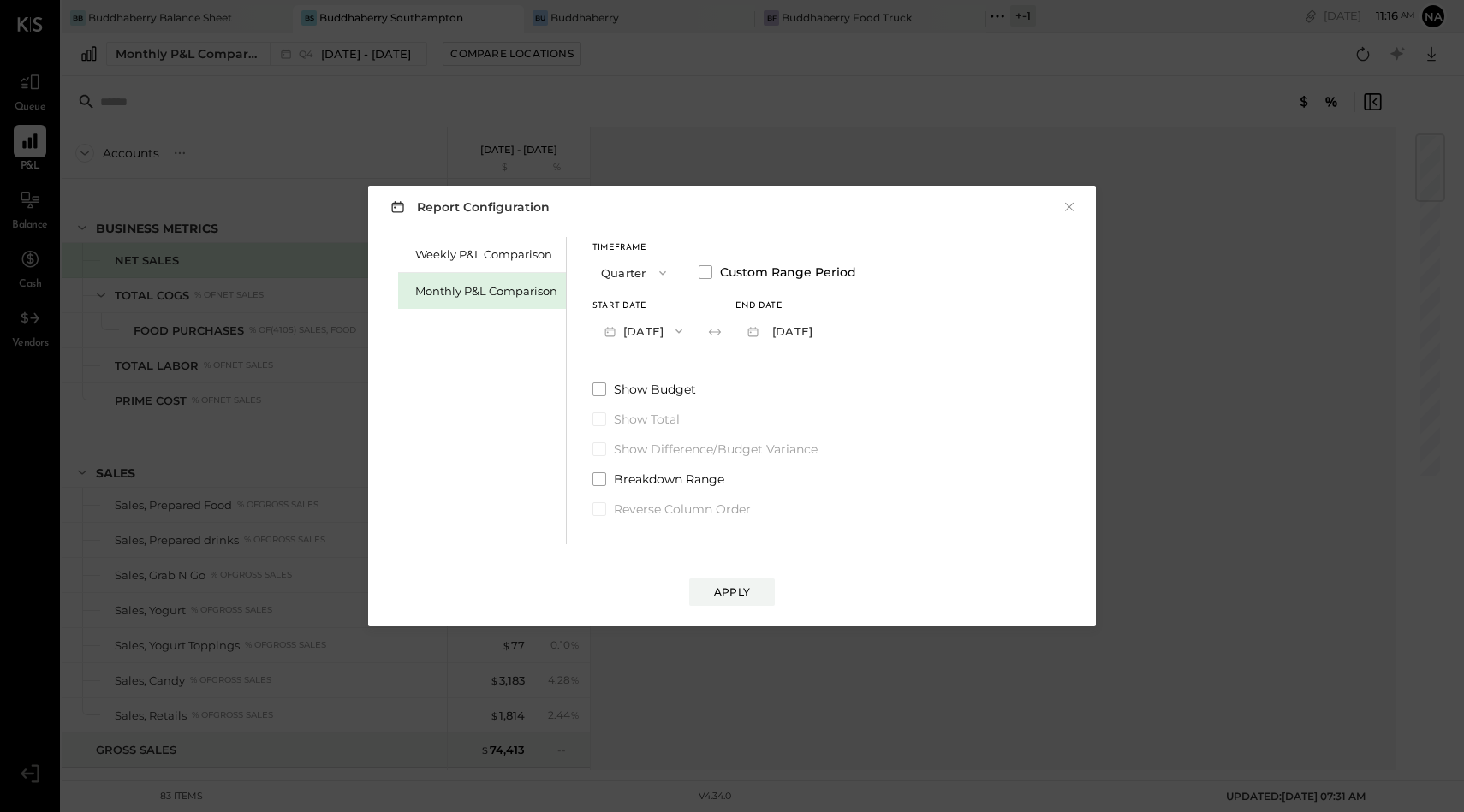
click at [813, 330] on button "2025-09-30" at bounding box center [778, 331] width 85 height 32
click at [726, 312] on div "Start Date 2025-07-01 End date 2025-09-30 Sep 30, 2025" at bounding box center [724, 325] width 264 height 45
click at [685, 333] on icon "button" at bounding box center [679, 332] width 14 height 14
click at [648, 476] on span "[DATE]" at bounding box center [631, 477] width 36 height 15
click at [817, 332] on button "2024-09-30" at bounding box center [786, 331] width 102 height 32
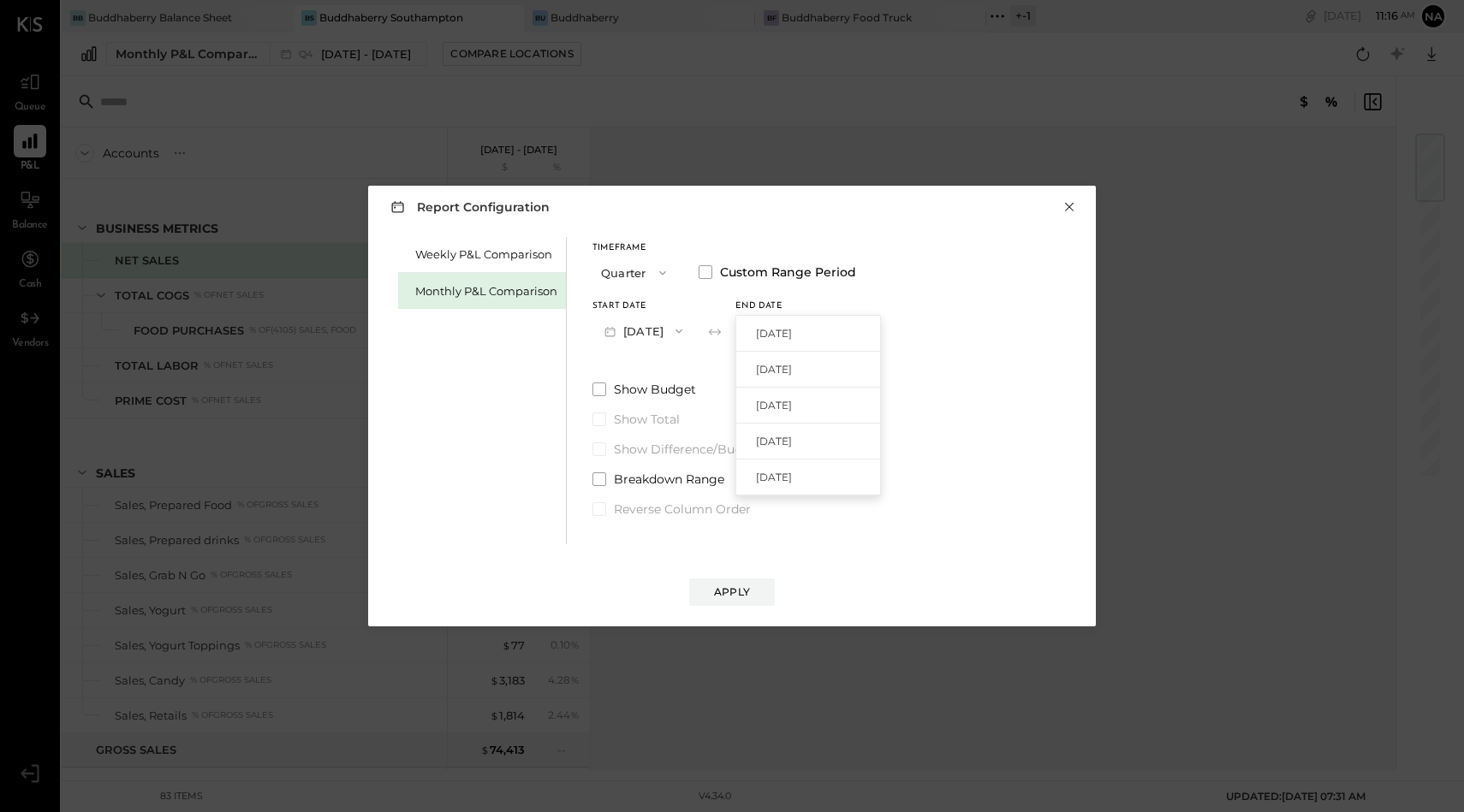
click at [1076, 206] on button "×" at bounding box center [1069, 208] width 16 height 17
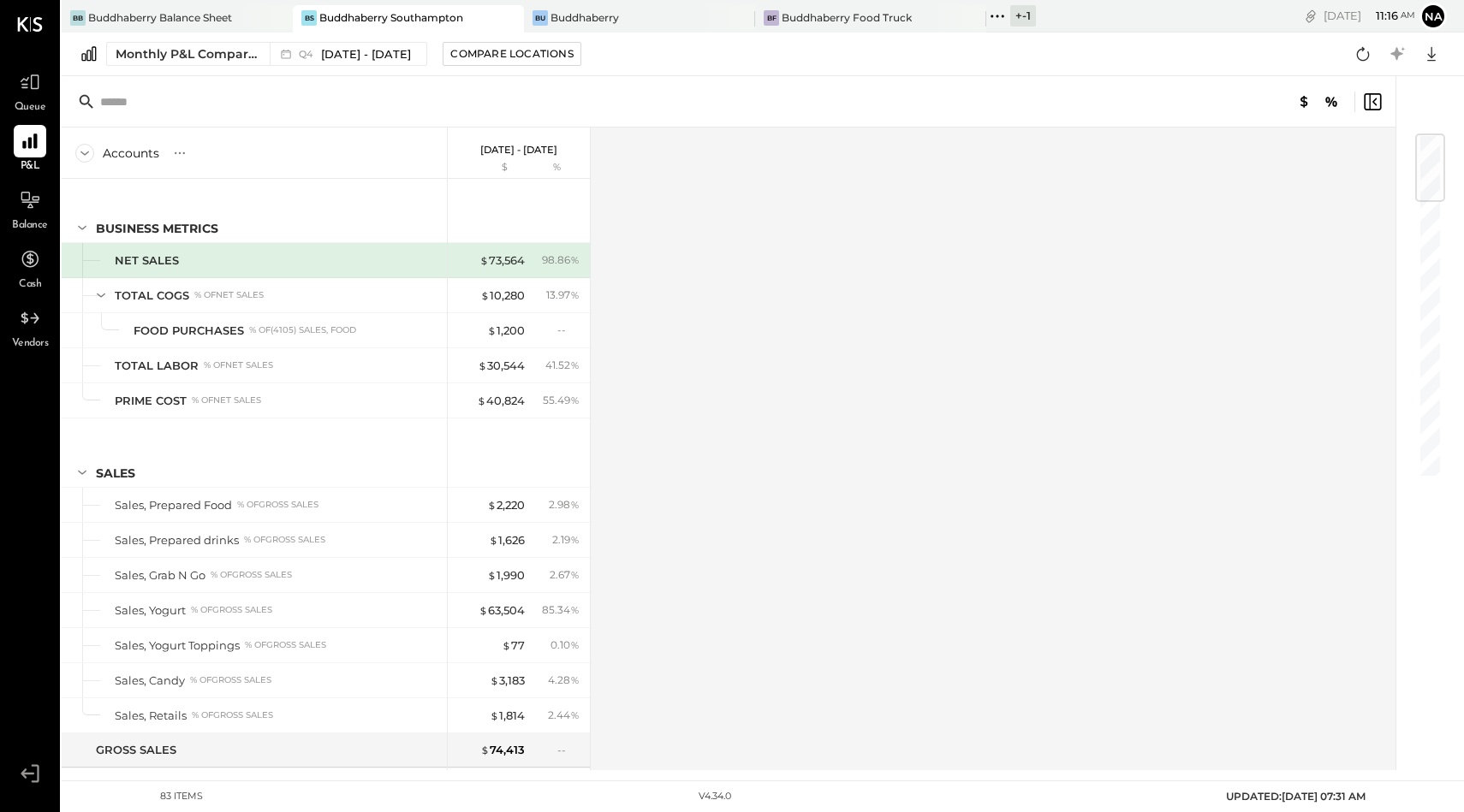
click at [424, 10] on div "Buddhaberry Southampton" at bounding box center [391, 17] width 144 height 15
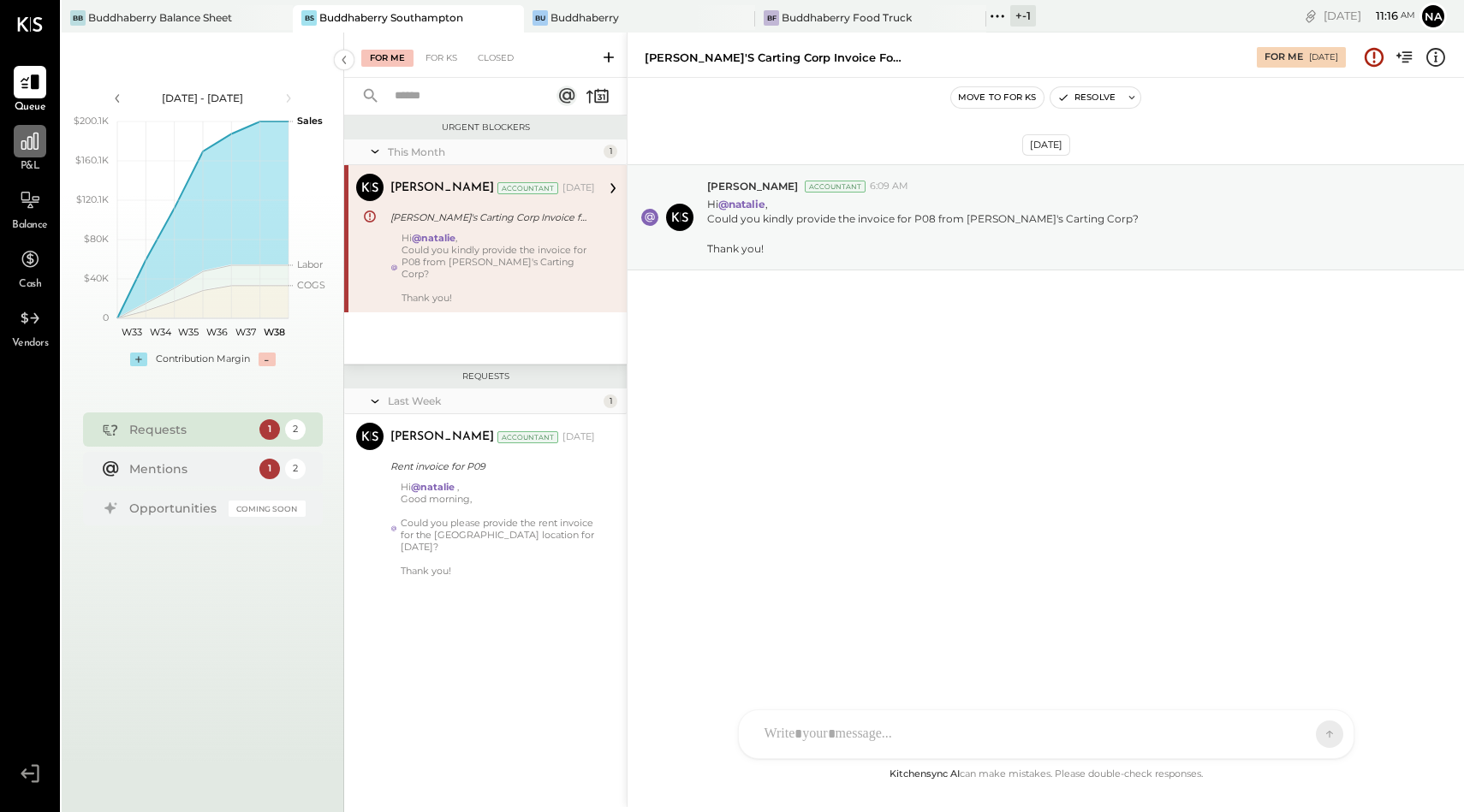
click at [28, 140] on icon at bounding box center [30, 141] width 17 height 17
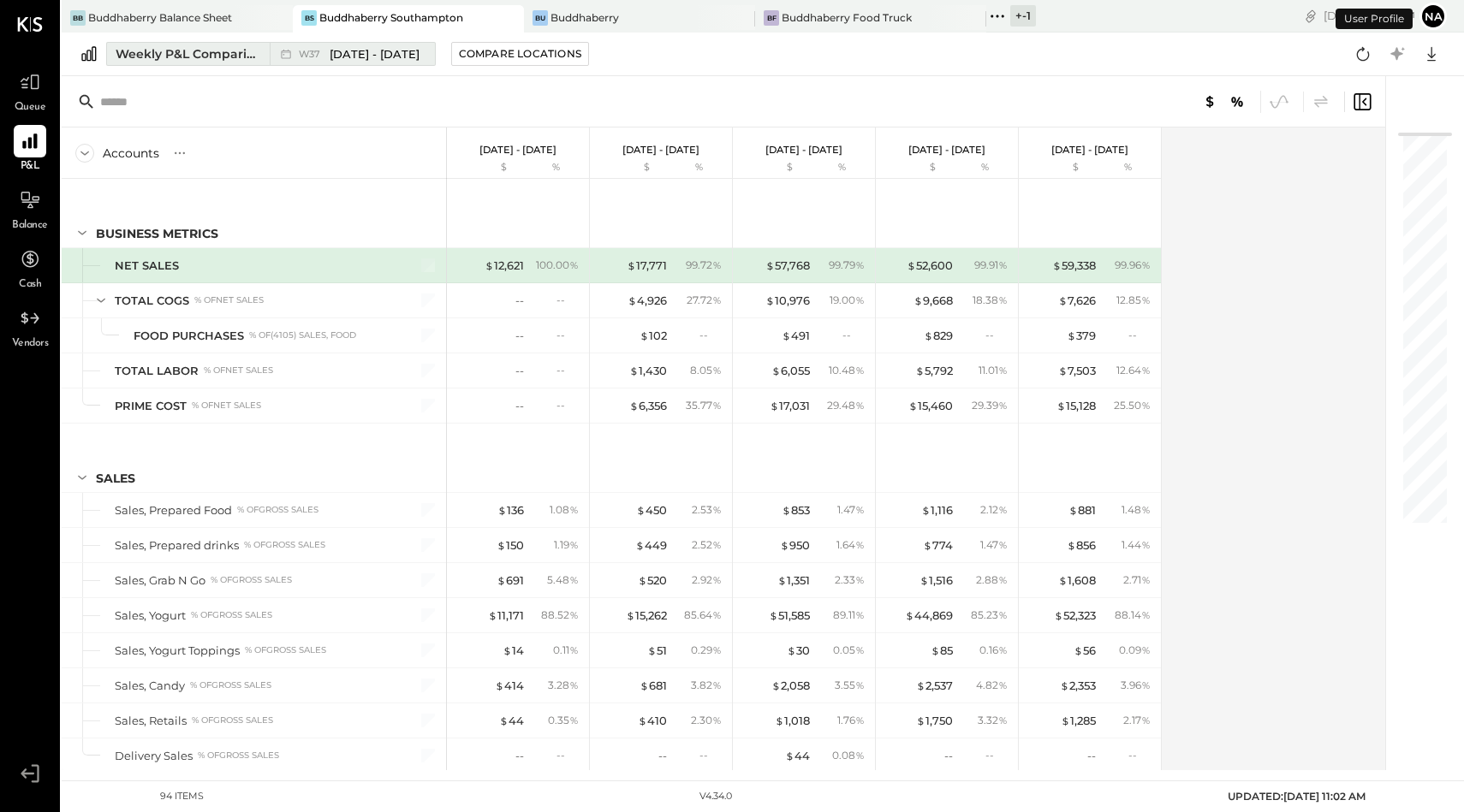
click at [151, 59] on div "Weekly P&L Comparison" at bounding box center [187, 54] width 144 height 17
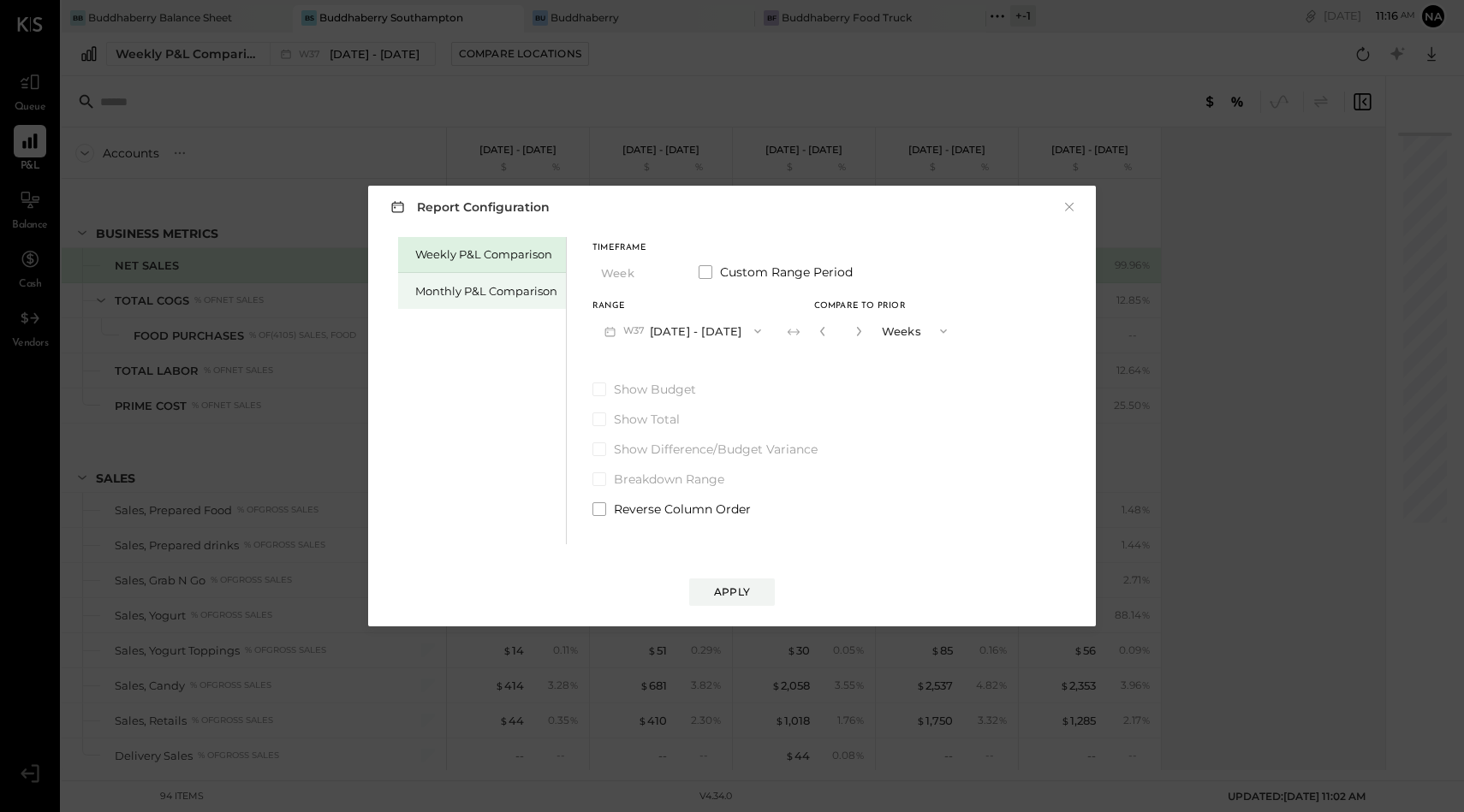
click at [523, 275] on div "Monthly P&L Comparison" at bounding box center [481, 291] width 168 height 36
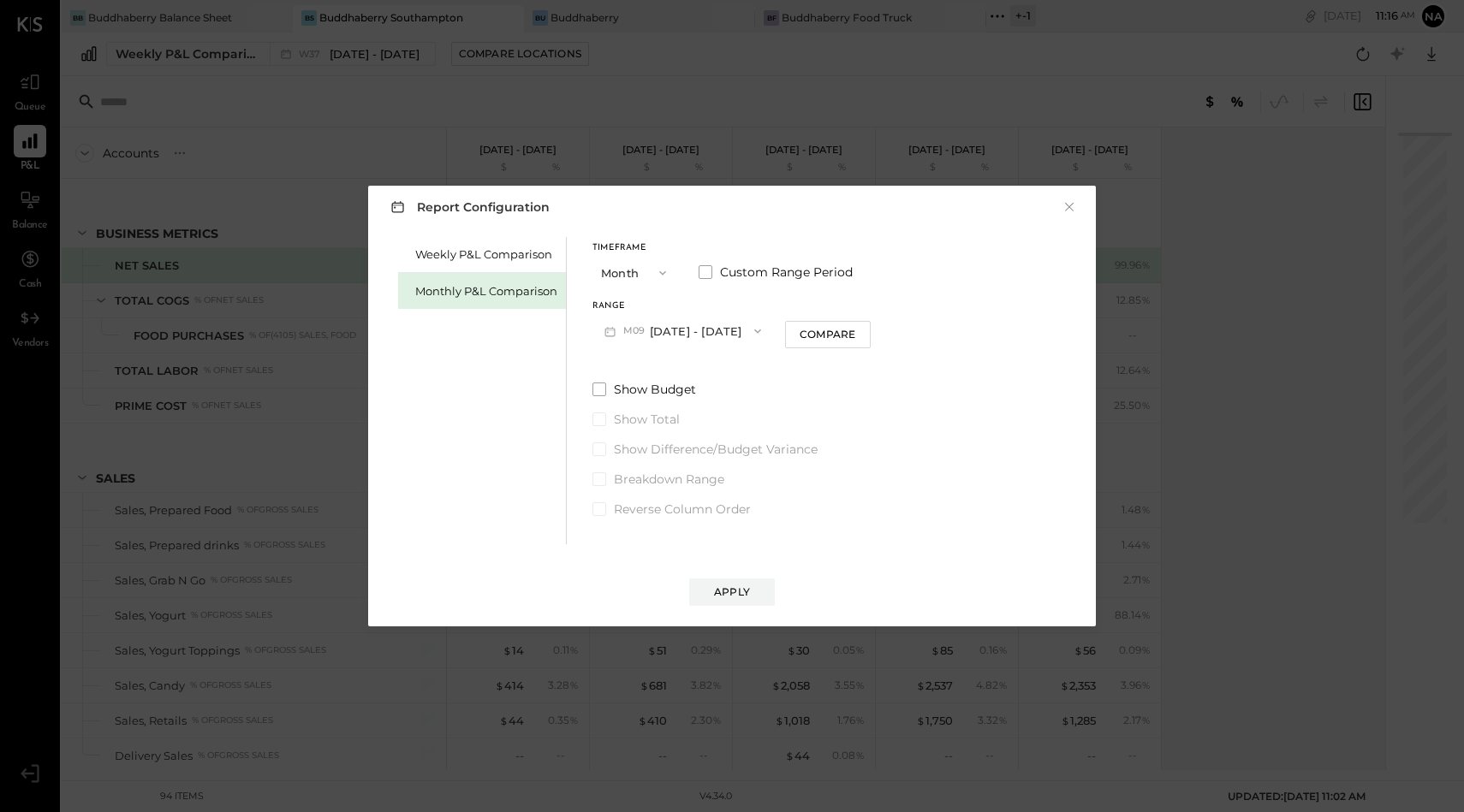
click at [696, 334] on button "M09 [DATE] - [DATE]" at bounding box center [683, 331] width 181 height 32
click at [704, 400] on div "M07 Jul 1 - 31, 2025" at bounding box center [691, 406] width 195 height 36
click at [698, 266] on span at bounding box center [705, 272] width 14 height 14
click at [762, 326] on icon "button" at bounding box center [753, 332] width 18 height 18
click at [791, 369] on span "[DATE]" at bounding box center [774, 369] width 36 height 15
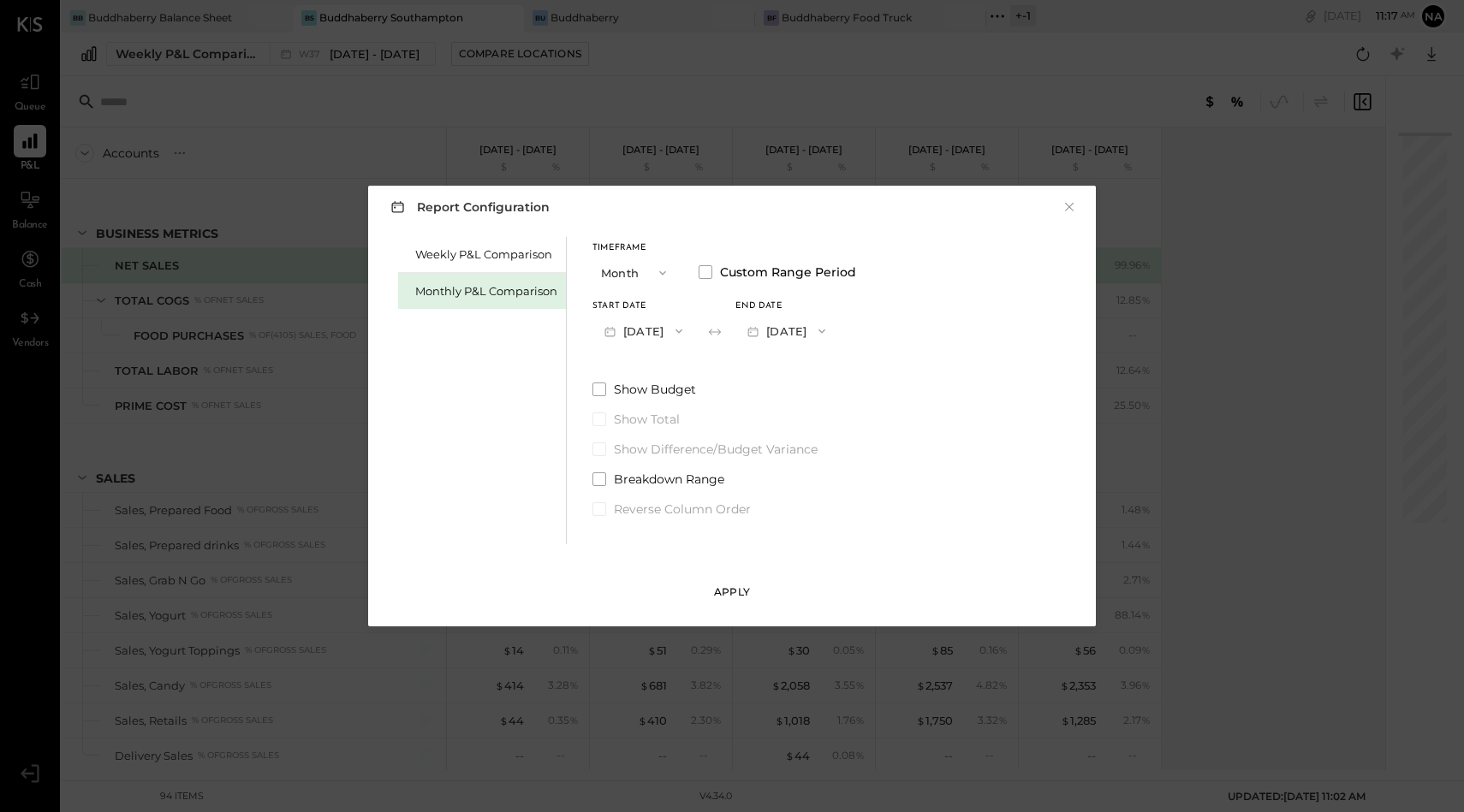
click at [719, 589] on div "Apply" at bounding box center [732, 592] width 36 height 15
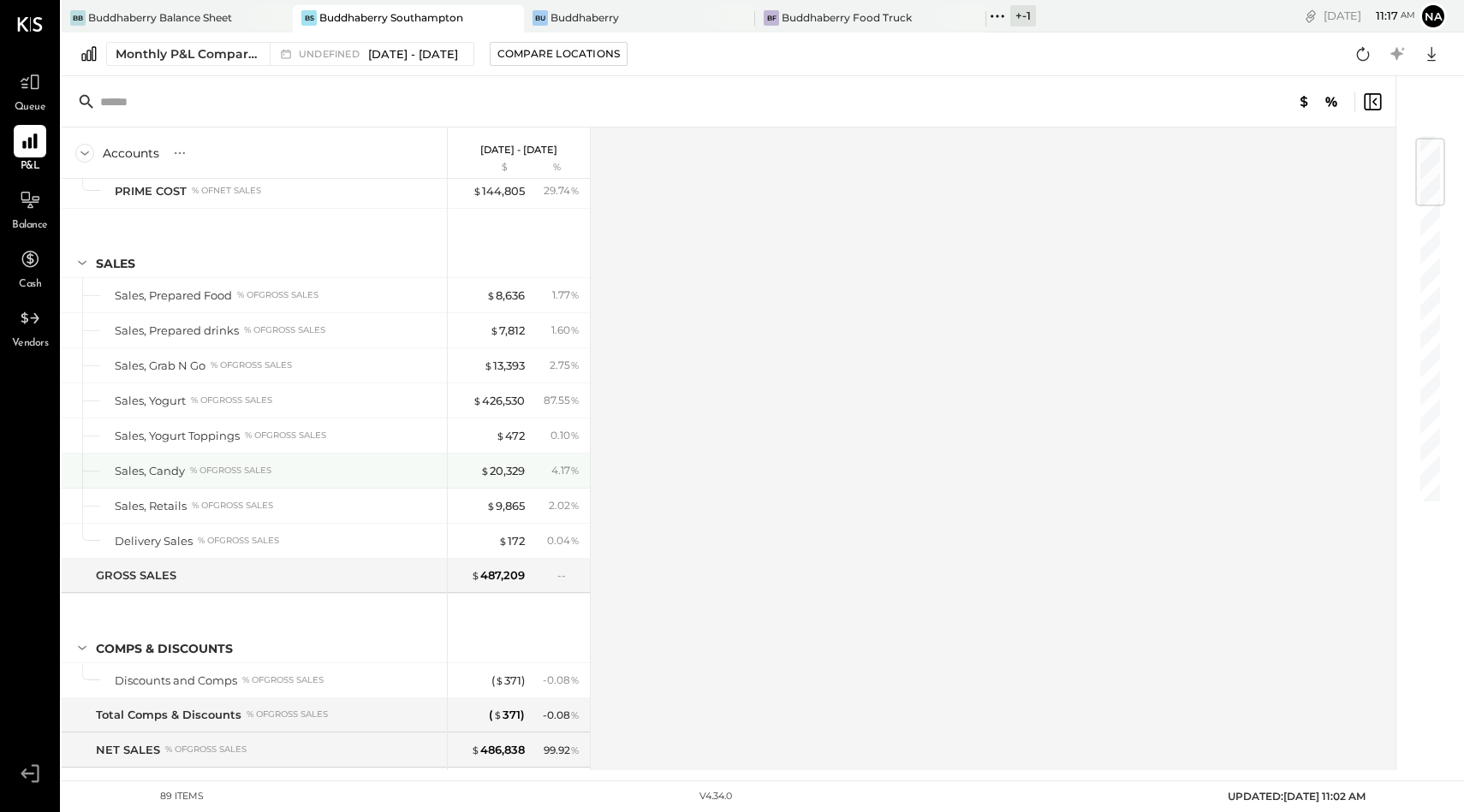
scroll to position [182, 0]
click at [403, 51] on span "Jul 1 - Aug 31, 2025" at bounding box center [413, 54] width 90 height 16
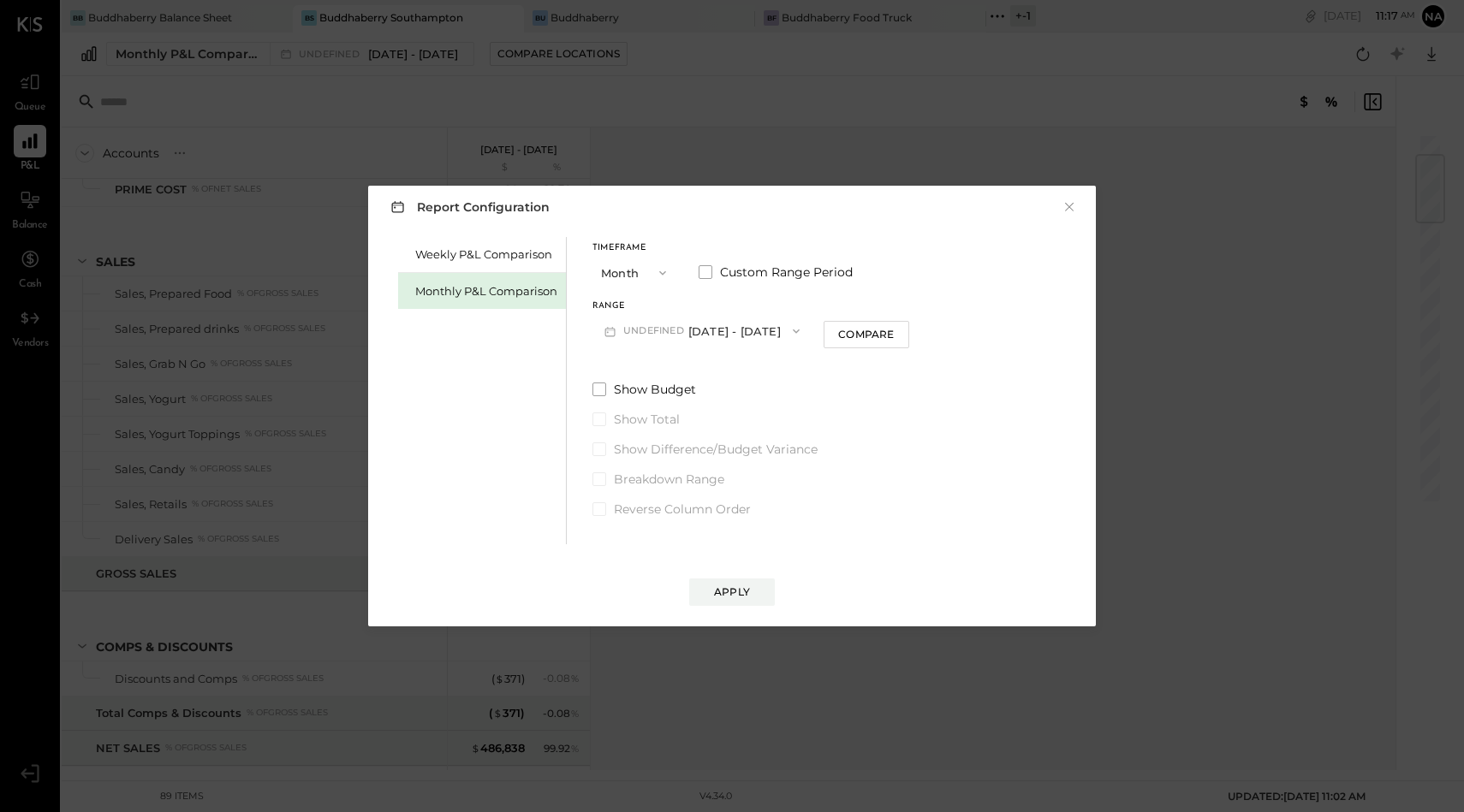
click at [668, 325] on span "undefined" at bounding box center [656, 332] width 65 height 14
click at [854, 307] on div "Range undefined Jul 1 - Aug 31, 2025 Compare" at bounding box center [751, 325] width 317 height 45
click at [736, 330] on button "undefined Jul 1 - Aug 31, 2025" at bounding box center [702, 331] width 219 height 32
click at [702, 275] on span at bounding box center [705, 272] width 14 height 14
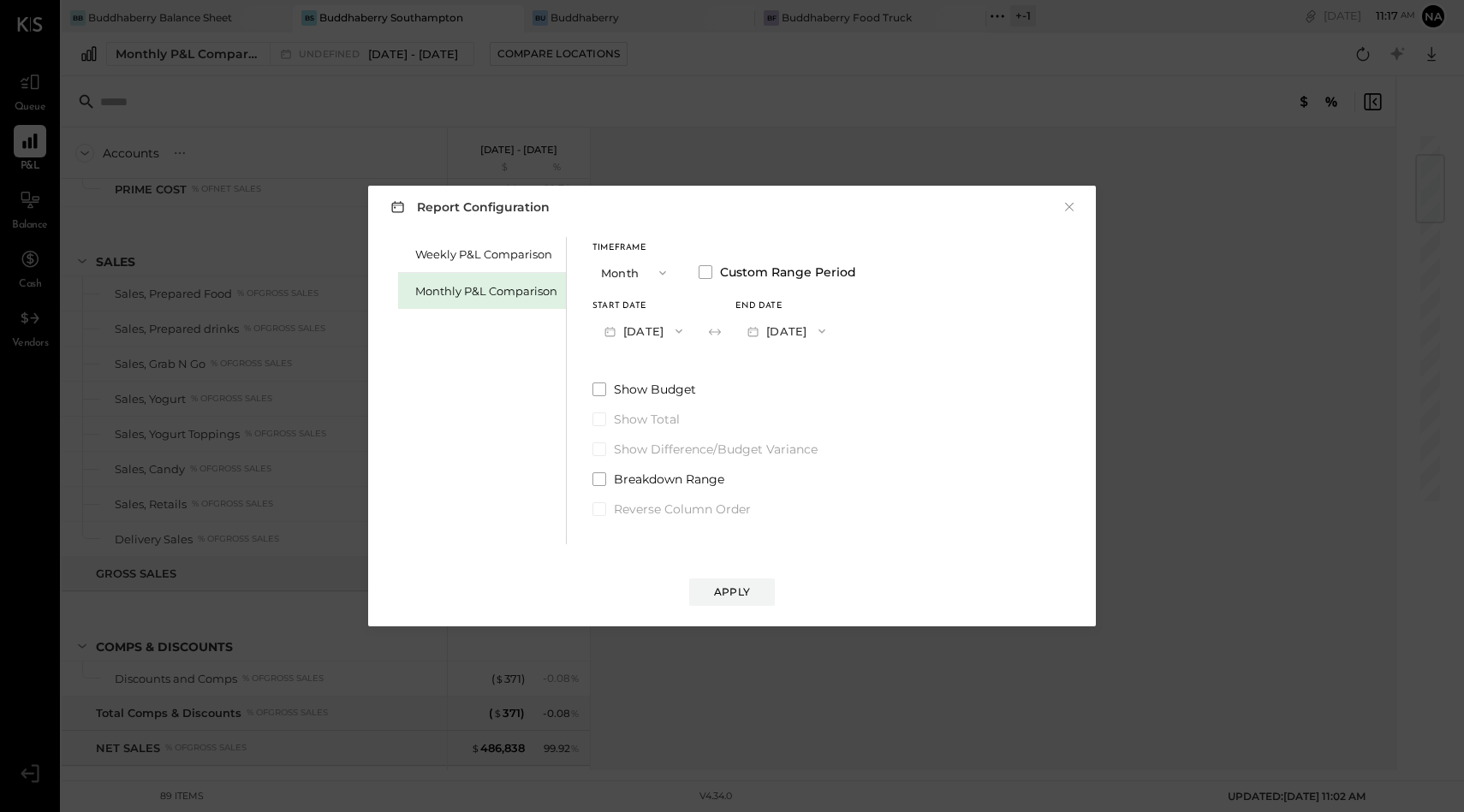
click at [679, 324] on button "[DATE]" at bounding box center [643, 331] width 102 height 32
drag, startPoint x: 644, startPoint y: 430, endPoint x: 649, endPoint y: 528, distance: 98.1
click at [649, 528] on div "Sep 1, 2025 Aug 1, 2025 Jul 1, 2025 Jun 1, 2025 May 1, 2025 Apr 1, 2025 Mar 1, …" at bounding box center [665, 465] width 146 height 300
drag, startPoint x: 656, startPoint y: 422, endPoint x: 649, endPoint y: 395, distance: 27.9
click at [649, 395] on div "Sep 1, 2025 Aug 1, 2025 Jul 1, 2025 Jun 1, 2025 May 1, 2025 Apr 1, 2025 Mar 1, …" at bounding box center [665, 465] width 146 height 300
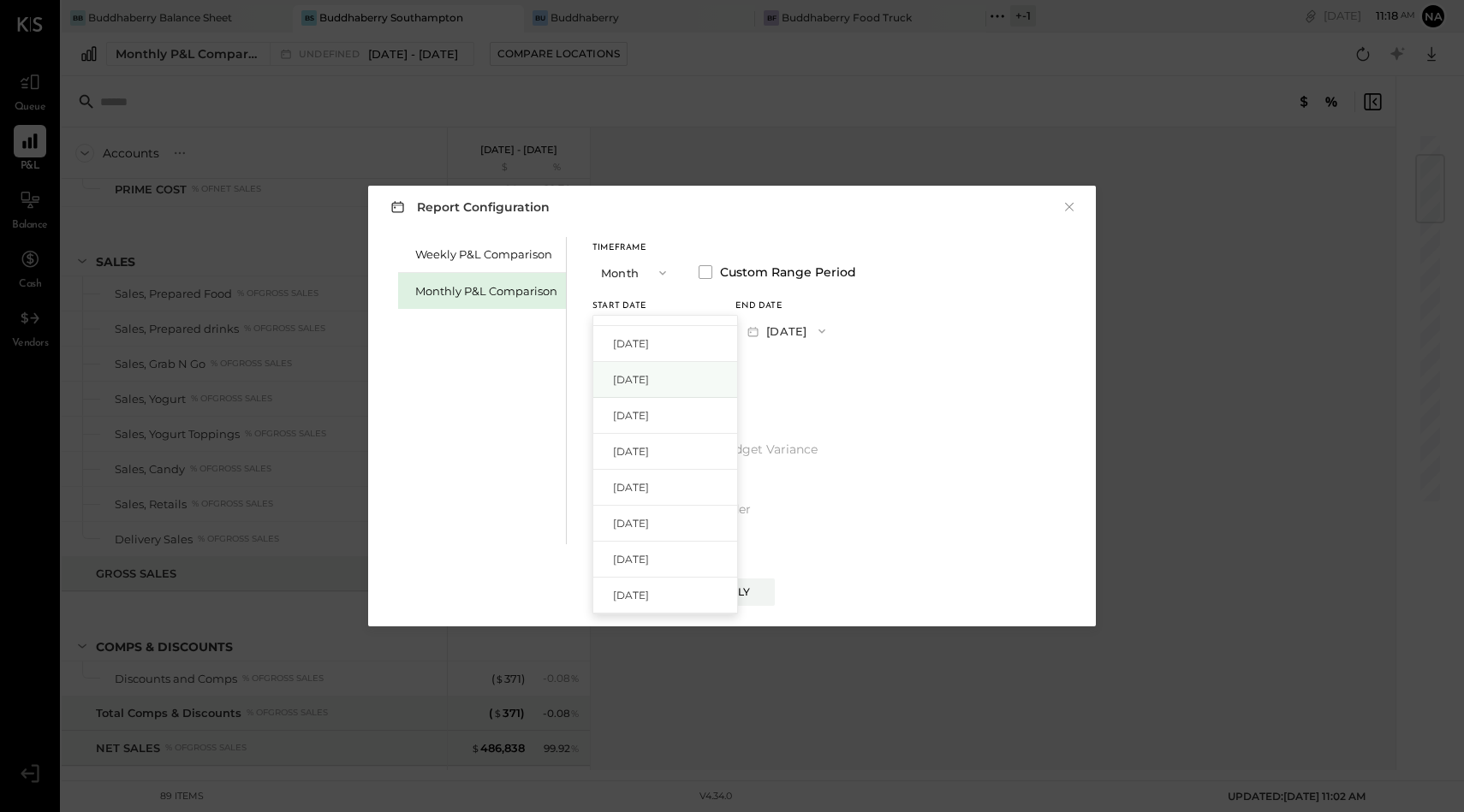
click at [648, 383] on span "[DATE]" at bounding box center [631, 379] width 36 height 15
click at [806, 326] on button "[DATE]" at bounding box center [786, 331] width 102 height 32
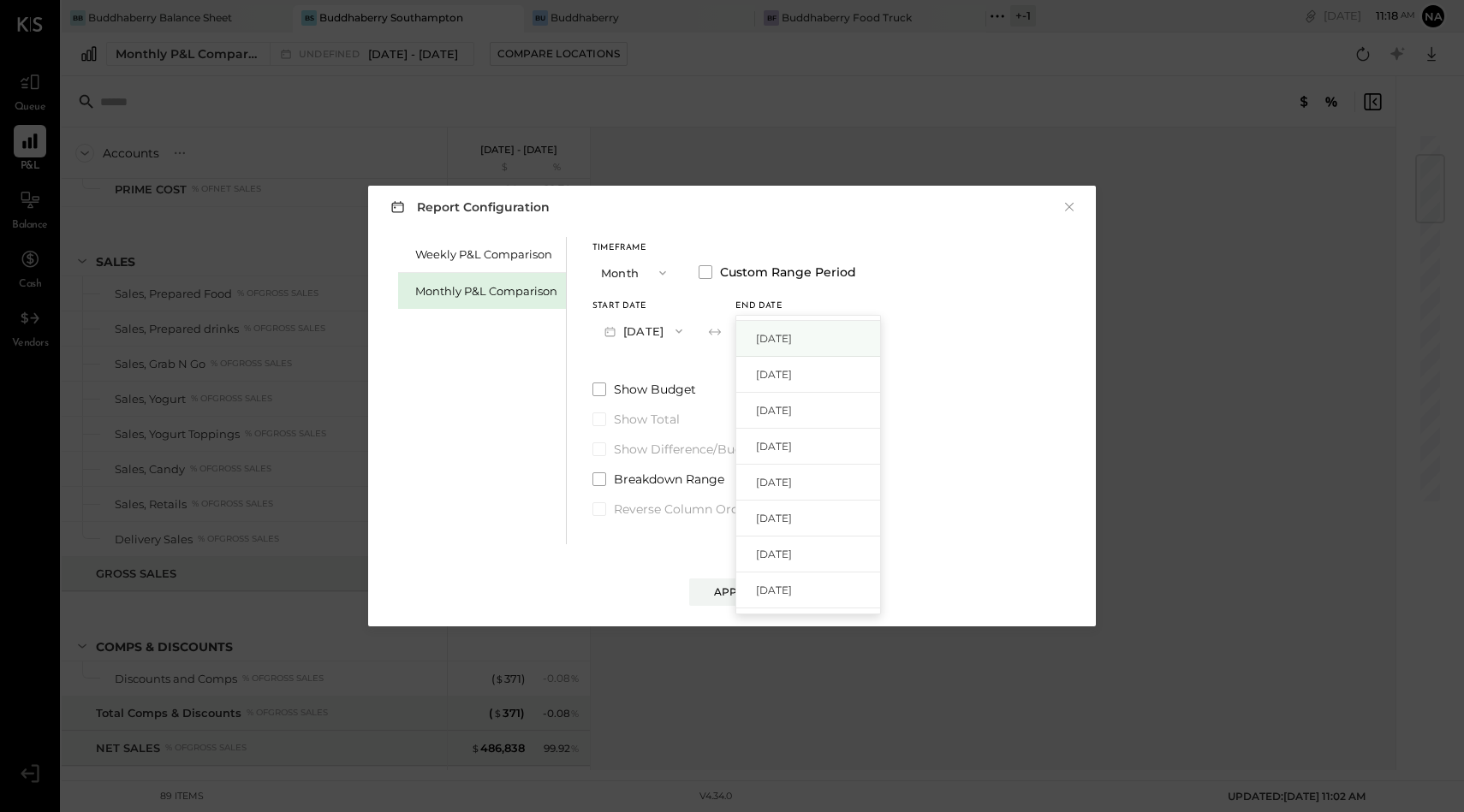
scroll to position [241, 0]
click at [791, 552] on span "[DATE]" at bounding box center [774, 559] width 36 height 15
click at [744, 592] on div "Apply" at bounding box center [732, 592] width 36 height 15
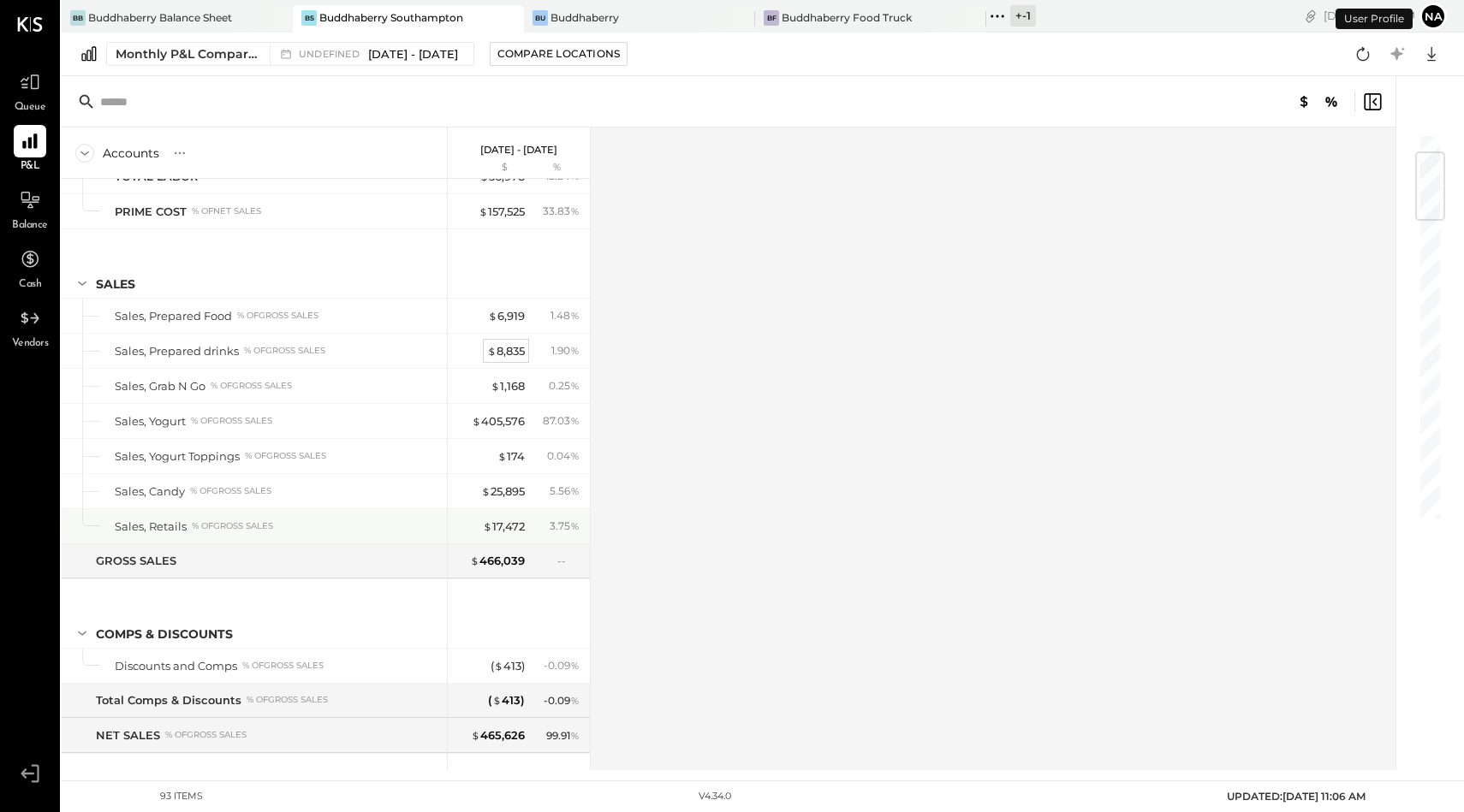
scroll to position [163, 0]
